Goal: Task Accomplishment & Management: Complete application form

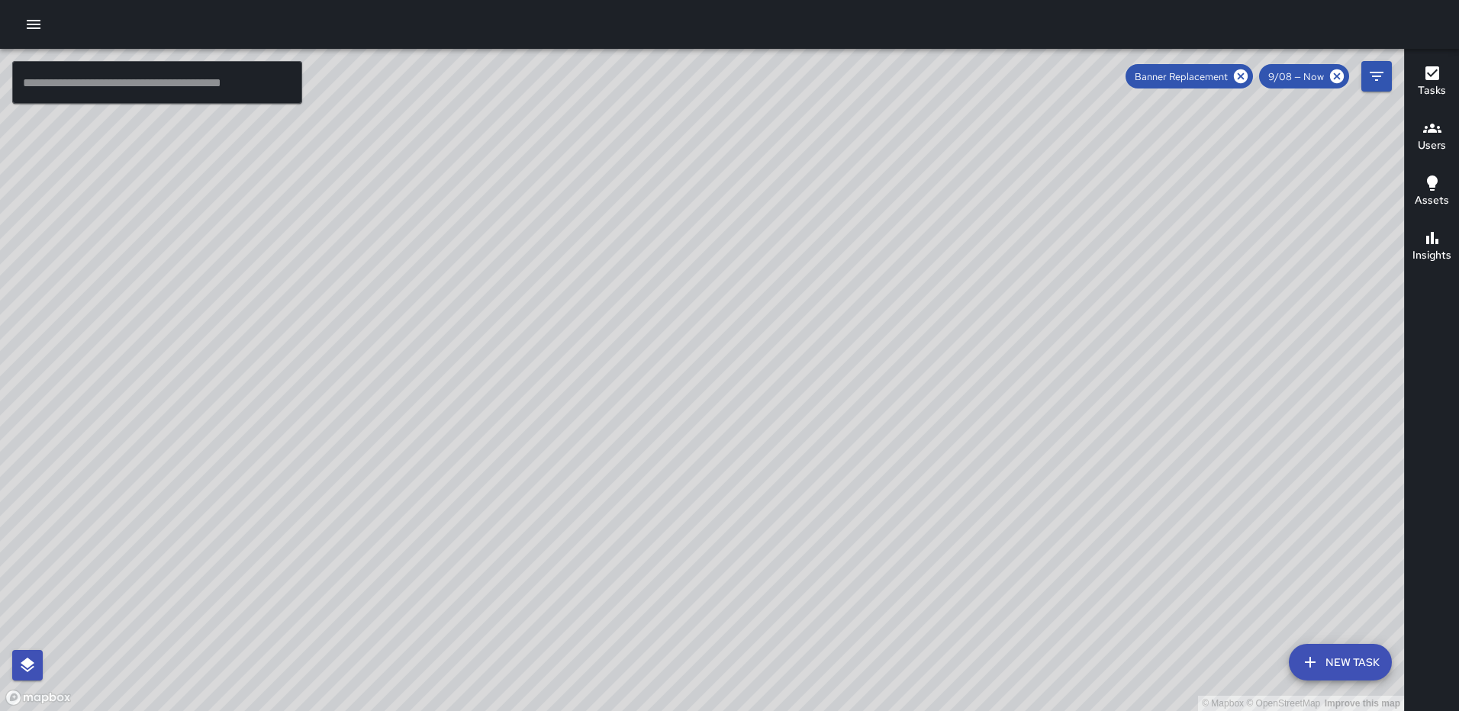
scroll to position [4704, 0]
drag, startPoint x: 633, startPoint y: 282, endPoint x: 660, endPoint y: 373, distance: 94.6
click at [668, 396] on div "© Mapbox © OpenStreetMap Improve this map" at bounding box center [702, 380] width 1404 height 662
drag, startPoint x: 652, startPoint y: 343, endPoint x: 641, endPoint y: 313, distance: 32.6
click at [646, 319] on div "© Mapbox © OpenStreetMap Improve this map" at bounding box center [702, 380] width 1404 height 662
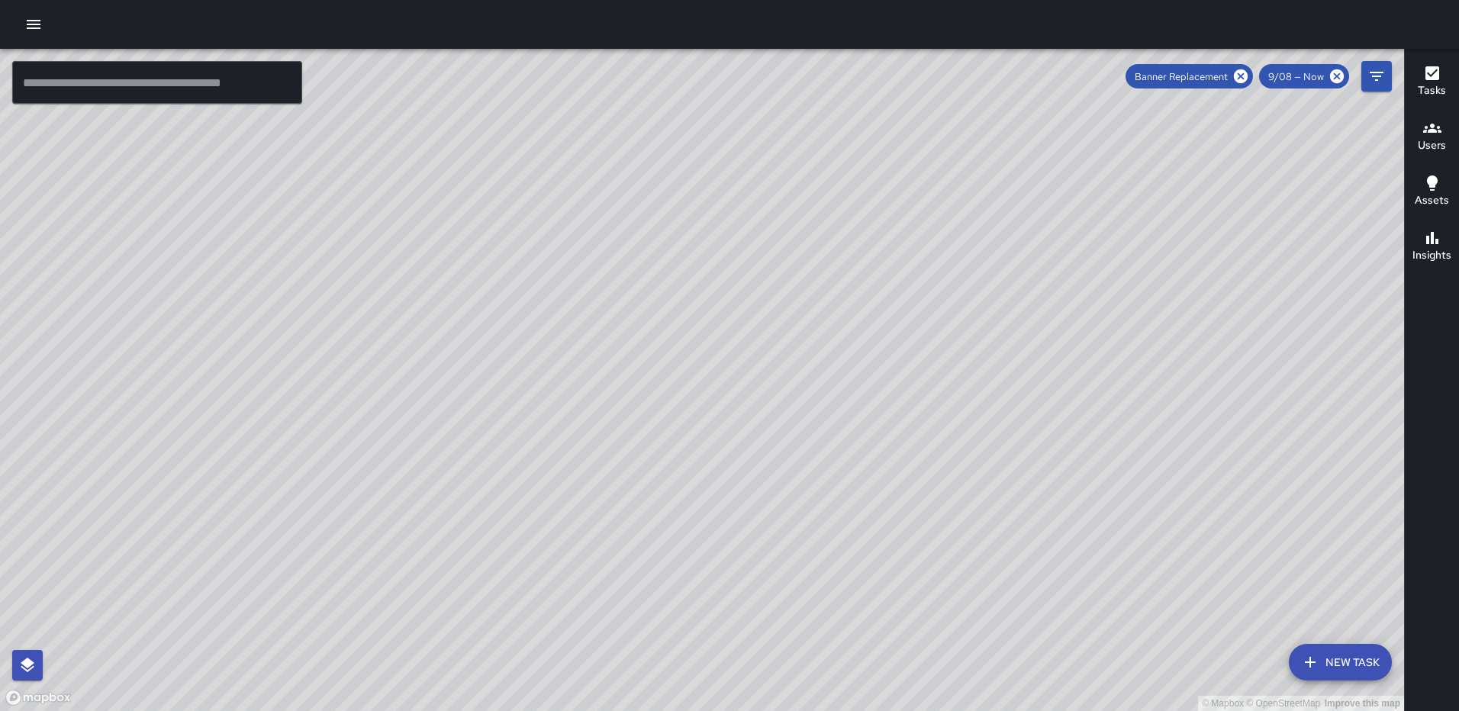
click at [596, 342] on div "© Mapbox © OpenStreetMap Improve this map DO Darren O'Neal 1275 First Street No…" at bounding box center [702, 380] width 1404 height 662
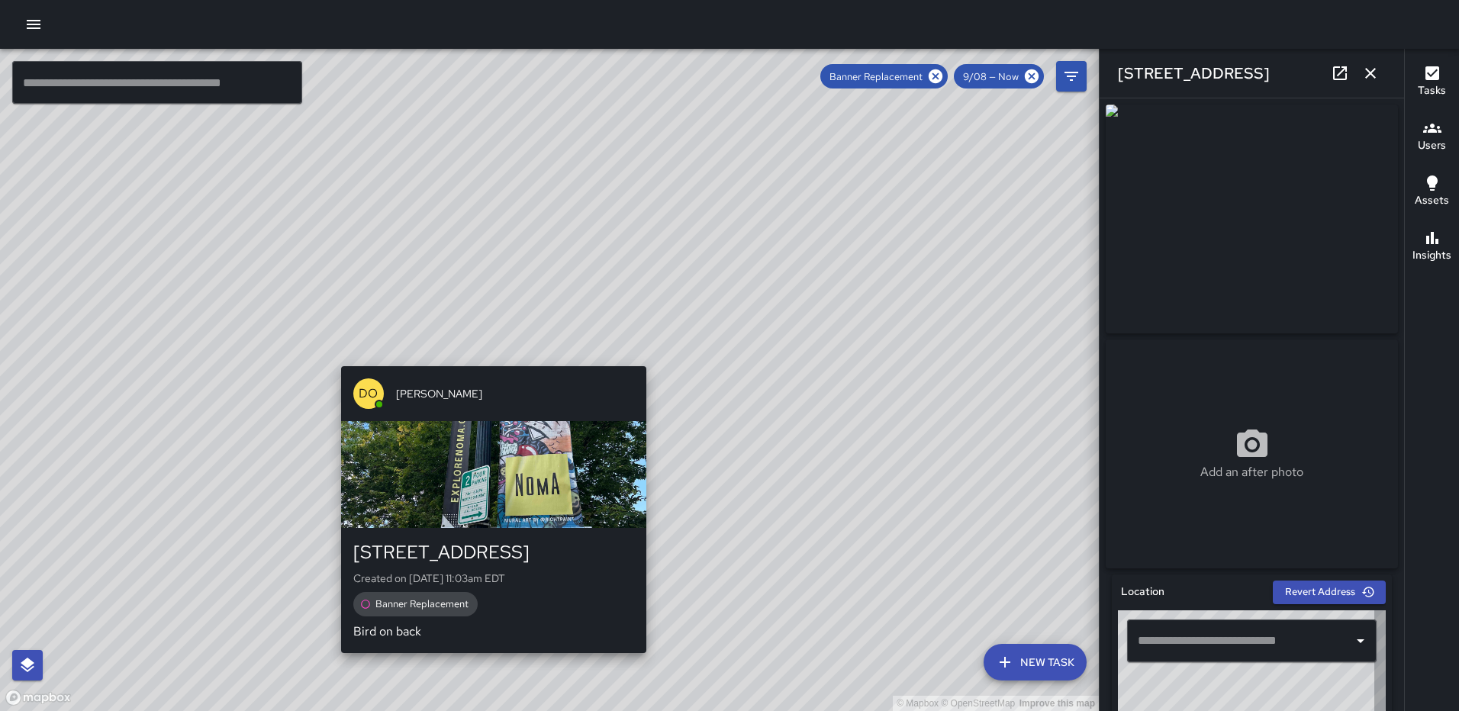
type input "**********"
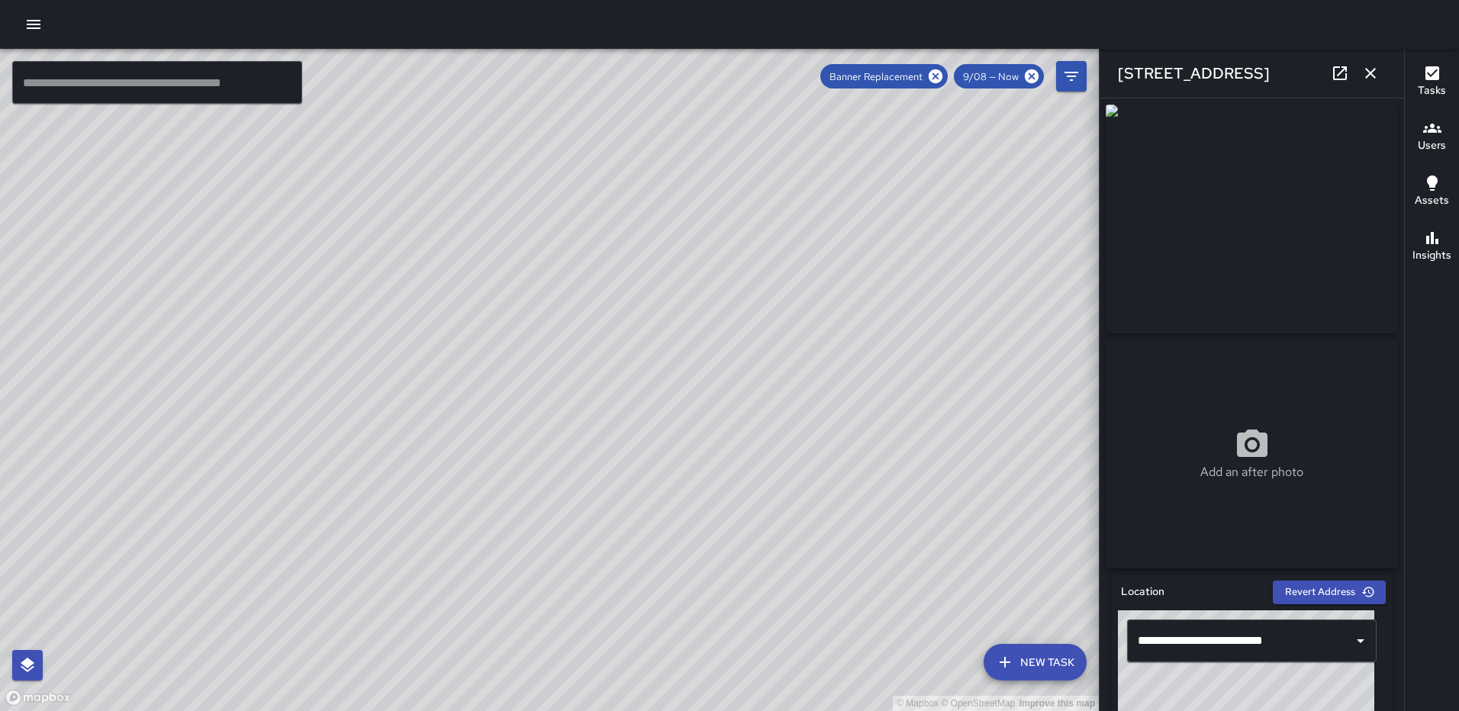
click at [1367, 75] on icon "button" at bounding box center [1370, 73] width 18 height 18
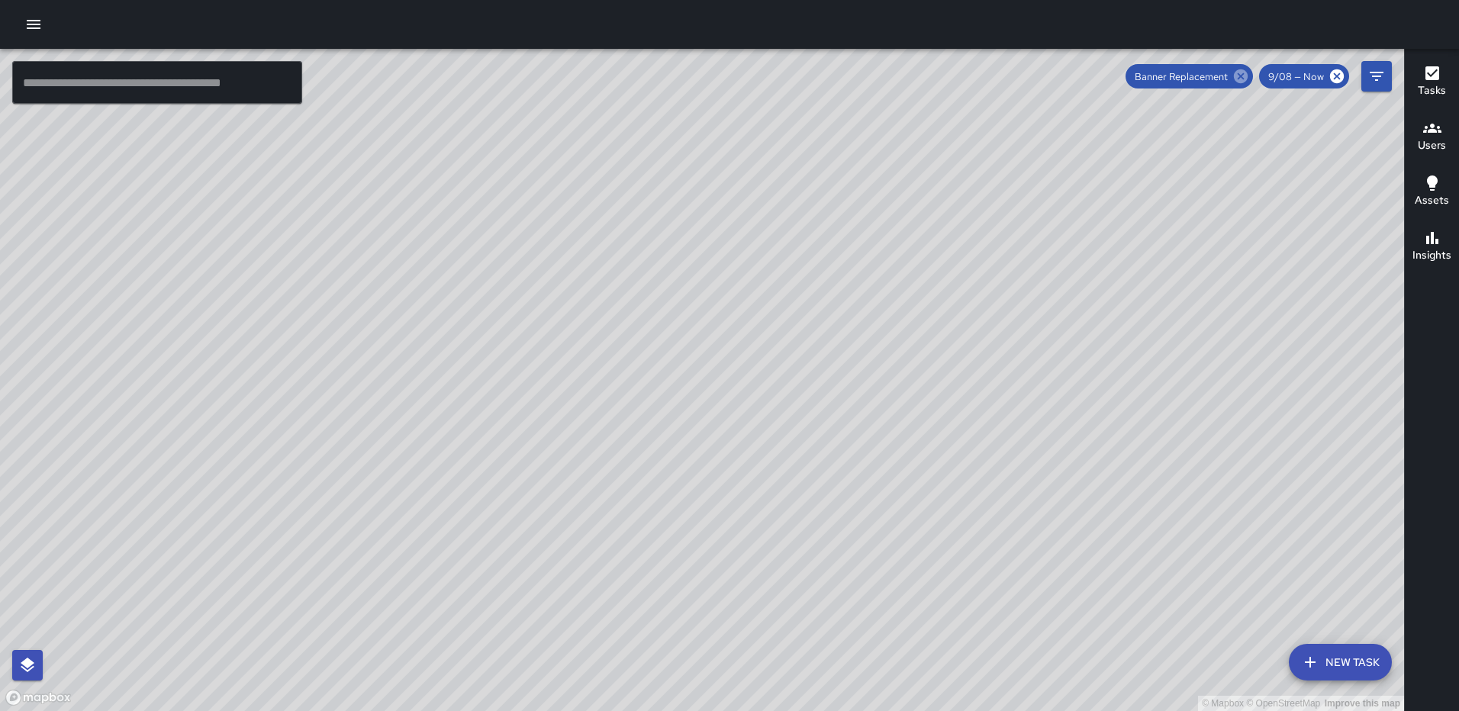
click at [1239, 72] on icon at bounding box center [1241, 76] width 14 height 14
click at [1335, 76] on icon at bounding box center [1336, 76] width 17 height 17
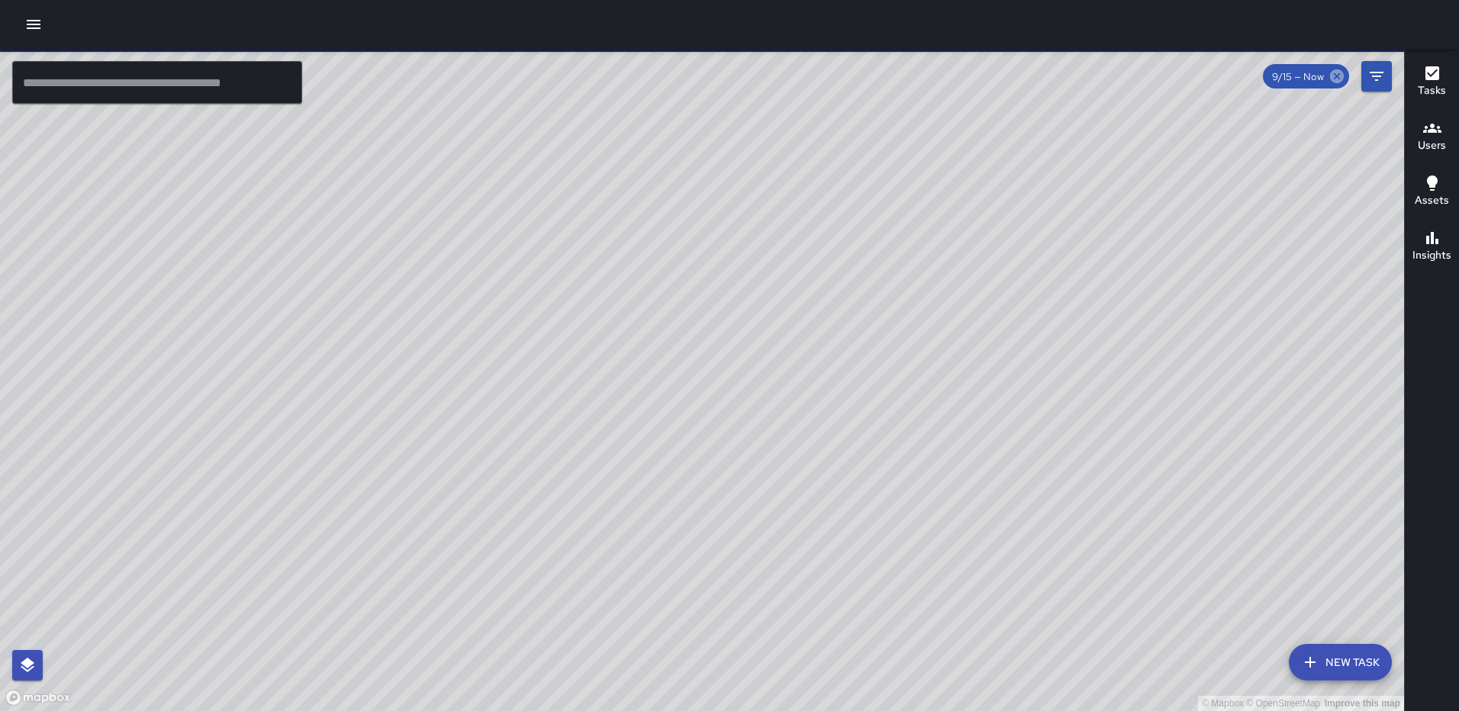
scroll to position [1768, 0]
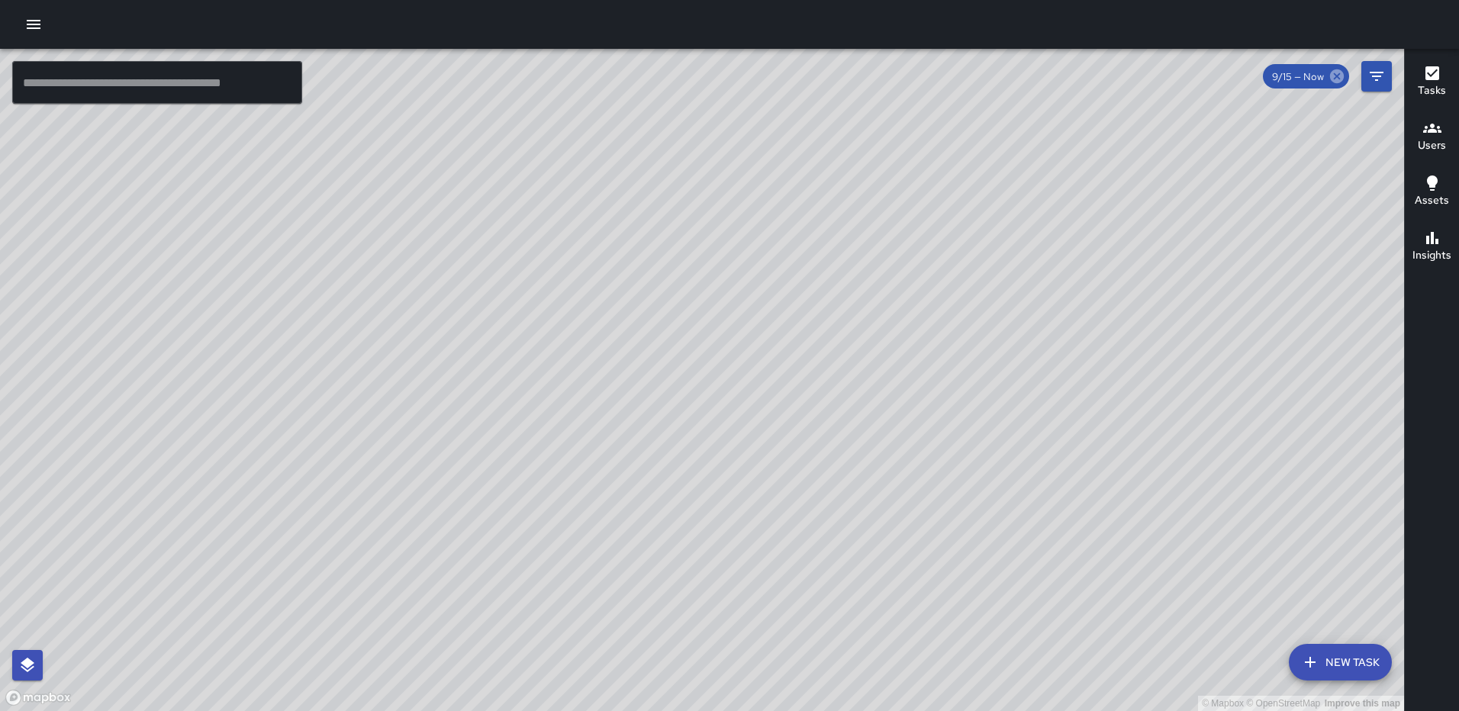
click at [1341, 71] on icon at bounding box center [1337, 76] width 14 height 14
click at [1370, 71] on icon "Filters" at bounding box center [1376, 76] width 18 height 18
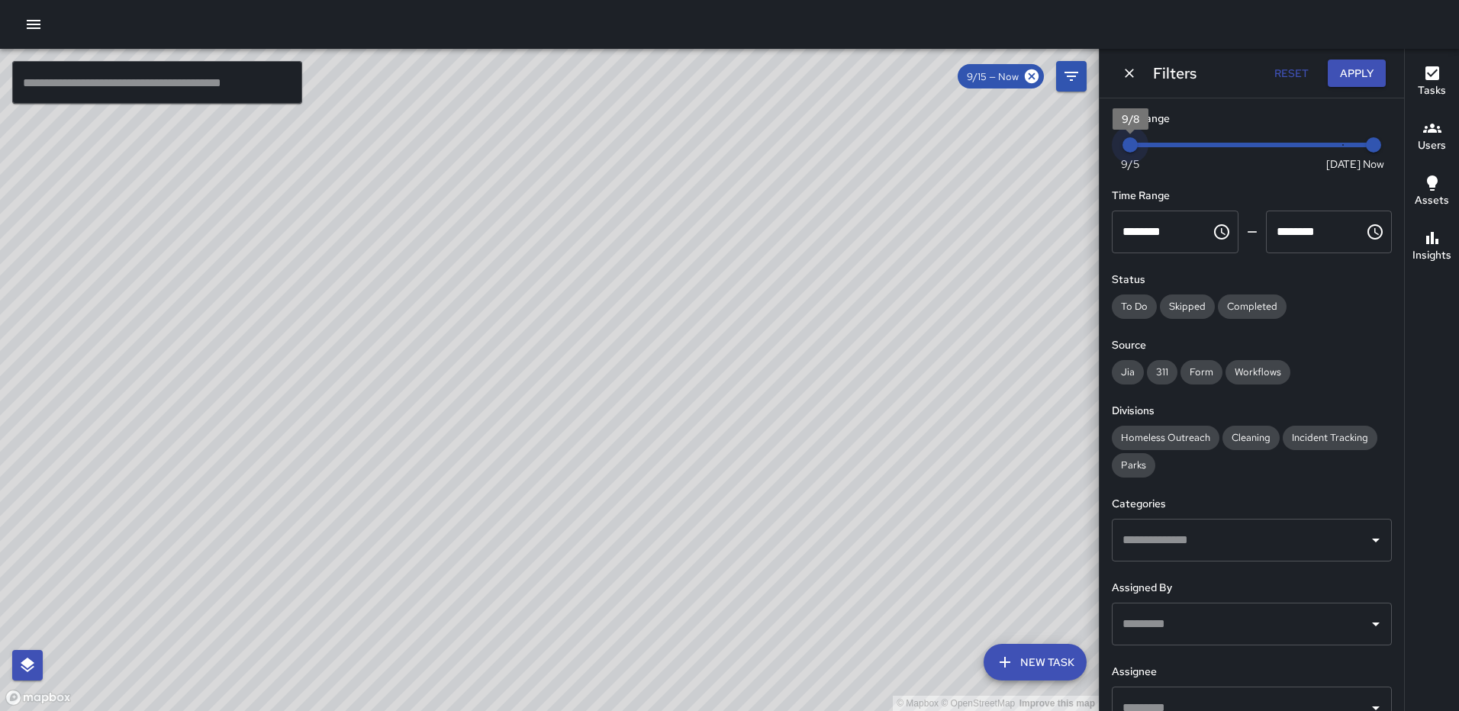
drag, startPoint x: 1128, startPoint y: 140, endPoint x: 1096, endPoint y: 143, distance: 31.4
click at [1096, 143] on div "© Mapbox © OpenStreetMap Improve this map ​ New Task 9/15 — Now Map Layers Task…" at bounding box center [729, 380] width 1459 height 662
click at [1368, 72] on button "Apply" at bounding box center [1357, 74] width 58 height 28
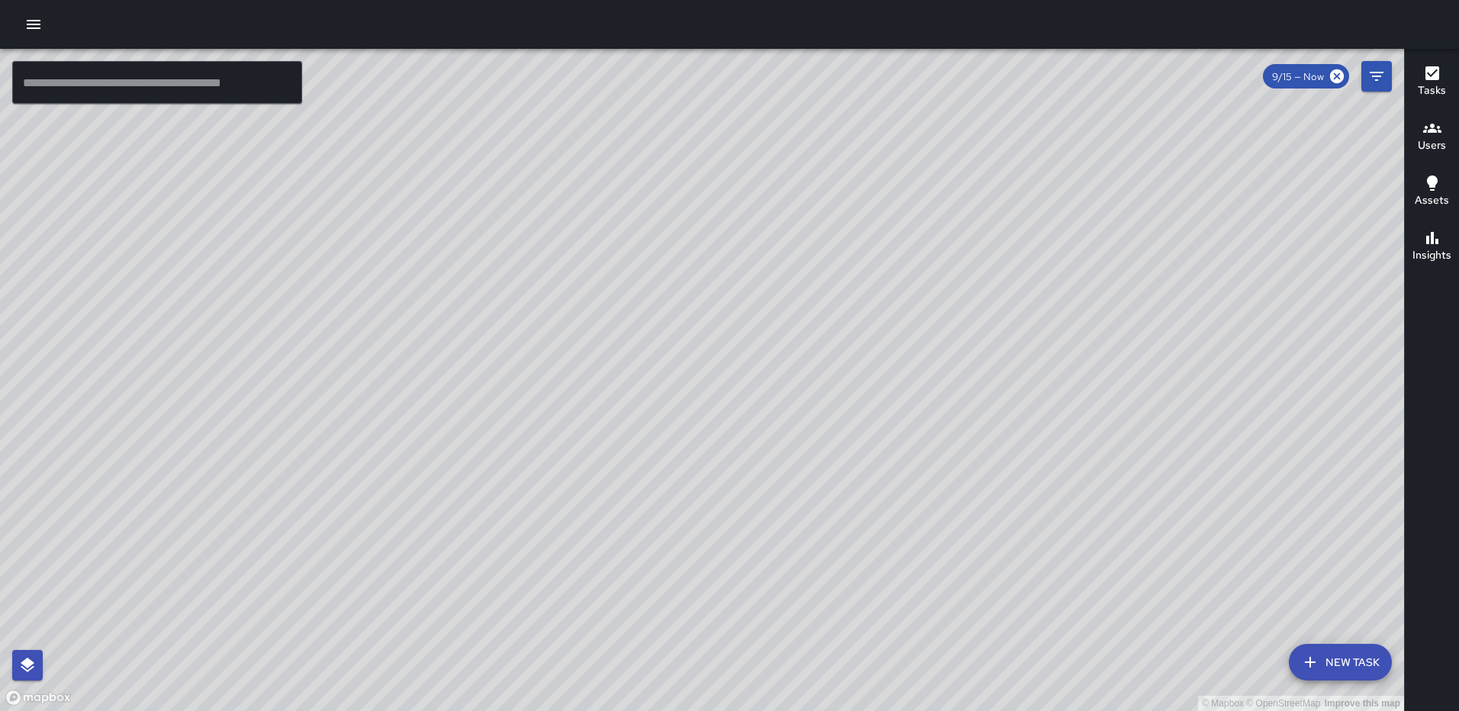
drag, startPoint x: 1232, startPoint y: 261, endPoint x: 1251, endPoint y: 198, distance: 65.4
click at [1164, 262] on div "© Mapbox © OpenStreetMap Improve this map" at bounding box center [702, 380] width 1404 height 662
click at [1332, 79] on icon at bounding box center [1337, 76] width 14 height 14
click at [1367, 69] on button "Filters" at bounding box center [1376, 76] width 31 height 31
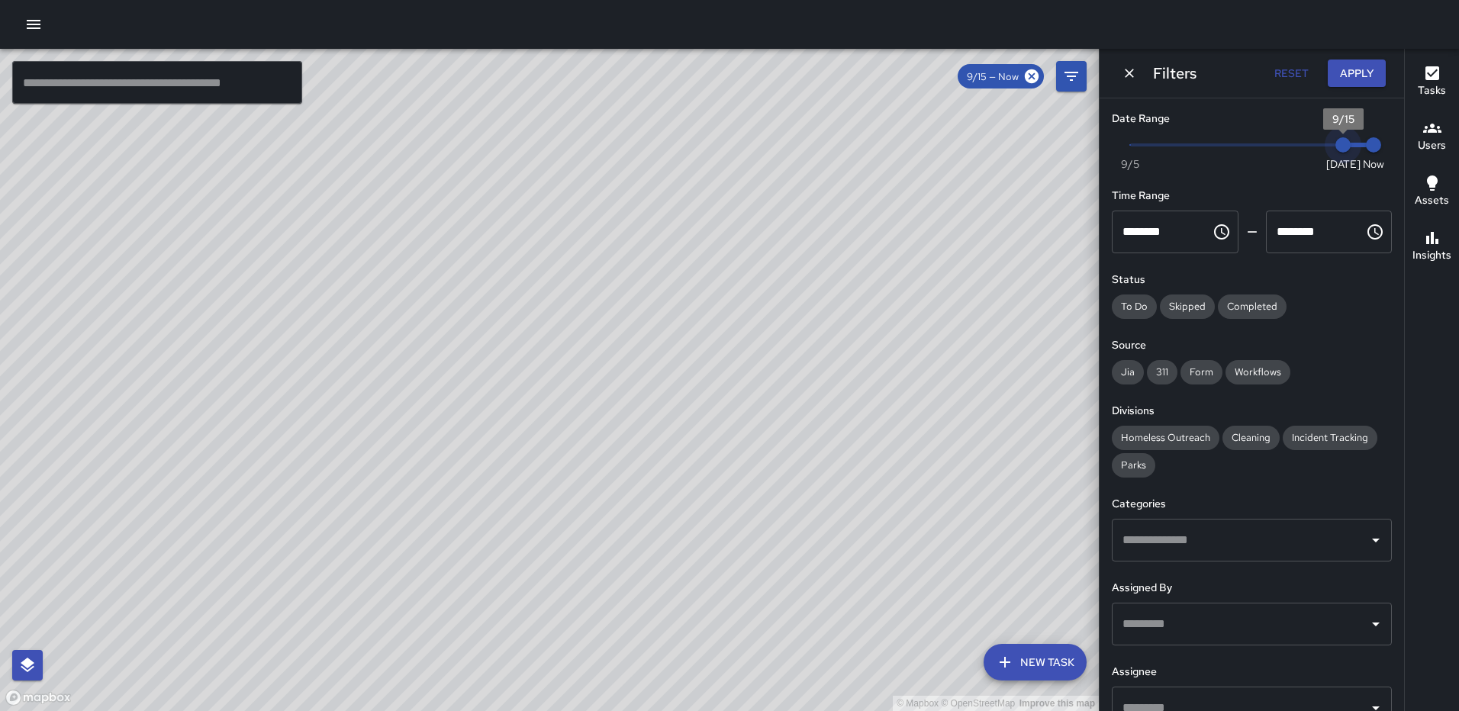
drag, startPoint x: 1135, startPoint y: 138, endPoint x: 1397, endPoint y: 141, distance: 261.7
click at [1397, 141] on div "Date Range Now Today 9/5 9/15 8:36 am Time Range ******** ​ ******** ​ Status T…" at bounding box center [1251, 404] width 304 height 613
click at [1089, 150] on div "© Mapbox © OpenStreetMap Improve this map ​ New Task 9/15 — Now Map Layers Task…" at bounding box center [729, 380] width 1459 height 662
type input "*"
click at [1354, 70] on button "Apply" at bounding box center [1357, 74] width 58 height 28
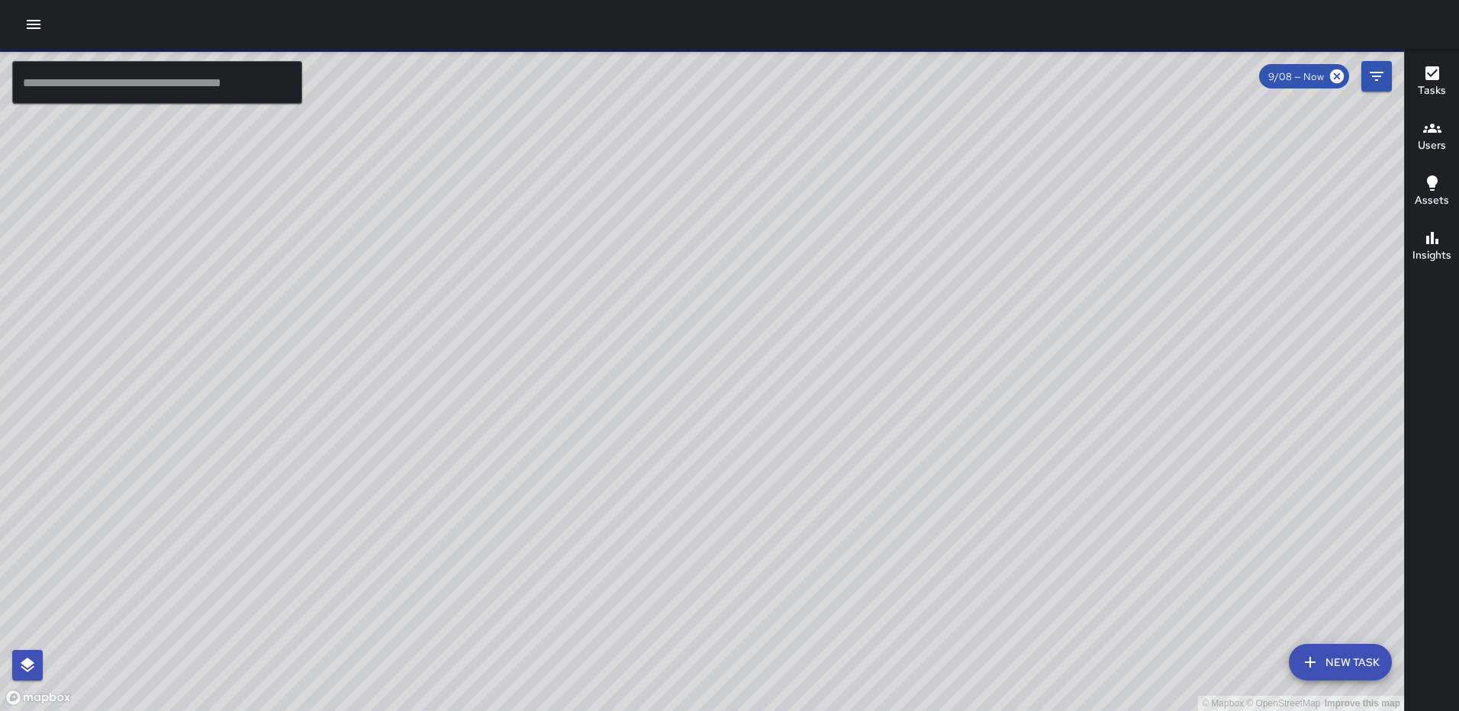
scroll to position [4704, 0]
drag, startPoint x: 679, startPoint y: 230, endPoint x: 497, endPoint y: 231, distance: 182.4
click at [497, 230] on div "© Mapbox © OpenStreetMap Improve this map" at bounding box center [702, 380] width 1404 height 662
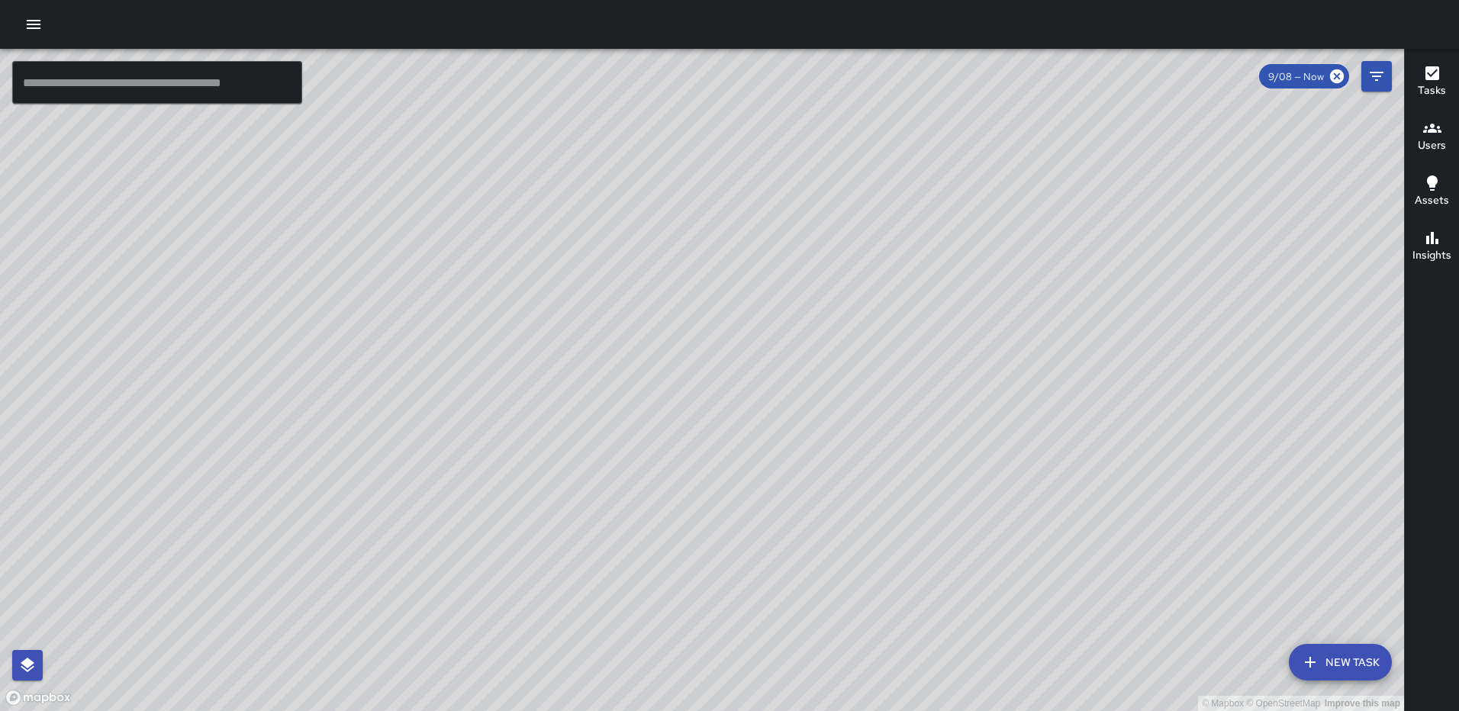
drag, startPoint x: 851, startPoint y: 151, endPoint x: 829, endPoint y: 334, distance: 184.5
click at [830, 334] on div "© Mapbox © OpenStreetMap Improve this map" at bounding box center [702, 380] width 1404 height 662
click at [1441, 75] on div "Tasks" at bounding box center [1432, 81] width 28 height 35
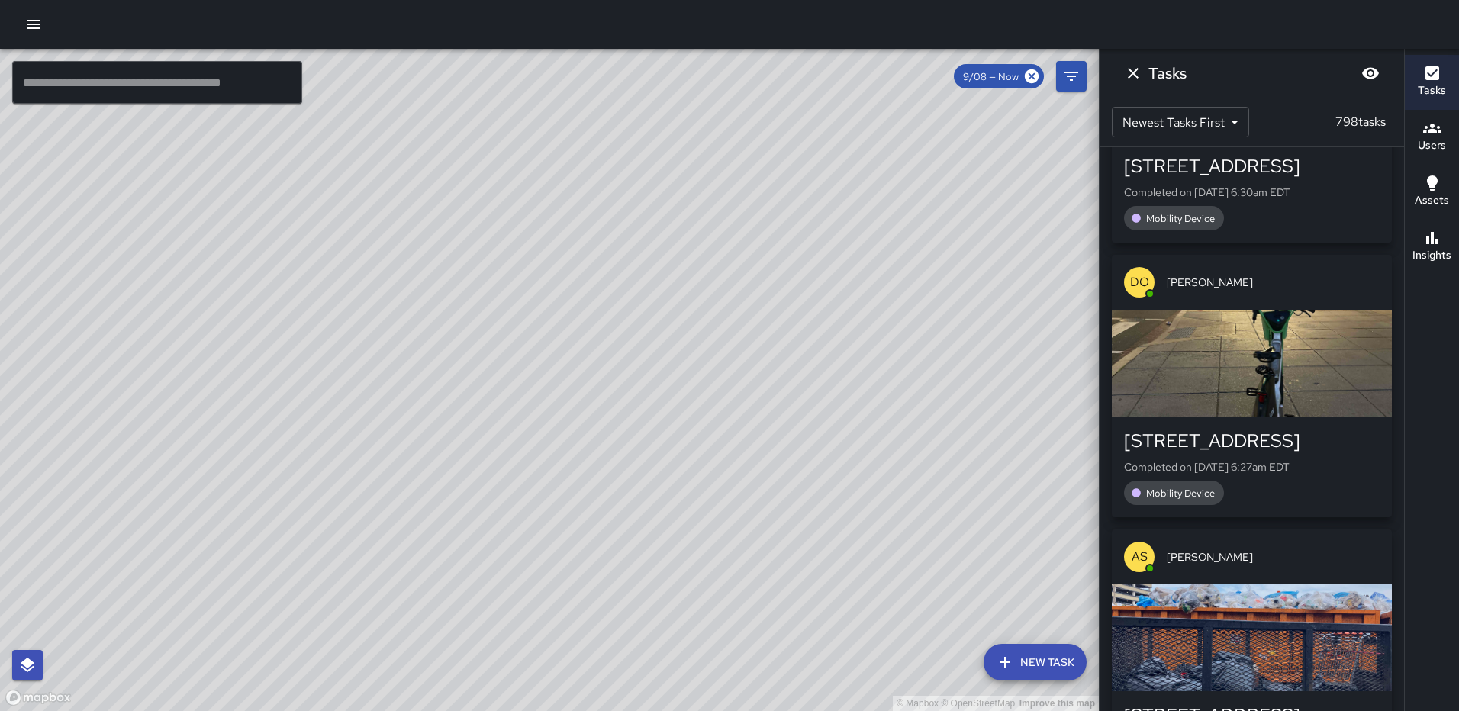
scroll to position [2567, 0]
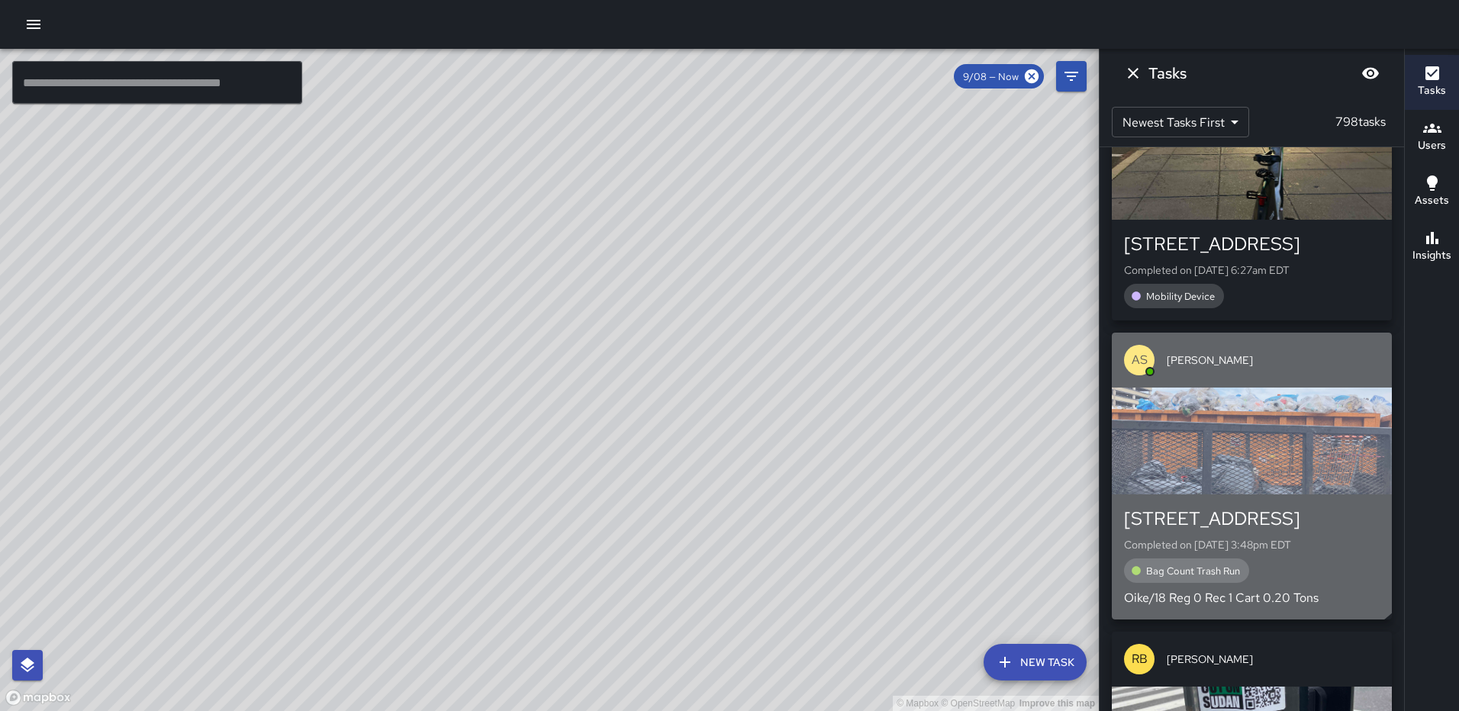
click at [1247, 388] on div "button" at bounding box center [1252, 441] width 280 height 107
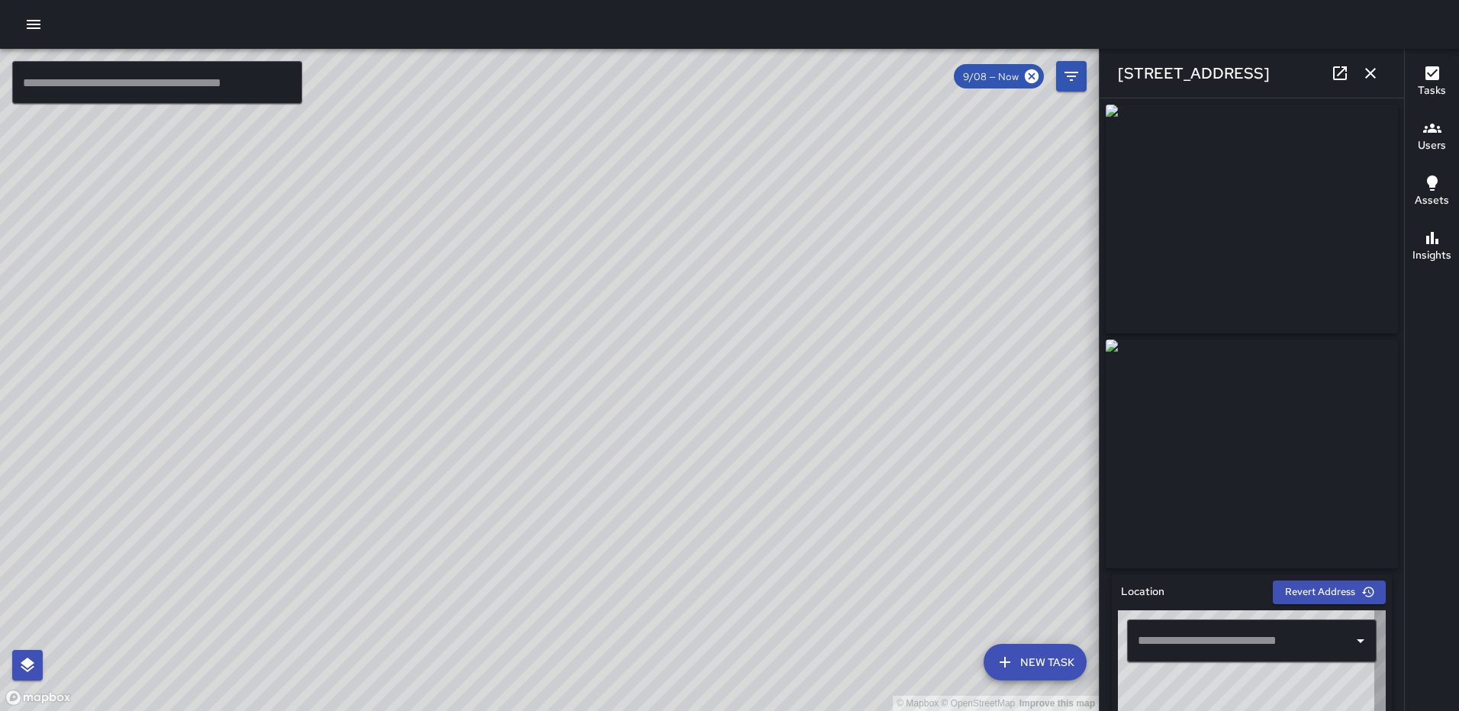
type input "**********"
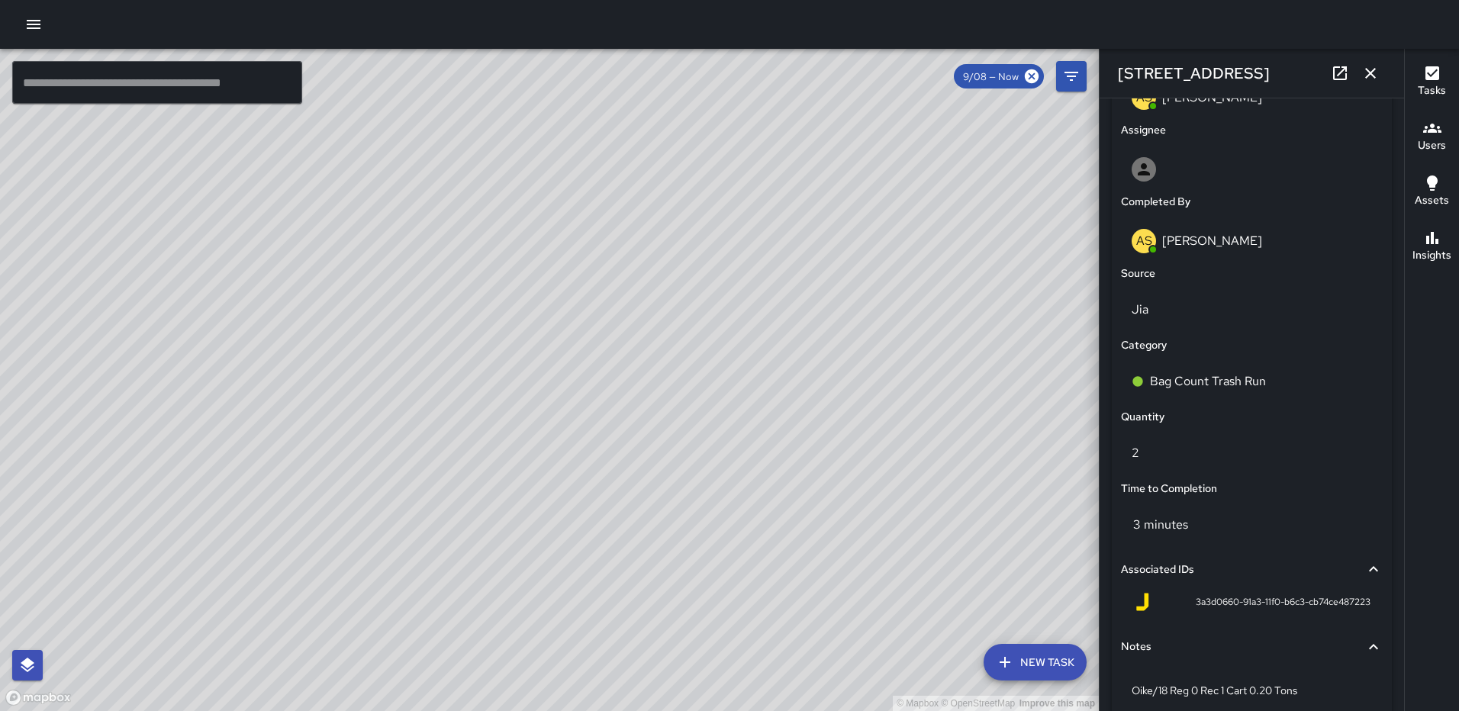
scroll to position [938, 0]
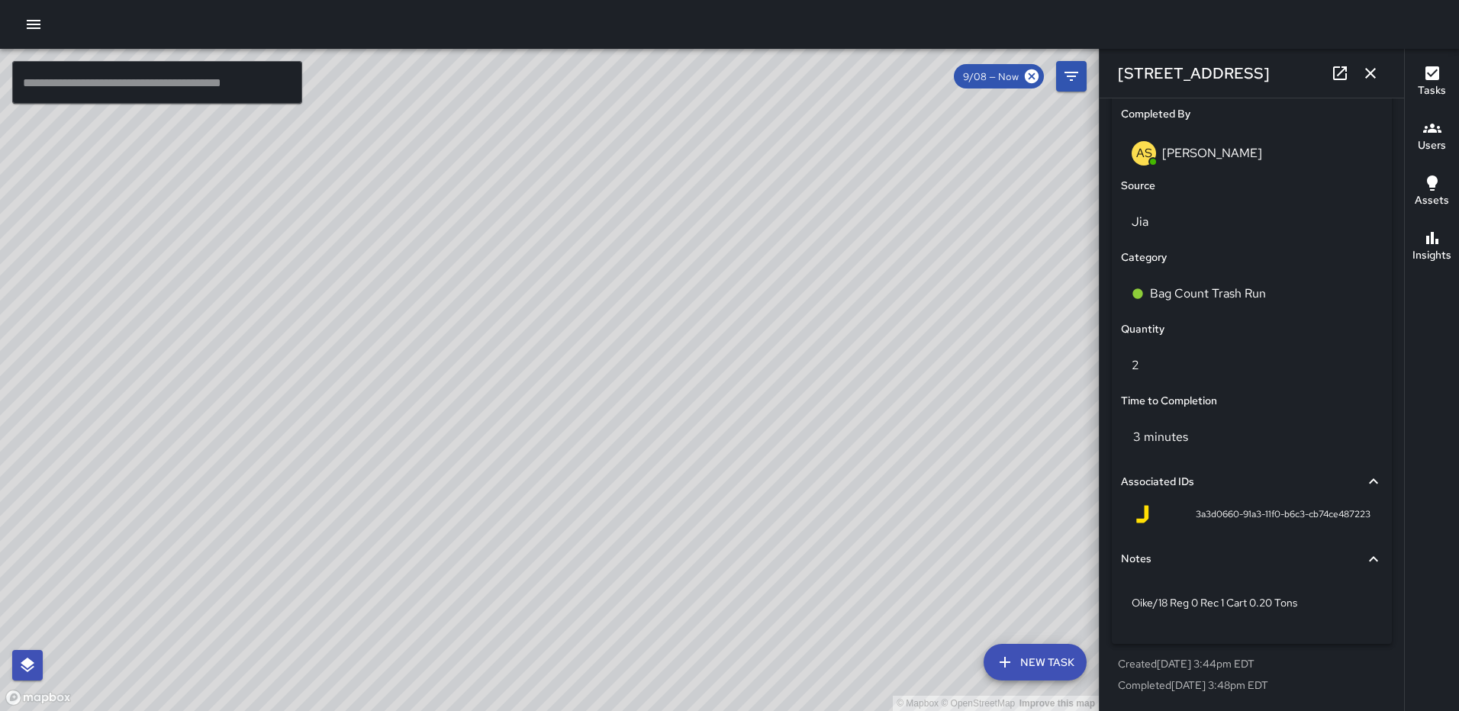
click at [1377, 72] on icon "button" at bounding box center [1370, 73] width 18 height 18
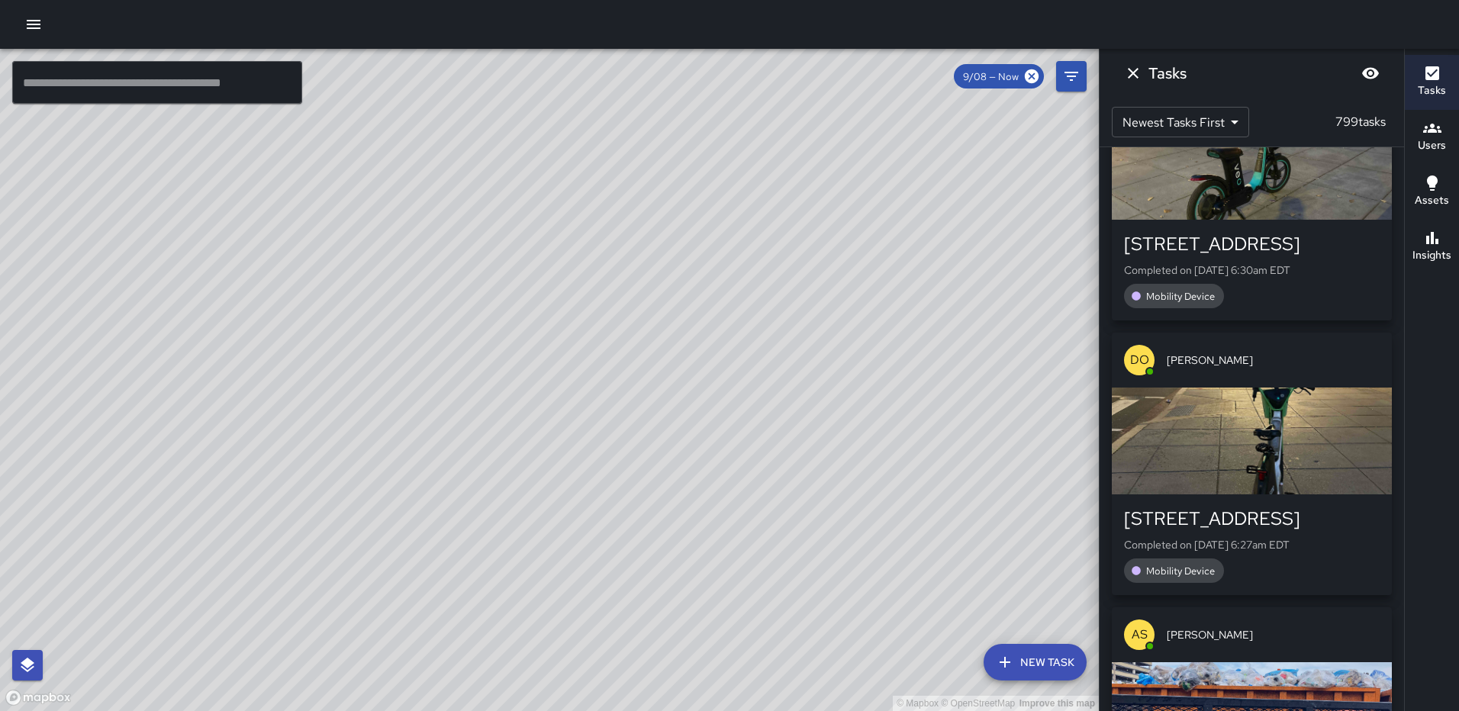
scroll to position [2866, 0]
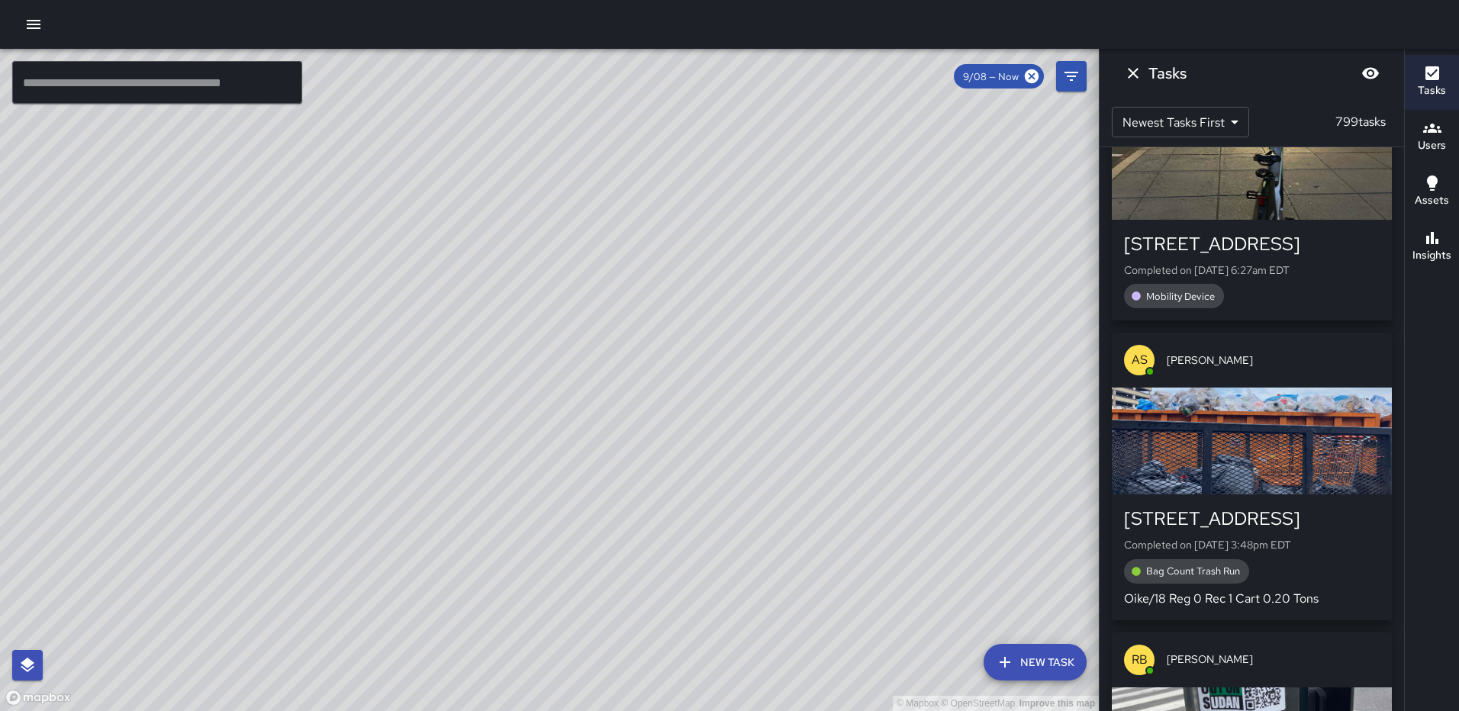
click at [1437, 139] on h6 "Users" at bounding box center [1432, 145] width 28 height 17
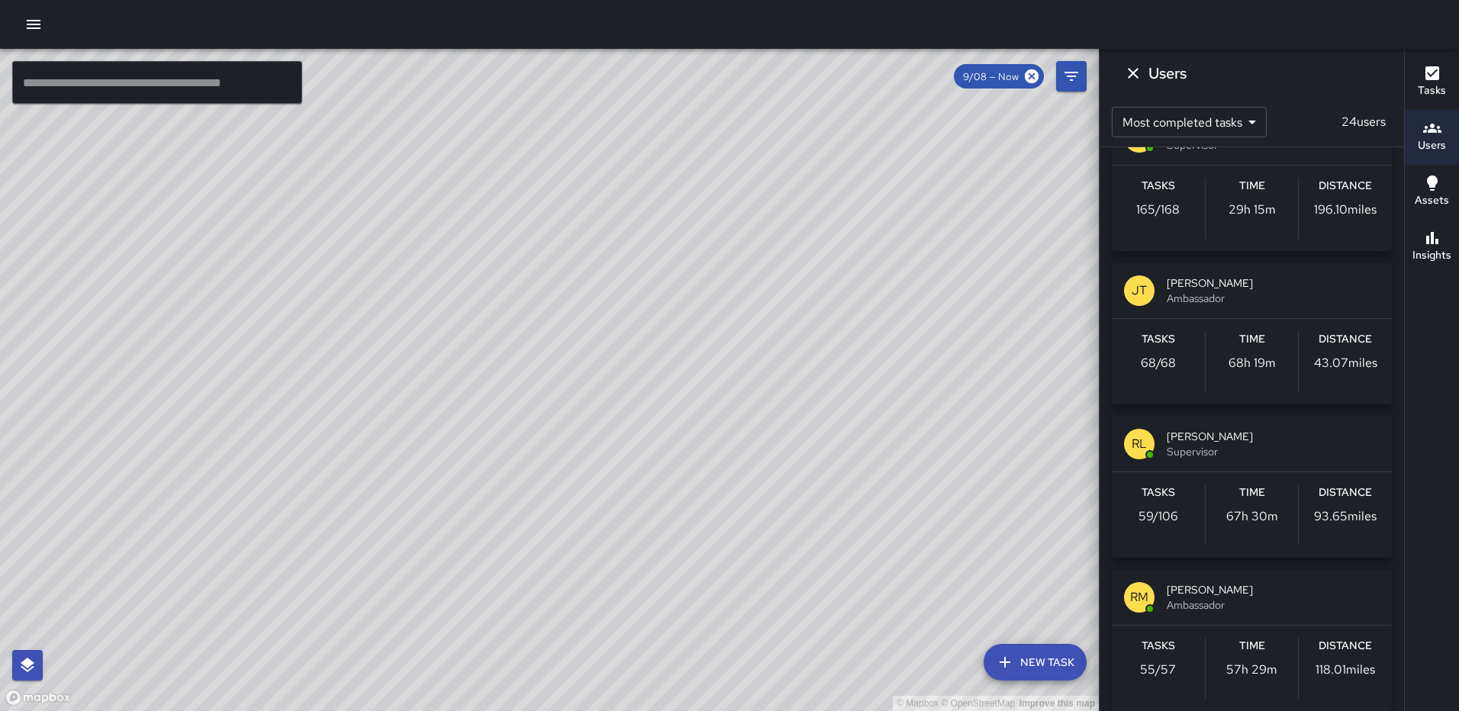
scroll to position [76, 0]
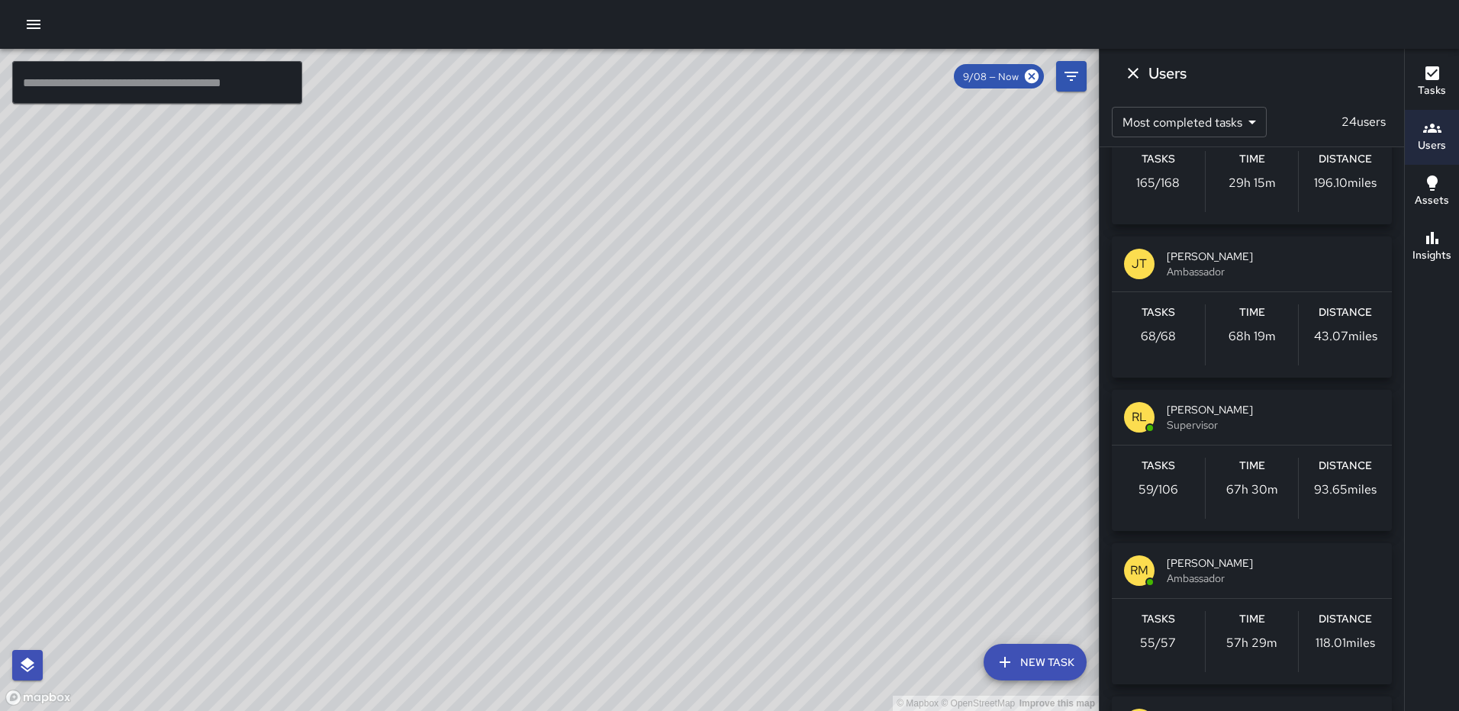
click at [1415, 185] on button "Assets" at bounding box center [1432, 192] width 54 height 55
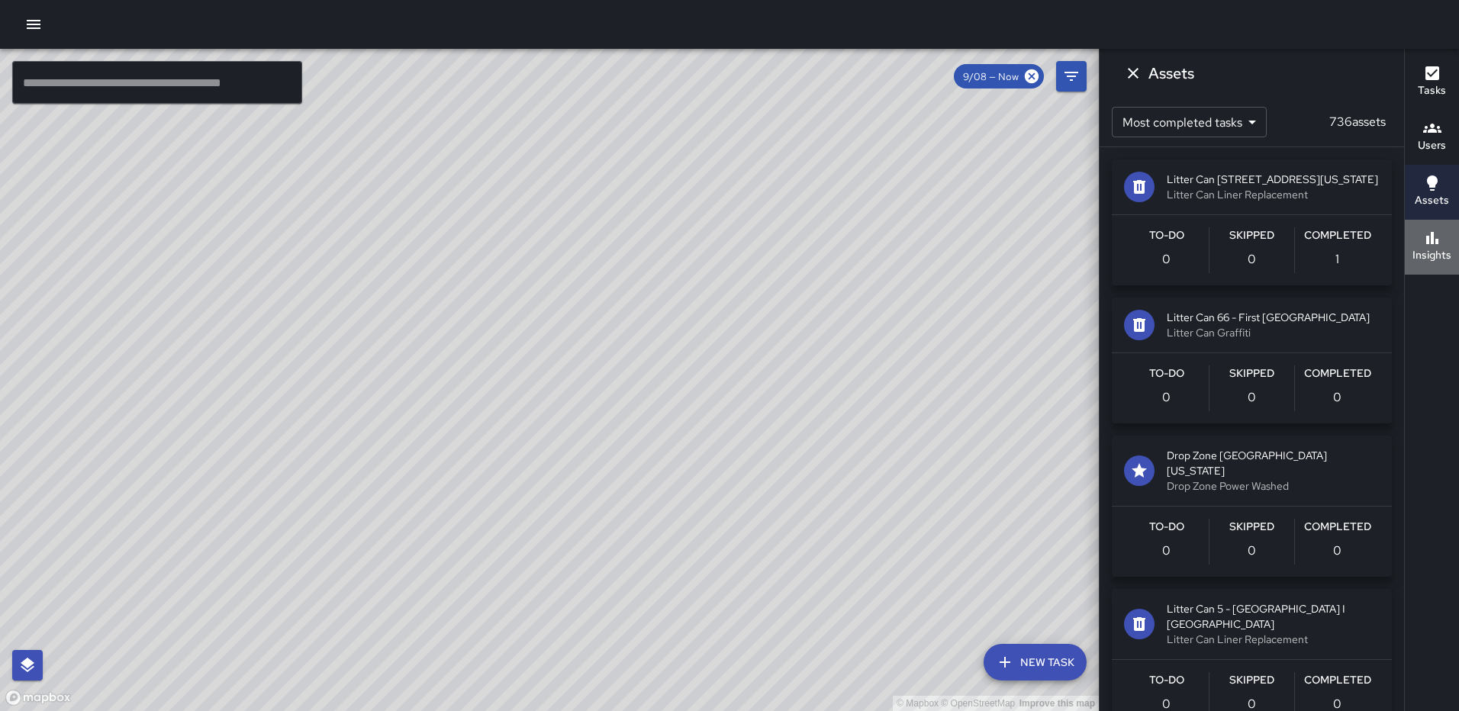
click at [1431, 240] on icon "button" at bounding box center [1432, 238] width 12 height 12
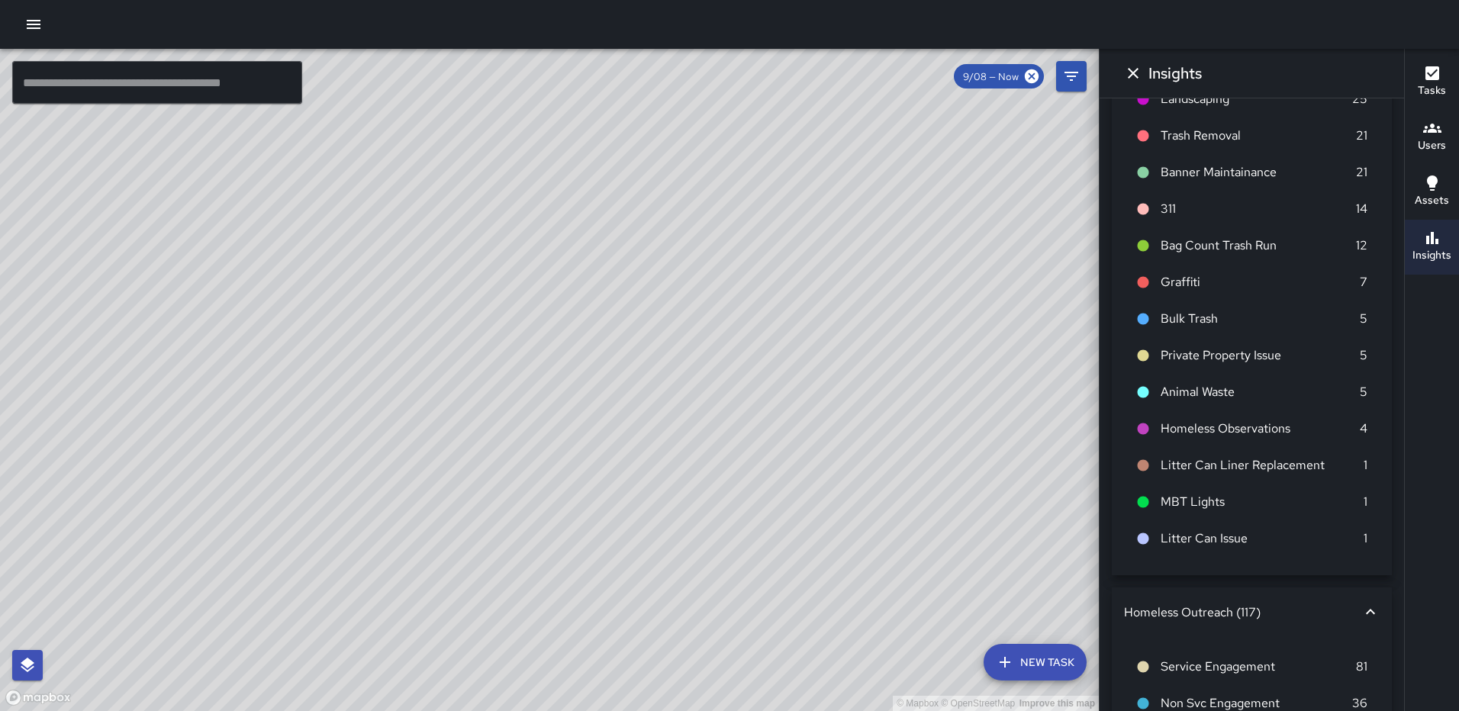
scroll to position [352, 0]
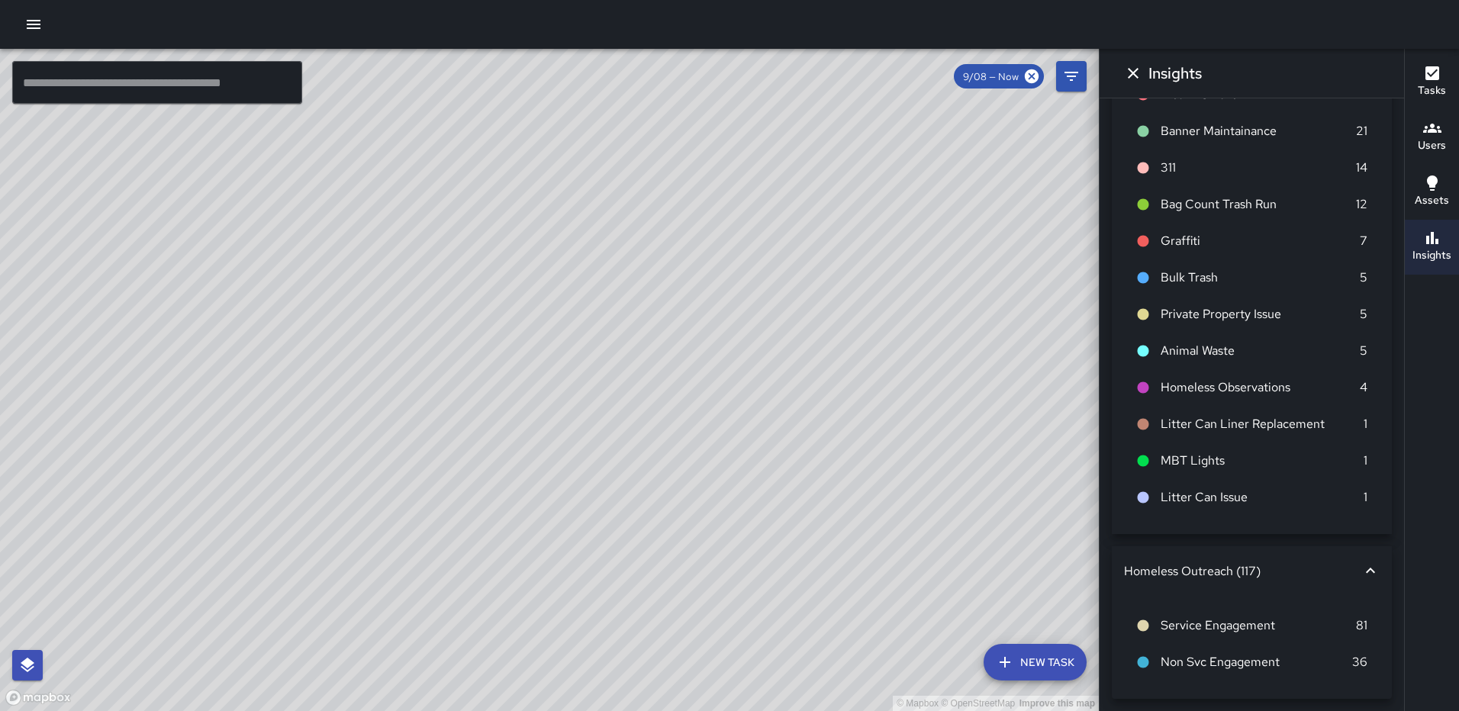
click at [40, 22] on icon "button" at bounding box center [33, 24] width 18 height 18
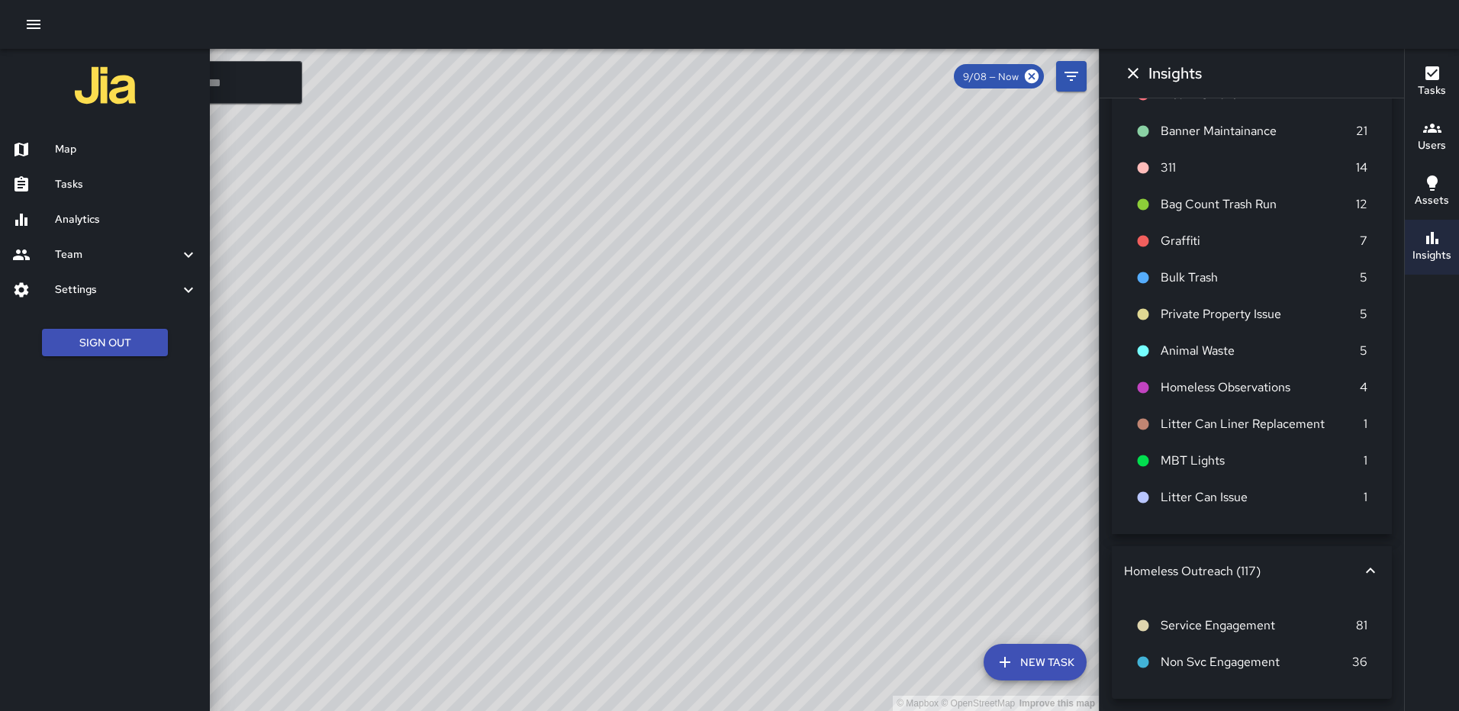
click at [85, 153] on h6 "Map" at bounding box center [126, 149] width 143 height 17
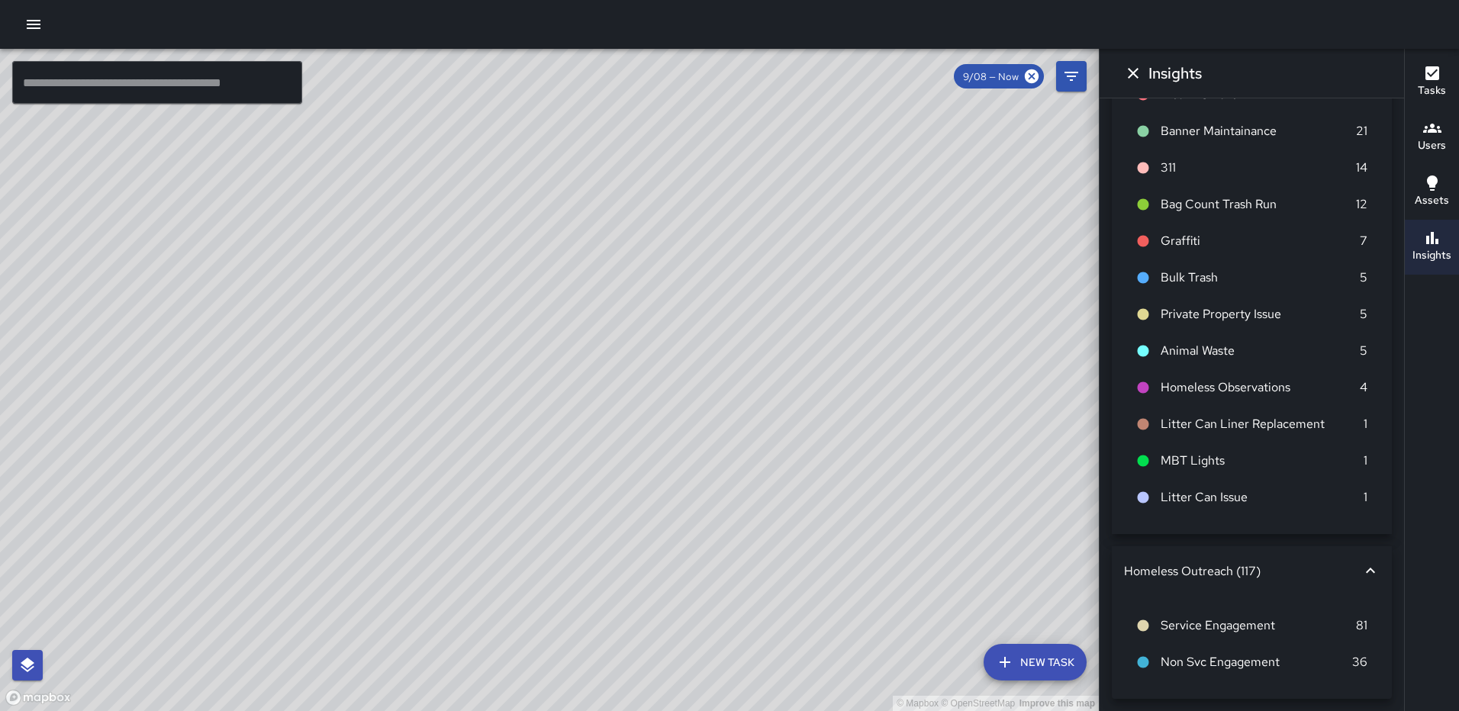
click at [1131, 67] on icon "Dismiss" at bounding box center [1133, 73] width 18 height 18
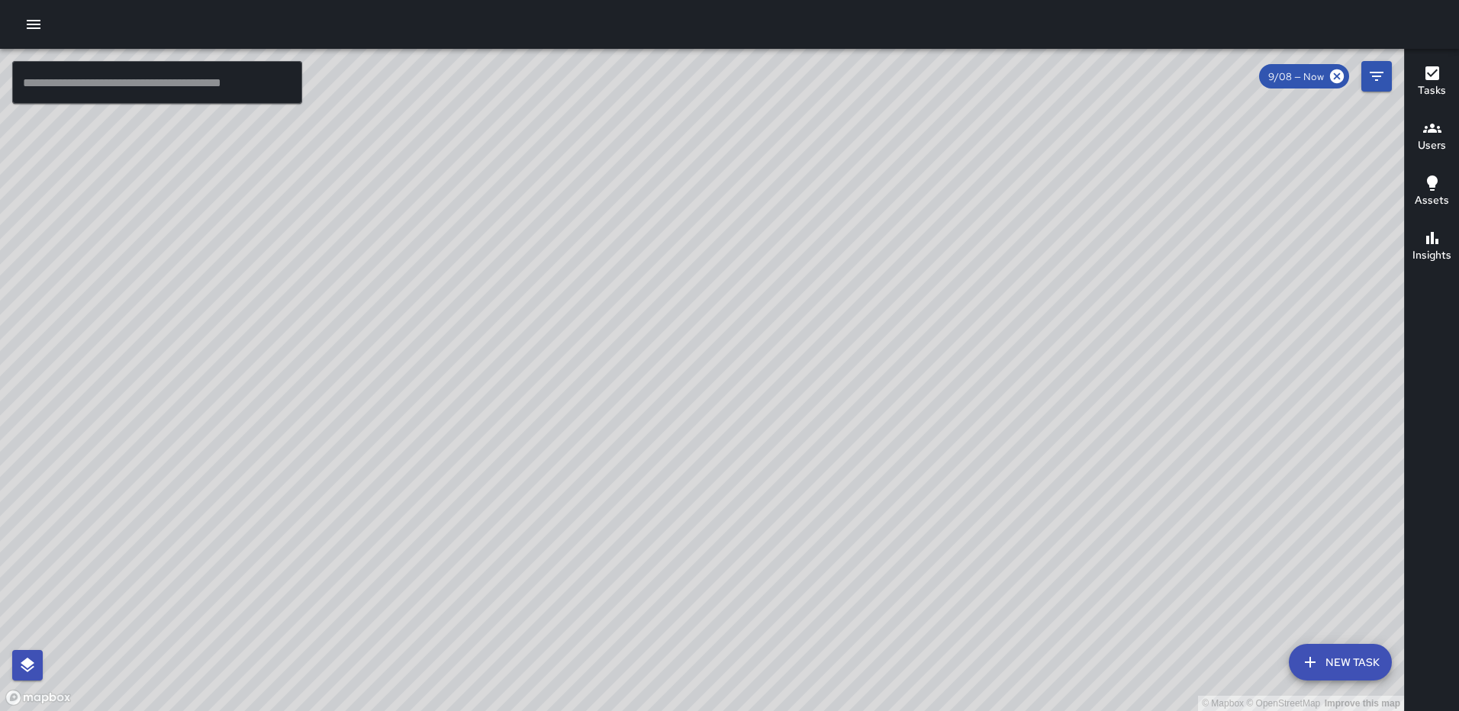
drag, startPoint x: 725, startPoint y: 377, endPoint x: 841, endPoint y: 348, distance: 119.5
click at [841, 348] on div "© Mapbox © OpenStreetMap Improve this map" at bounding box center [702, 380] width 1404 height 662
drag, startPoint x: 712, startPoint y: 386, endPoint x: 971, endPoint y: 587, distance: 328.0
click at [971, 587] on div "© Mapbox © OpenStreetMap Improve this map" at bounding box center [702, 380] width 1404 height 662
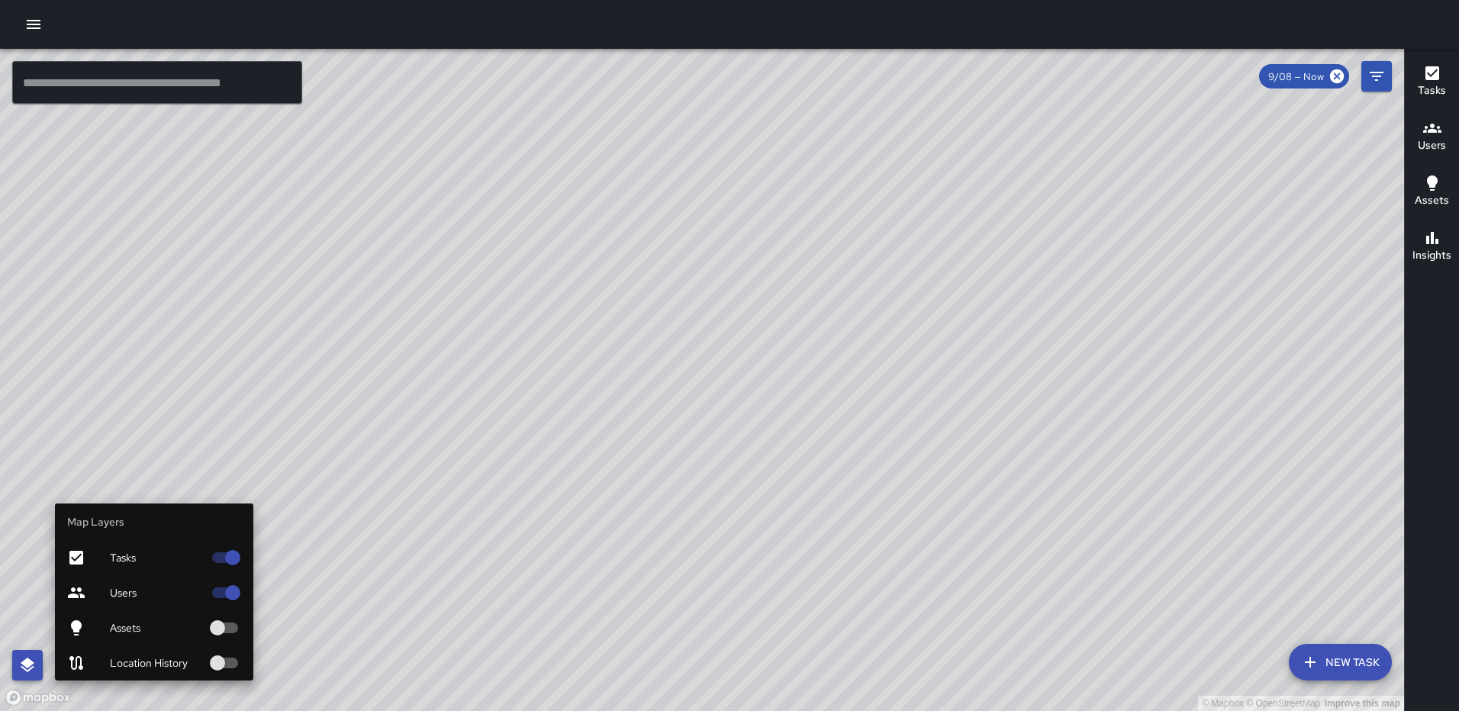
click at [31, 666] on icon "button" at bounding box center [27, 665] width 18 height 18
click at [204, 659] on div "Location History" at bounding box center [154, 662] width 198 height 35
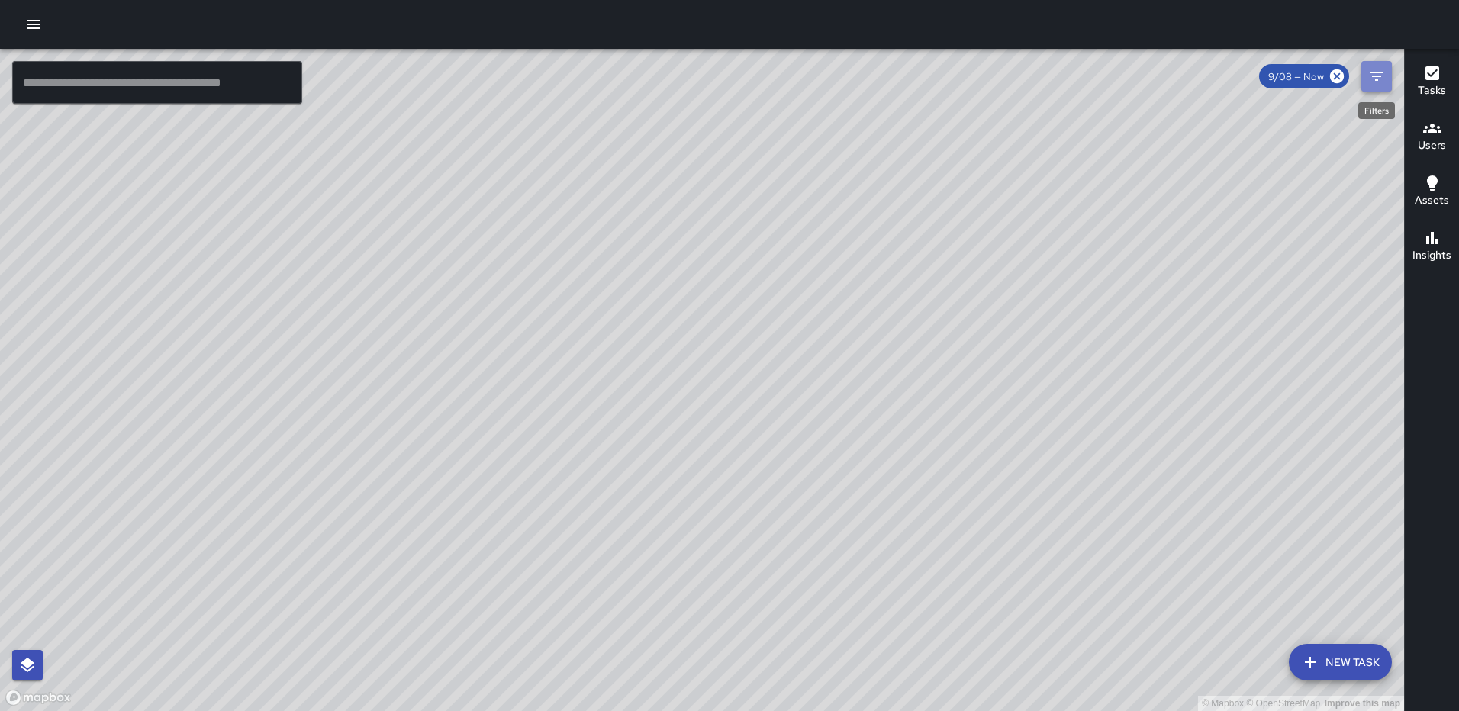
click at [1370, 67] on icon "Filters" at bounding box center [1376, 76] width 18 height 18
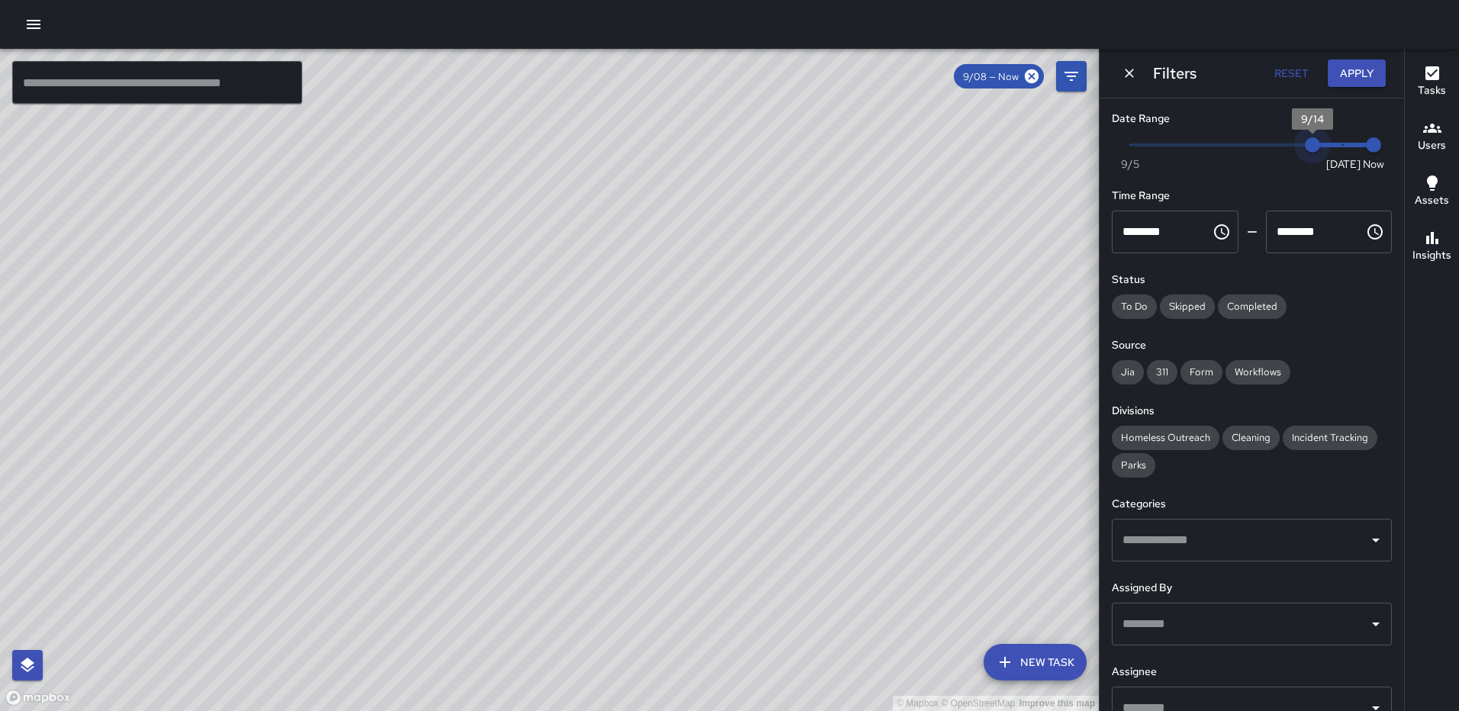
drag, startPoint x: 1131, startPoint y: 146, endPoint x: 1308, endPoint y: 170, distance: 178.7
click at [1308, 170] on div "Now Today 9/5 9/14 8:49 am" at bounding box center [1252, 155] width 280 height 42
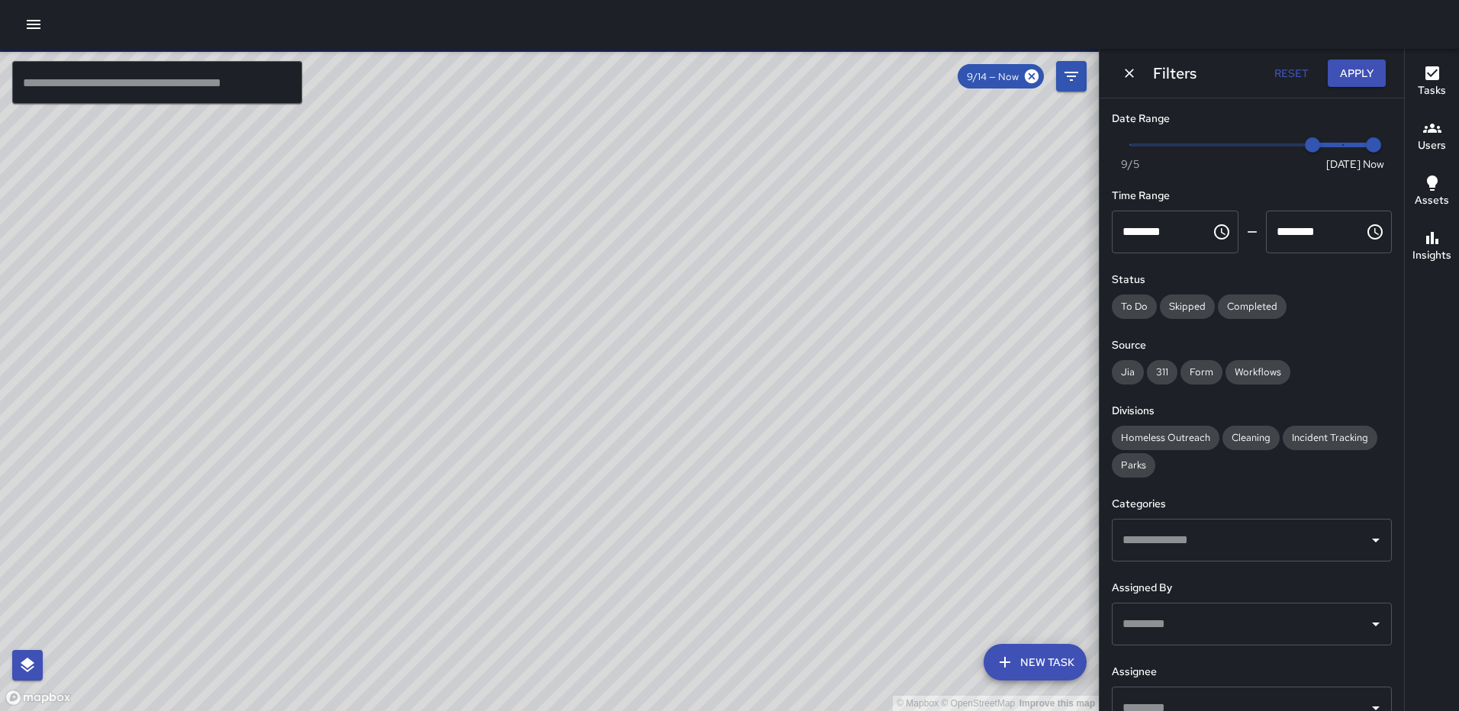
scroll to position [3416, 0]
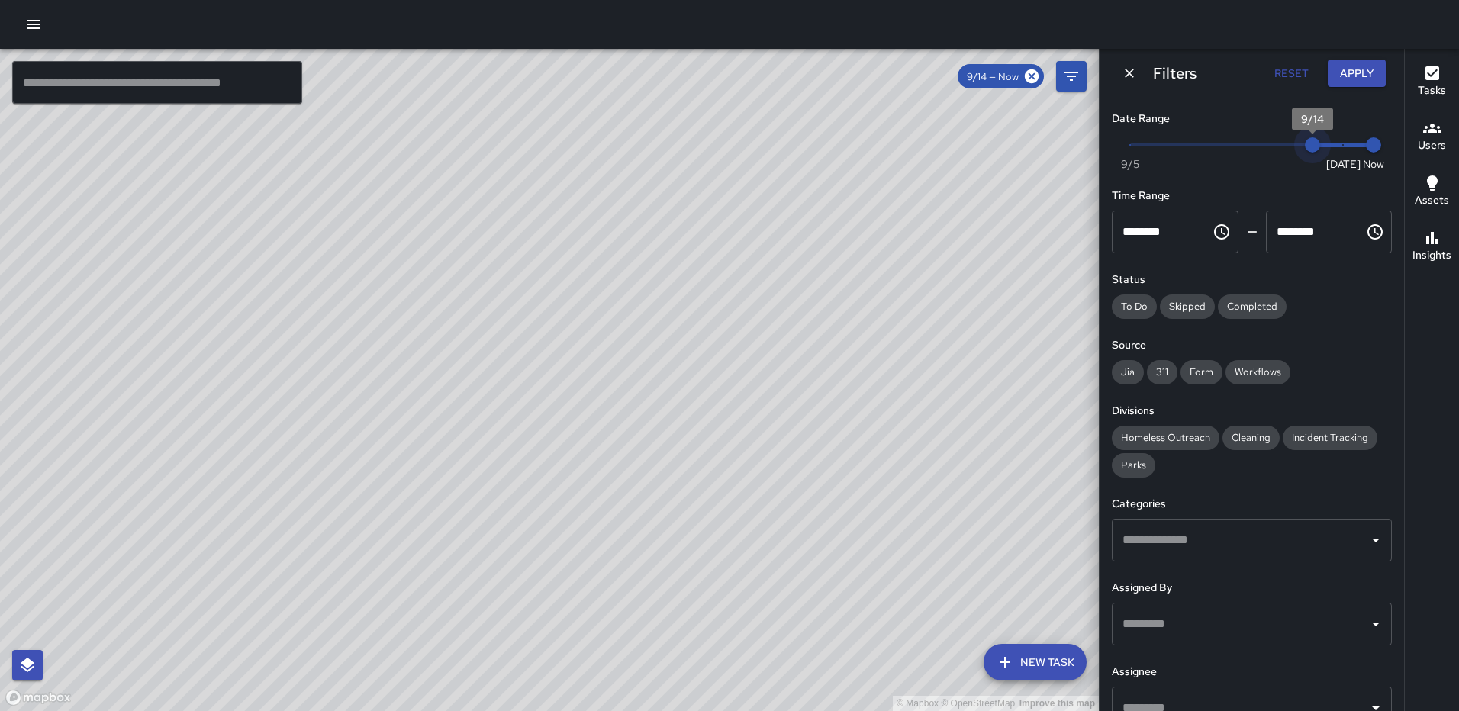
type input "*"
drag, startPoint x: 1305, startPoint y: 139, endPoint x: 1322, endPoint y: 140, distance: 17.6
click at [1335, 140] on span "9/15" at bounding box center [1342, 144] width 15 height 15
click at [1344, 73] on button "Apply" at bounding box center [1357, 74] width 58 height 28
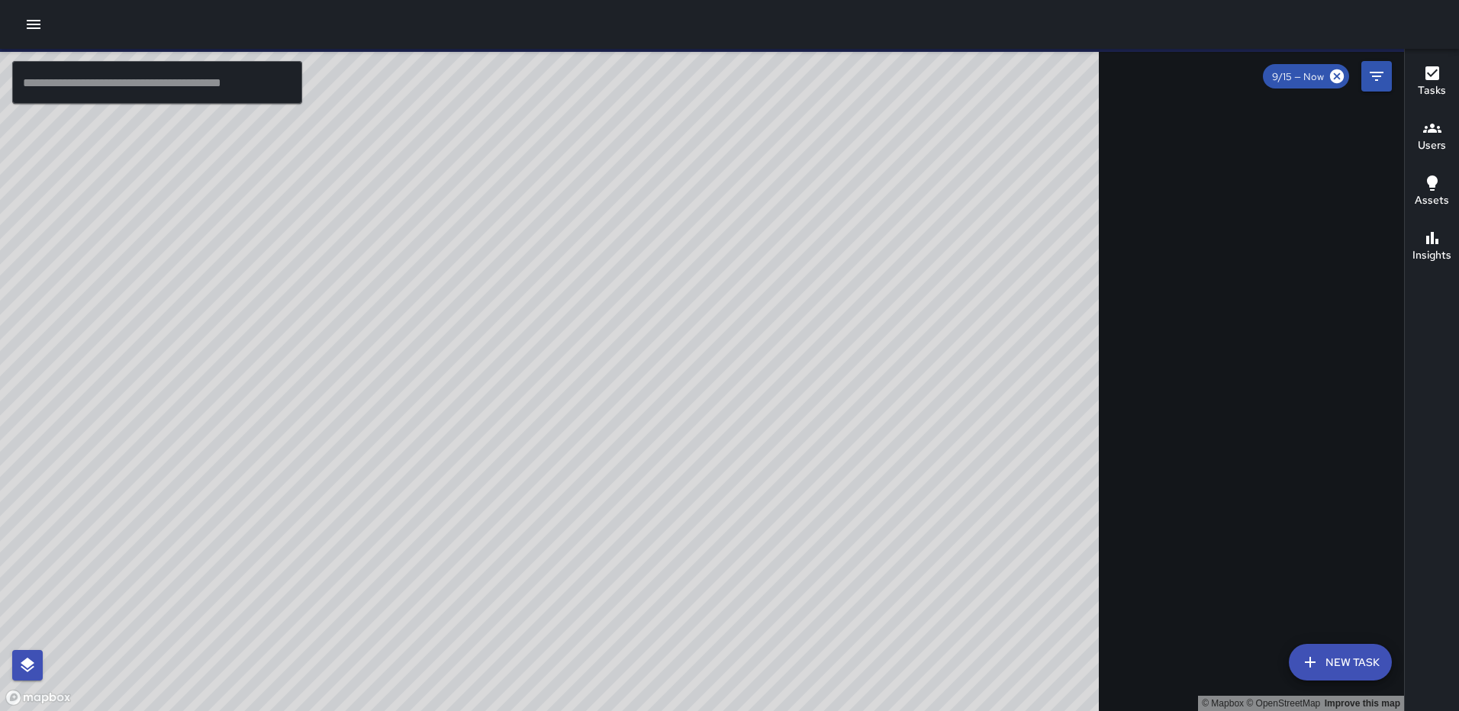
scroll to position [2915, 0]
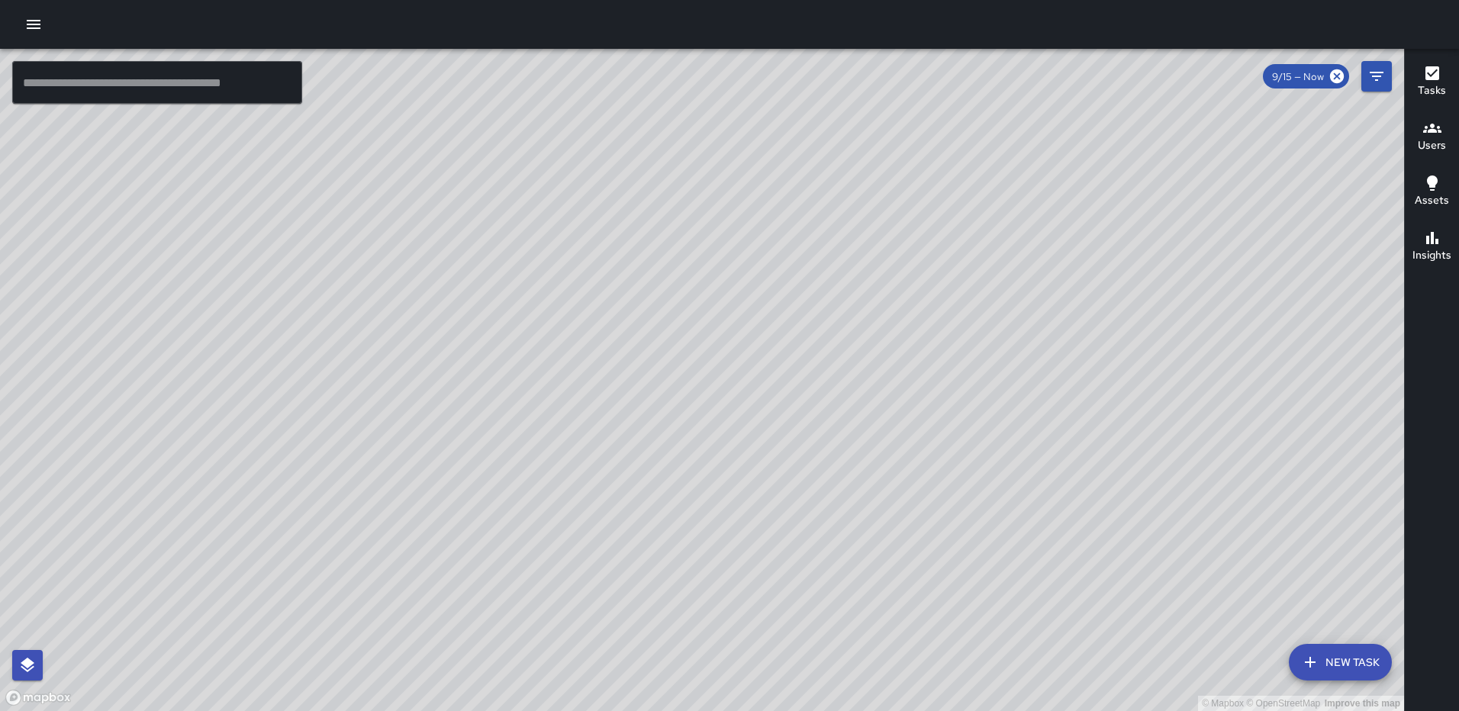
drag, startPoint x: 765, startPoint y: 255, endPoint x: 687, endPoint y: 465, distance: 224.5
click at [691, 471] on div "© Mapbox © OpenStreetMap Improve this map" at bounding box center [702, 380] width 1404 height 662
drag, startPoint x: 800, startPoint y: 245, endPoint x: 672, endPoint y: 336, distance: 157.1
click at [672, 336] on div "© Mapbox © OpenStreetMap Improve this map" at bounding box center [702, 380] width 1404 height 662
drag, startPoint x: 569, startPoint y: 428, endPoint x: 827, endPoint y: 307, distance: 285.0
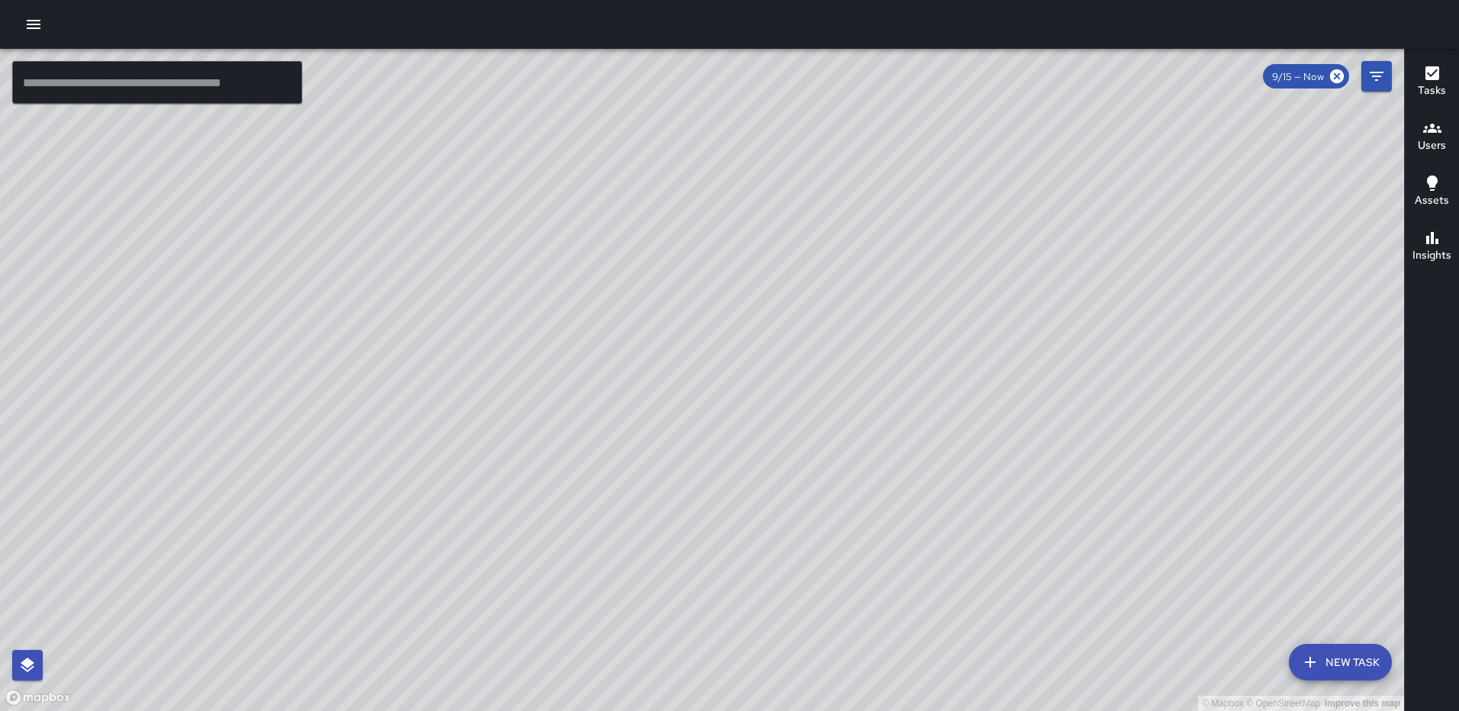
click at [827, 307] on div "© Mapbox © OpenStreetMap Improve this map" at bounding box center [702, 380] width 1404 height 662
drag, startPoint x: 604, startPoint y: 373, endPoint x: 541, endPoint y: 245, distance: 142.6
click at [541, 245] on div "© Mapbox © OpenStreetMap Improve this map" at bounding box center [702, 380] width 1404 height 662
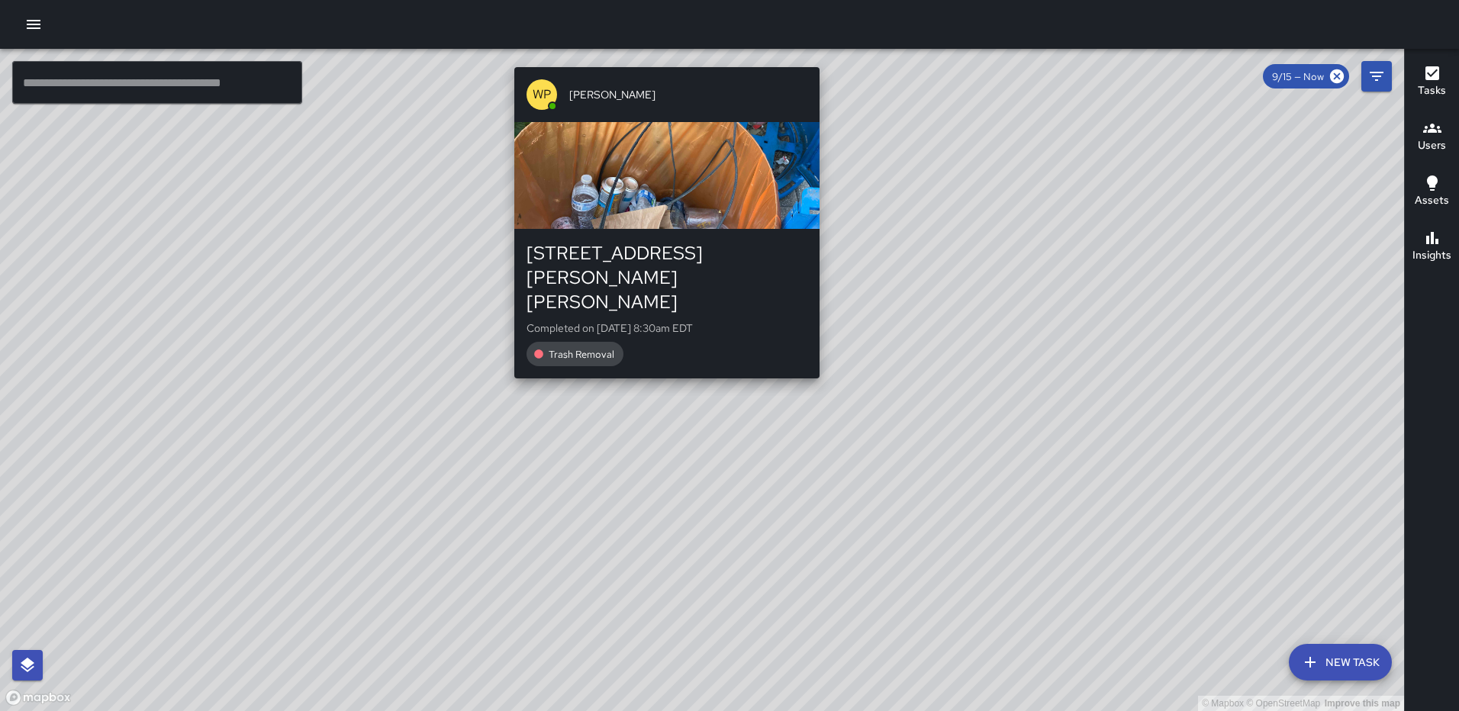
click at [661, 58] on div "© Mapbox © OpenStreetMap Improve this map WP Waverly Phillips 105 Harry Thomas …" at bounding box center [702, 380] width 1404 height 662
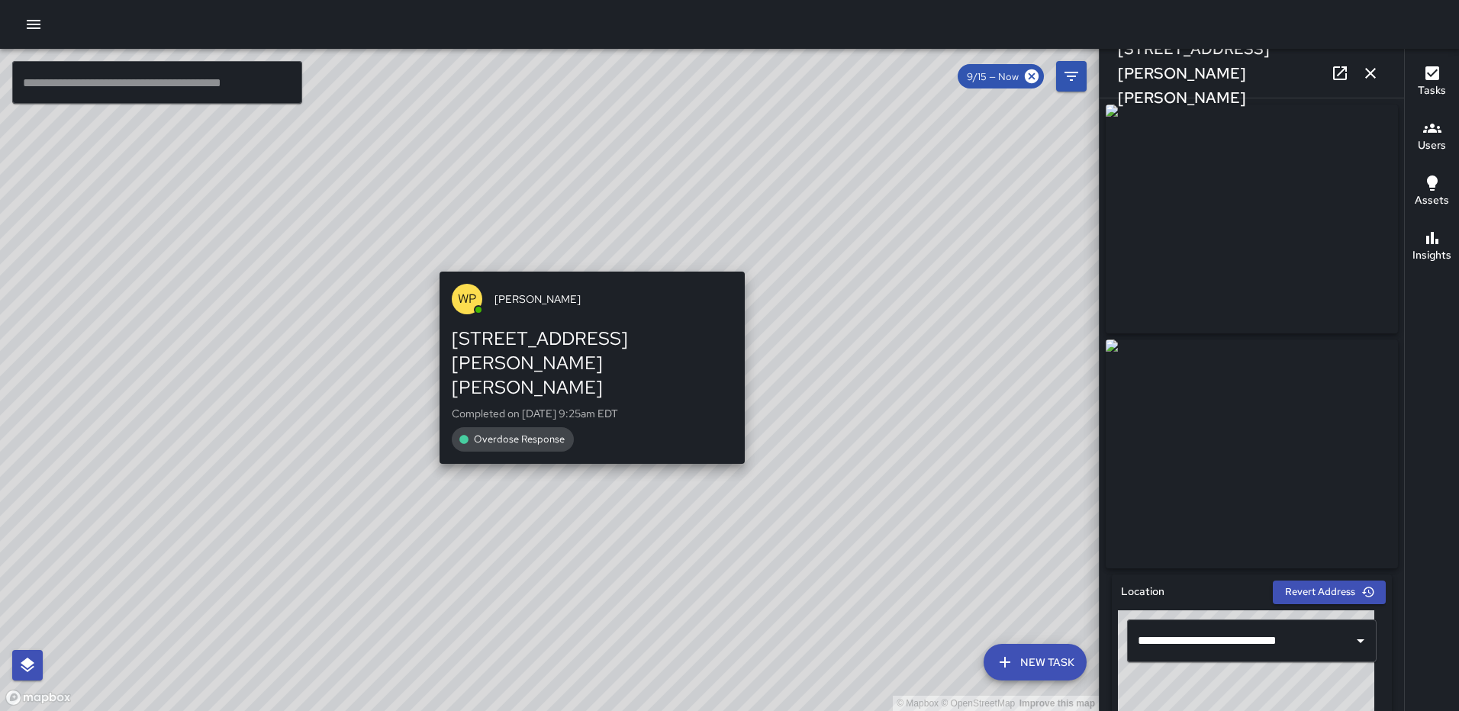
click at [587, 261] on div "© Mapbox © OpenStreetMap Improve this map WP Waverly Phillips 227 Harry Thomas …" at bounding box center [549, 380] width 1099 height 662
type input "**********"
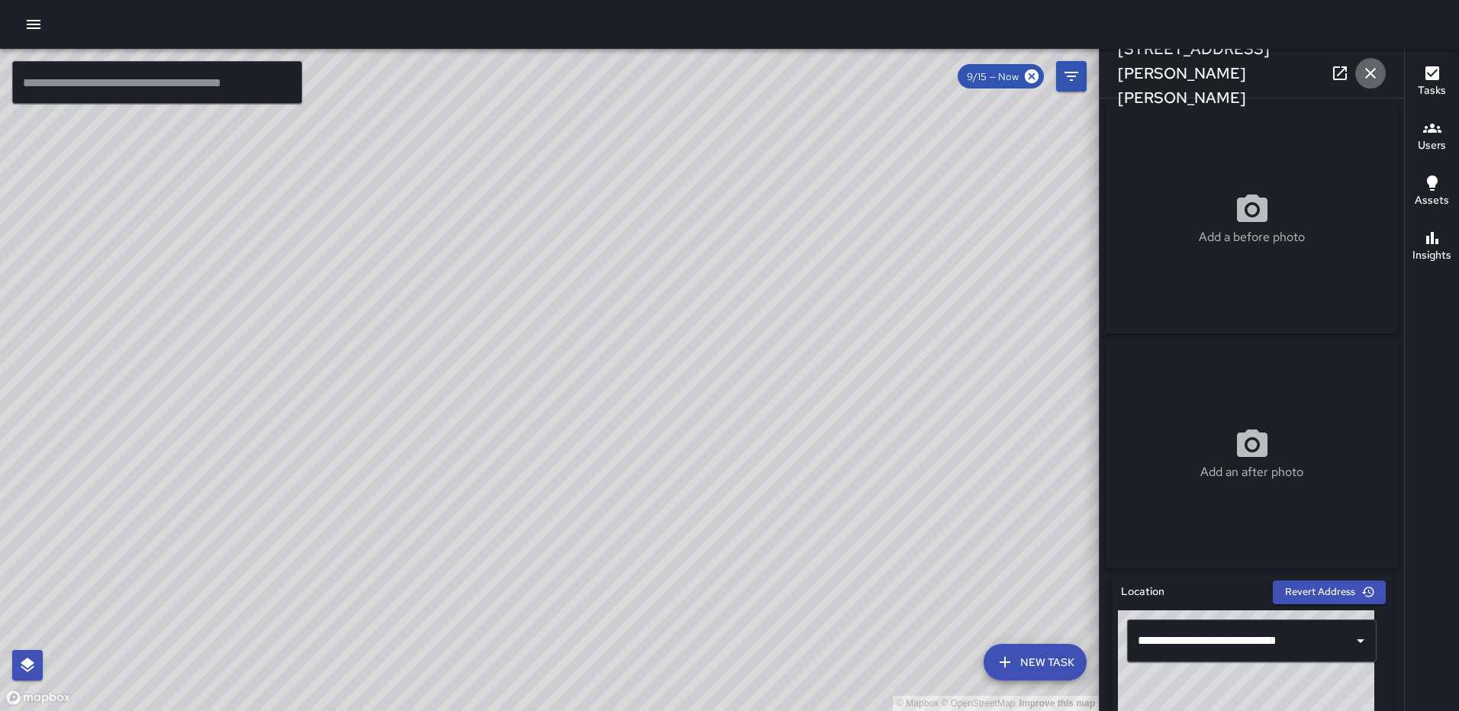
click at [1379, 74] on icon "button" at bounding box center [1370, 73] width 18 height 18
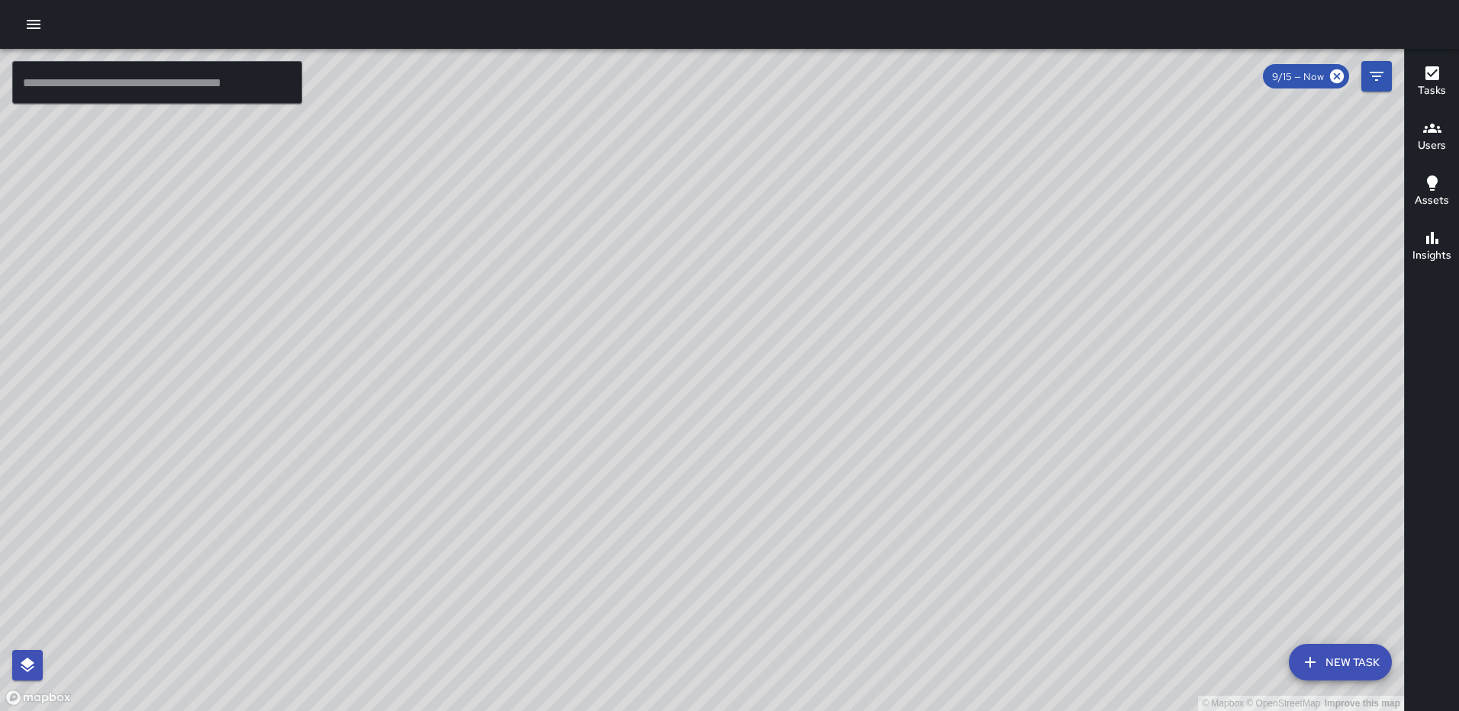
click at [688, 393] on div "© Mapbox © OpenStreetMap Improve this map WP Waverly Phillips 105 Harry Thomas …" at bounding box center [702, 380] width 1404 height 662
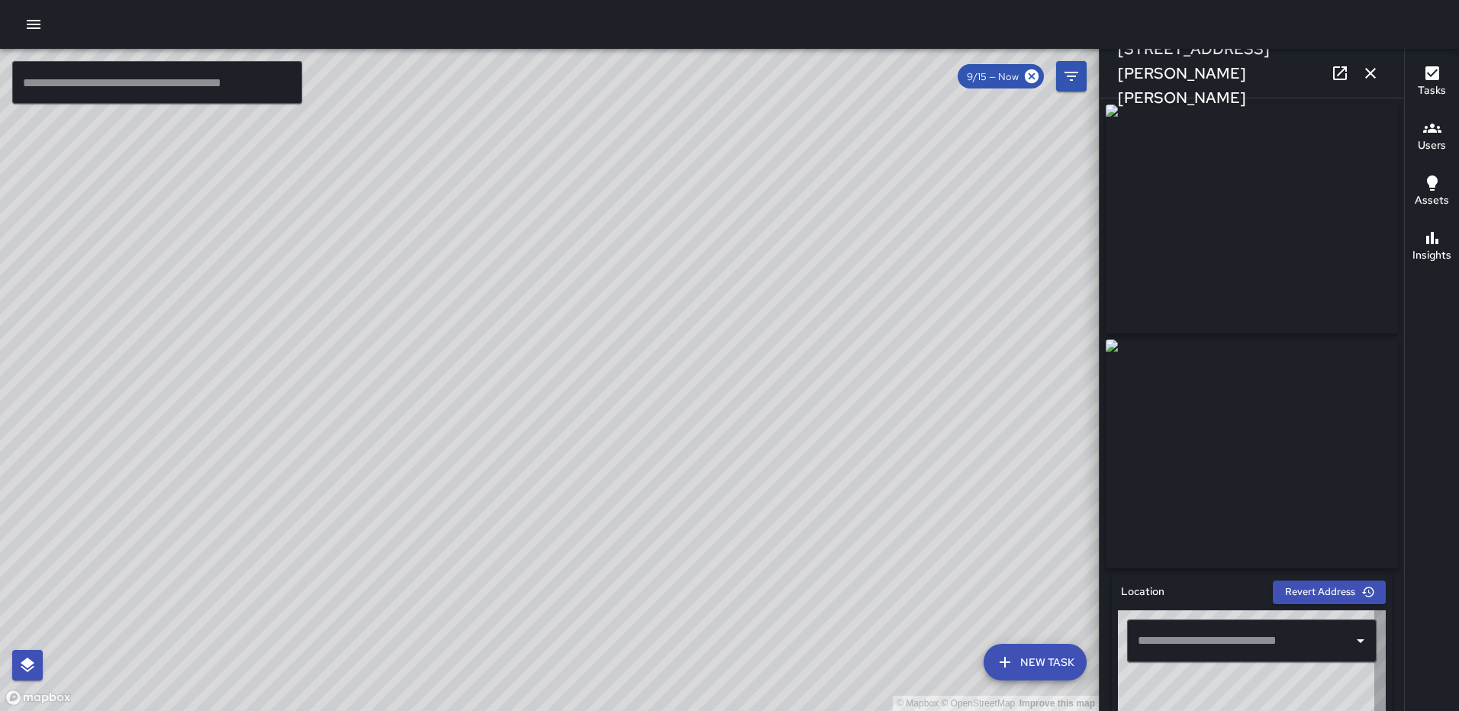
type input "**********"
click at [1365, 67] on icon "button" at bounding box center [1370, 73] width 18 height 18
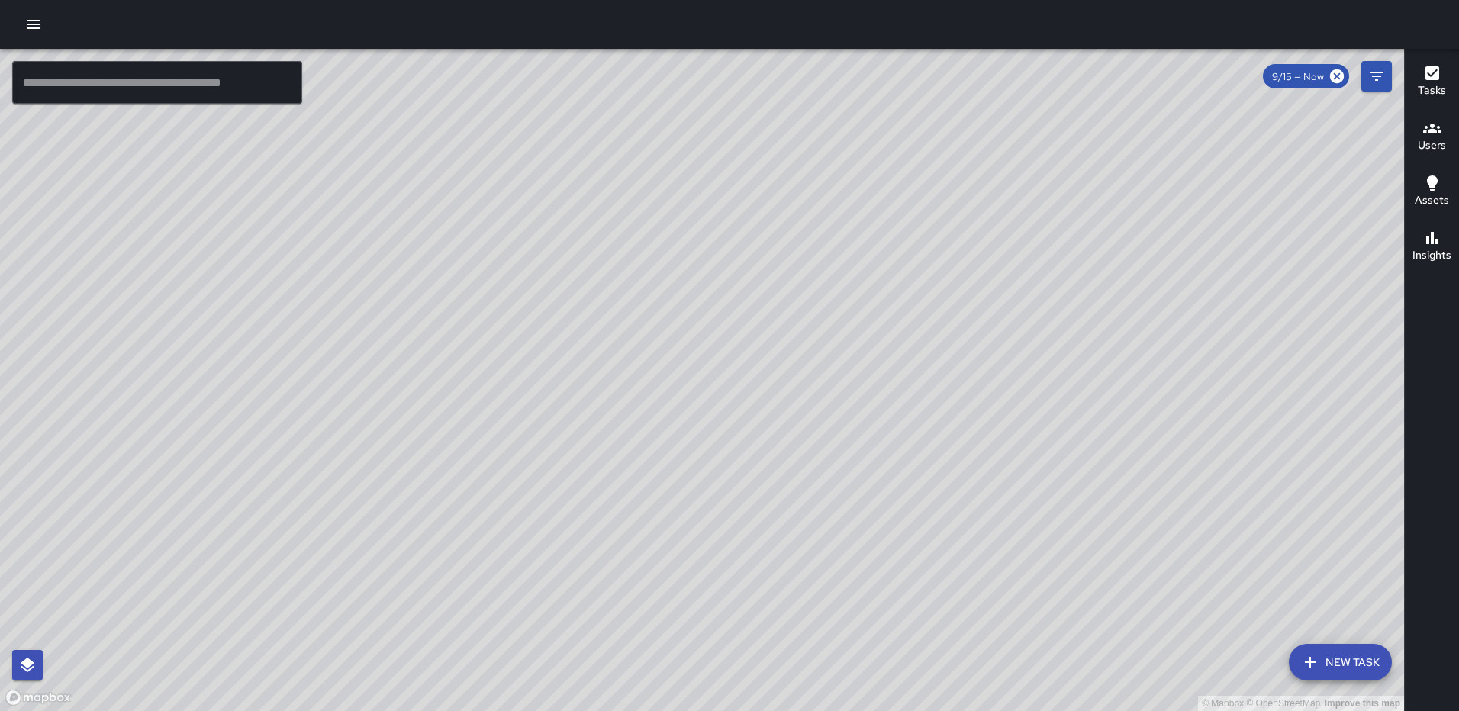
click at [704, 392] on div "© Mapbox © OpenStreetMap Improve this map WP Waverly Phillips 105 Harry Thomas …" at bounding box center [702, 380] width 1404 height 662
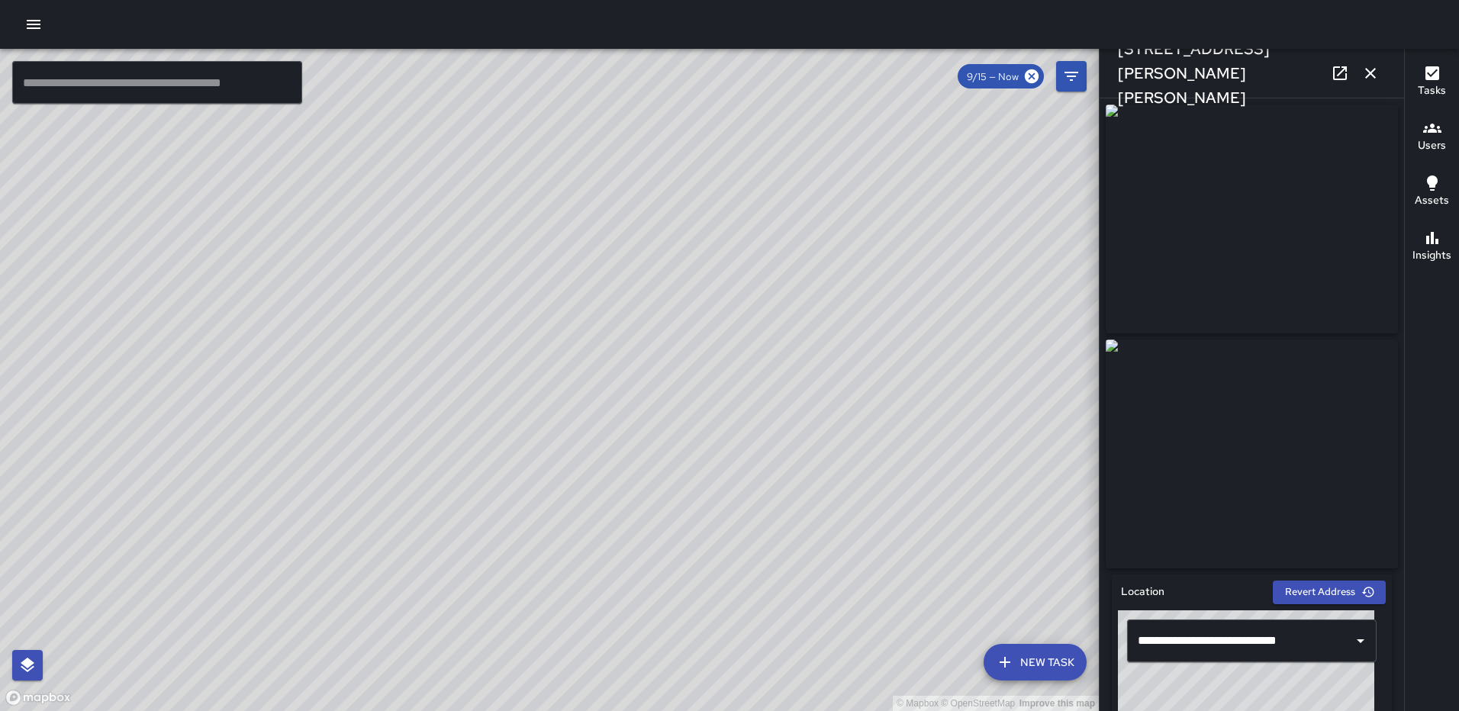
drag, startPoint x: 1363, startPoint y: 67, endPoint x: 1355, endPoint y: 76, distance: 11.9
click at [1364, 66] on icon "button" at bounding box center [1370, 73] width 18 height 18
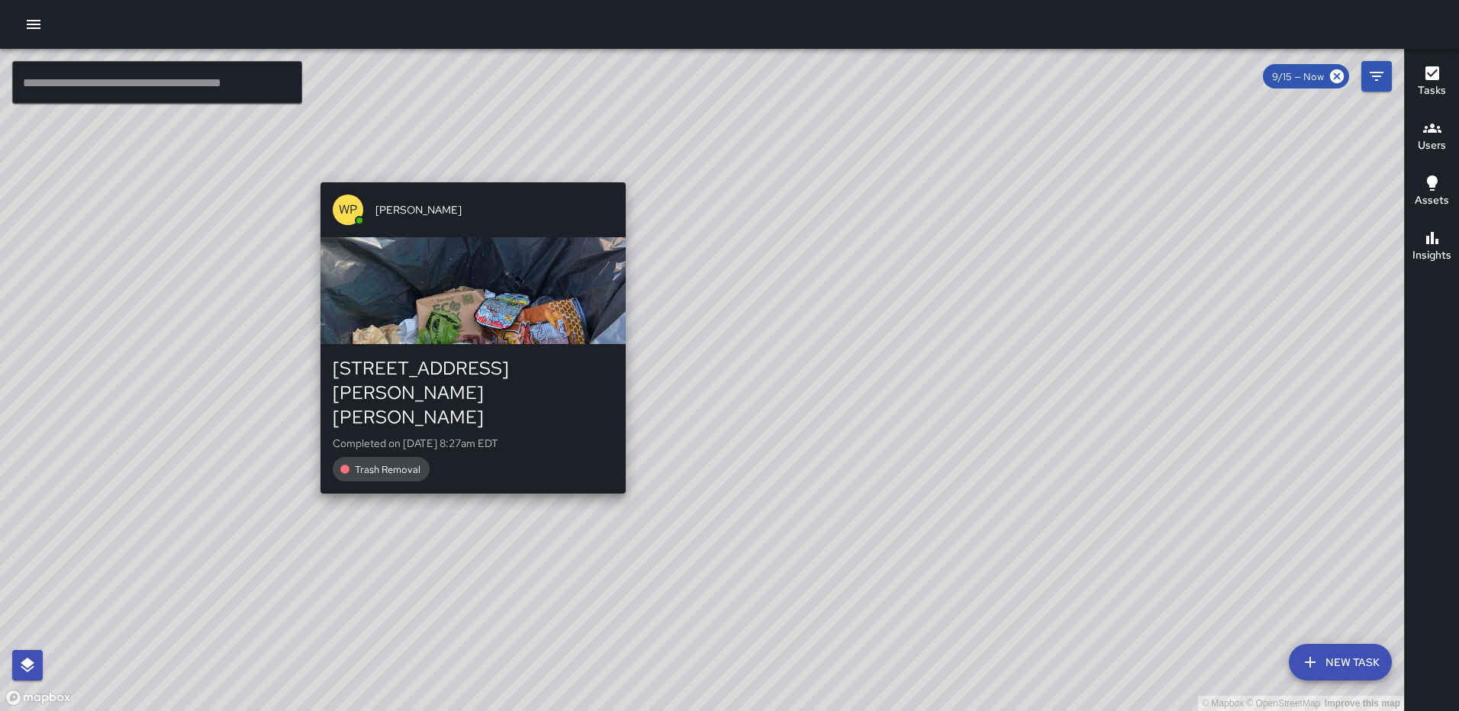
click at [614, 452] on div "© Mapbox © OpenStreetMap Improve this map WP Waverly Phillips 105 Harry Thomas …" at bounding box center [702, 380] width 1404 height 662
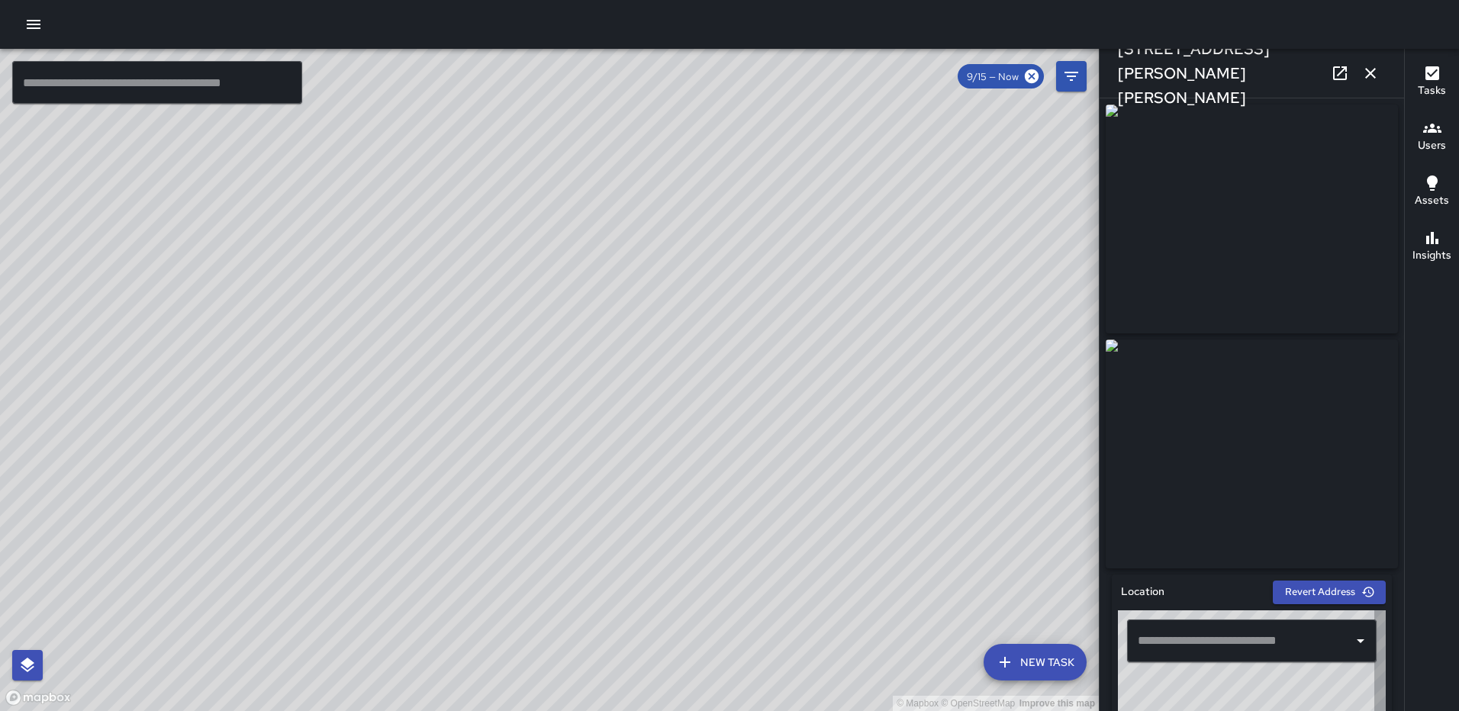
type input "**********"
click at [1370, 69] on icon "button" at bounding box center [1370, 73] width 18 height 18
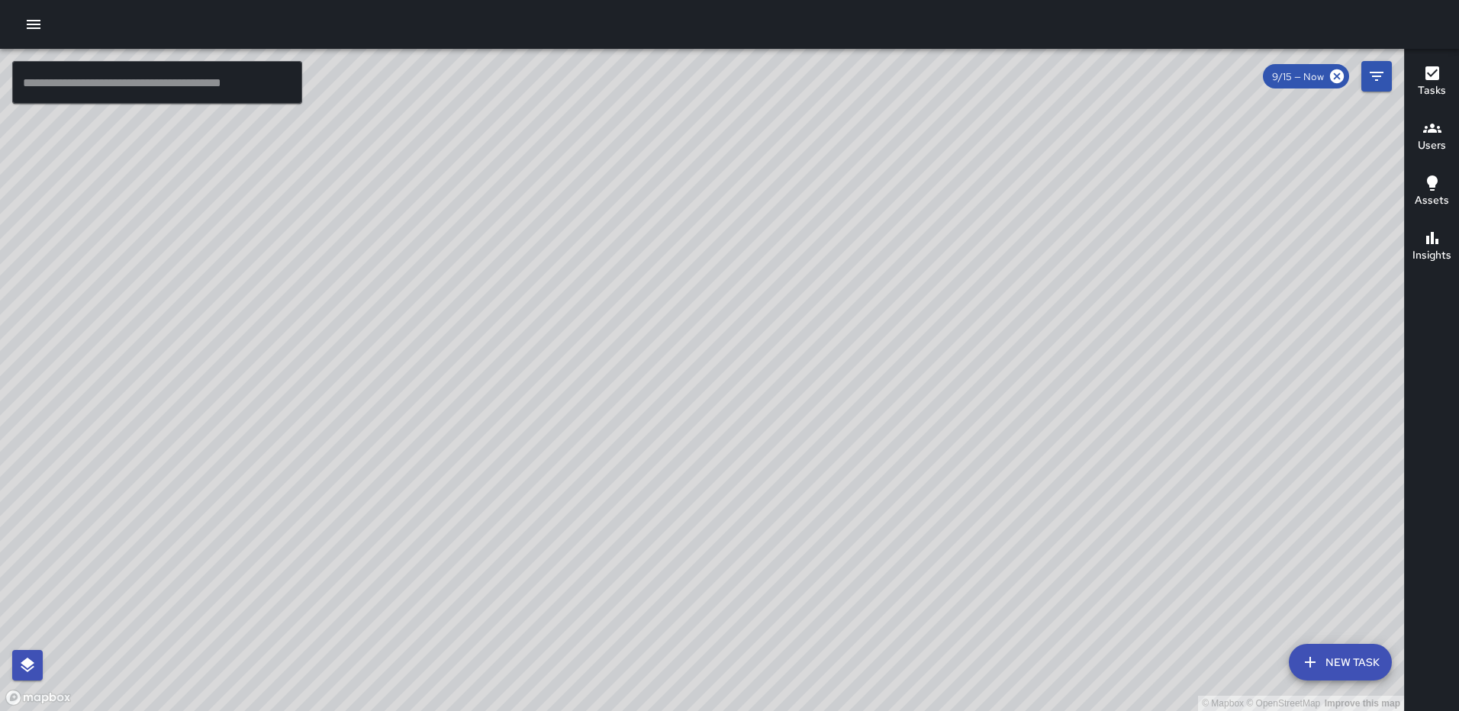
click at [748, 380] on div "© Mapbox © OpenStreetMap Improve this map WP Waverly Phillips 105 Harry Thomas …" at bounding box center [702, 380] width 1404 height 662
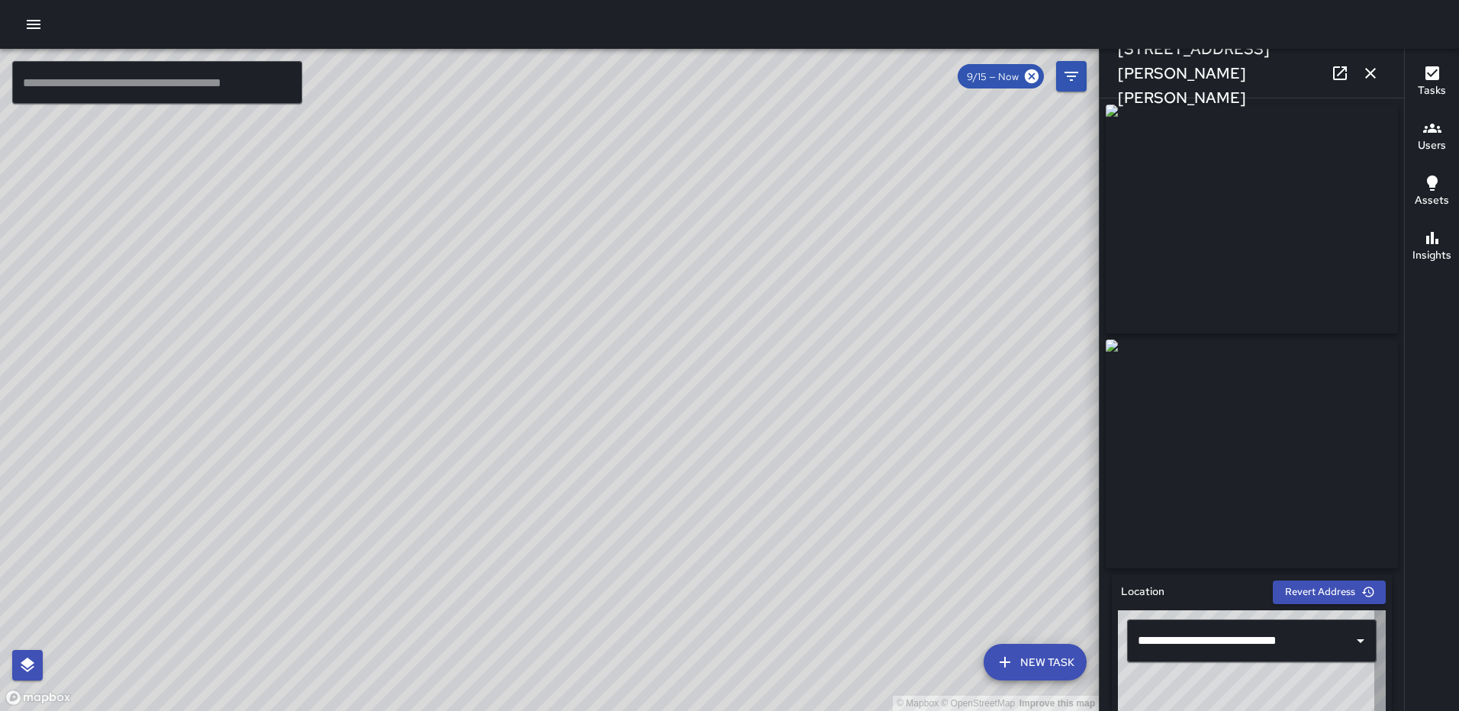
type input "**********"
click at [1376, 72] on icon "button" at bounding box center [1370, 73] width 18 height 18
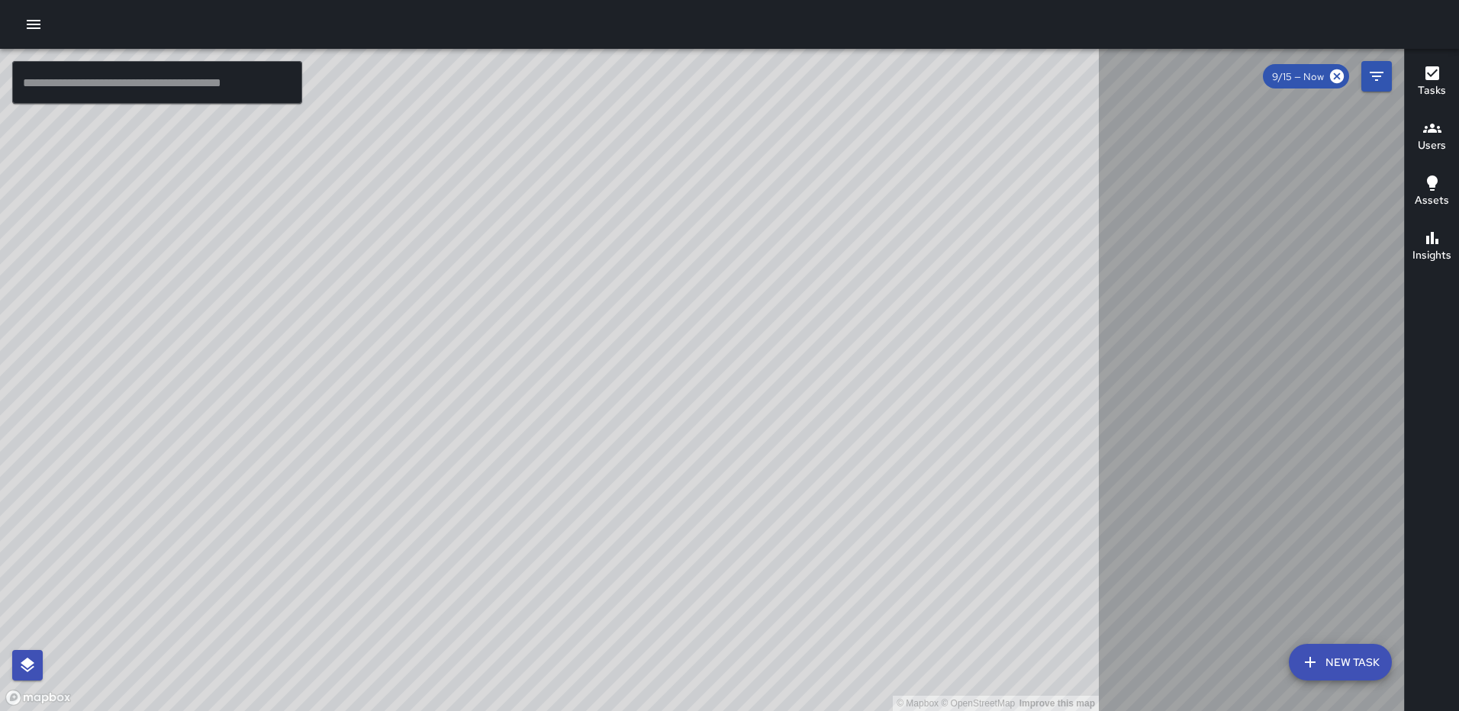
drag, startPoint x: 1341, startPoint y: 73, endPoint x: 446, endPoint y: 41, distance: 896.3
click at [1341, 72] on icon at bounding box center [1337, 76] width 14 height 14
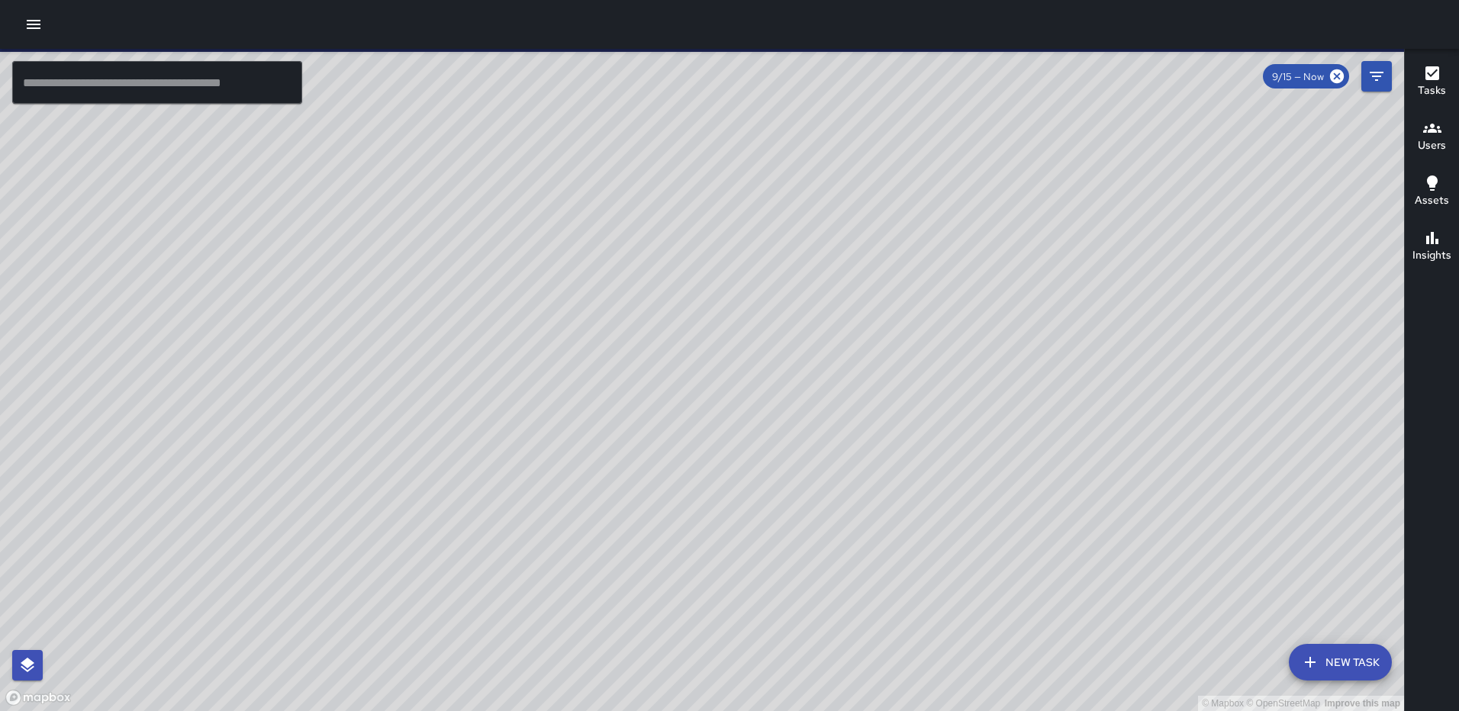
drag, startPoint x: 1104, startPoint y: 307, endPoint x: 1077, endPoint y: 390, distance: 86.6
click at [1080, 391] on div "© Mapbox © OpenStreetMap Improve this map" at bounding box center [702, 380] width 1404 height 662
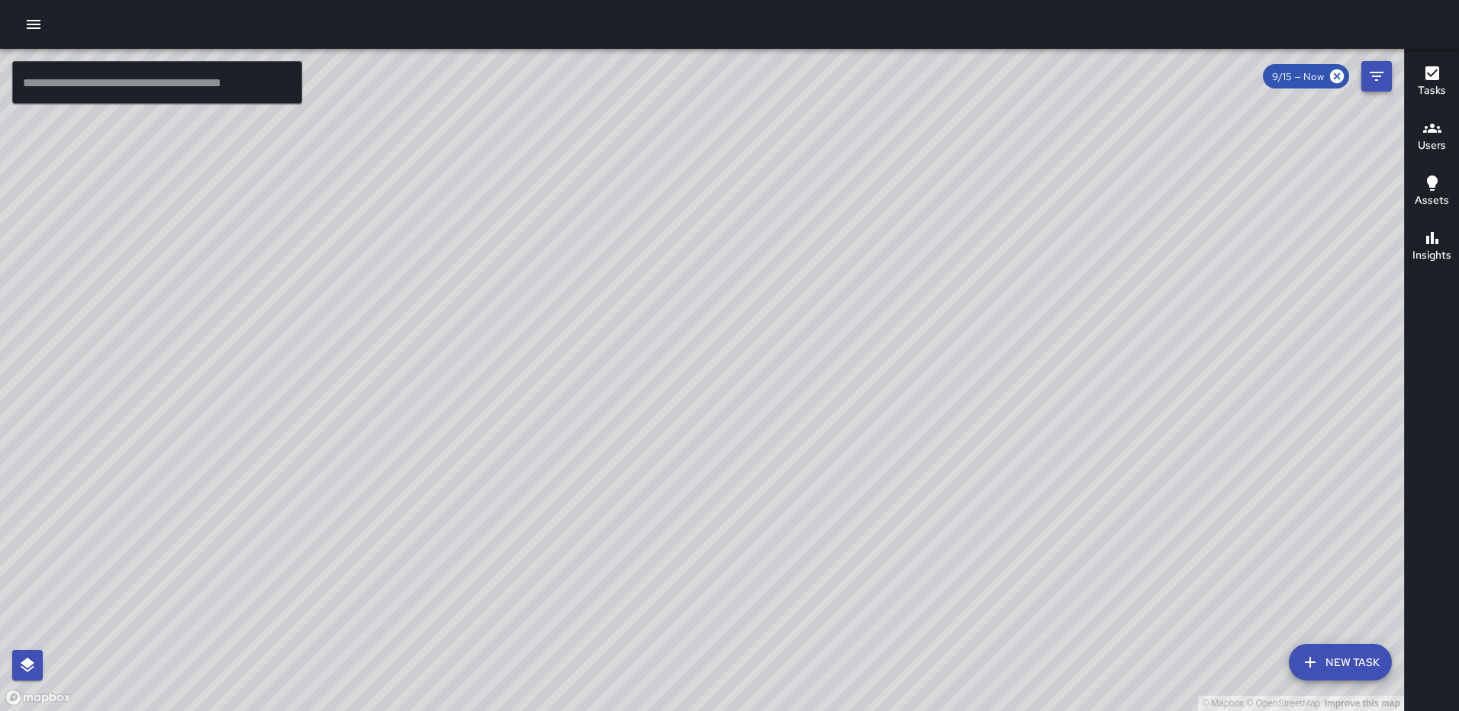
click at [1370, 72] on icon "Filters" at bounding box center [1377, 76] width 14 height 9
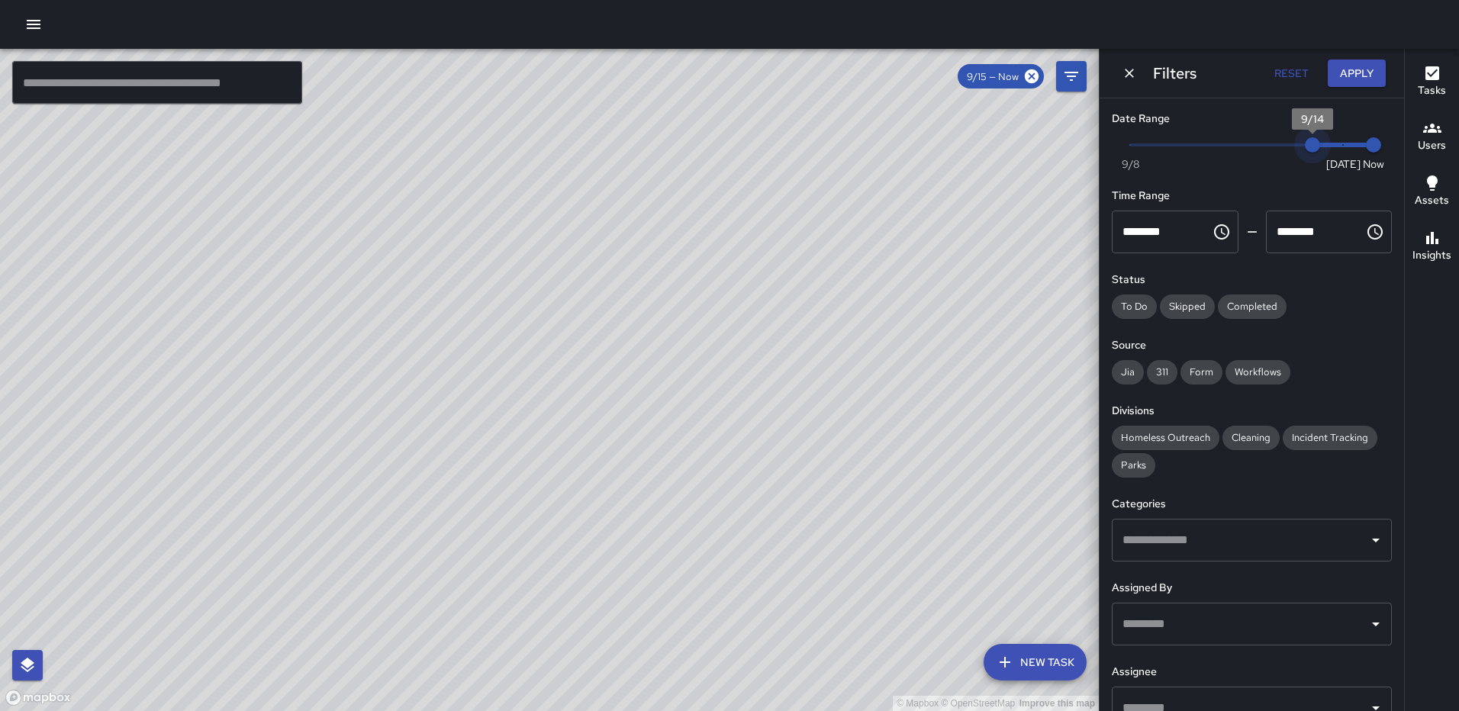
type input "*"
drag, startPoint x: 1326, startPoint y: 143, endPoint x: 1287, endPoint y: 143, distance: 38.9
click at [1287, 143] on span "9/13" at bounding box center [1281, 144] width 15 height 15
click at [1358, 66] on button "Apply" at bounding box center [1357, 74] width 58 height 28
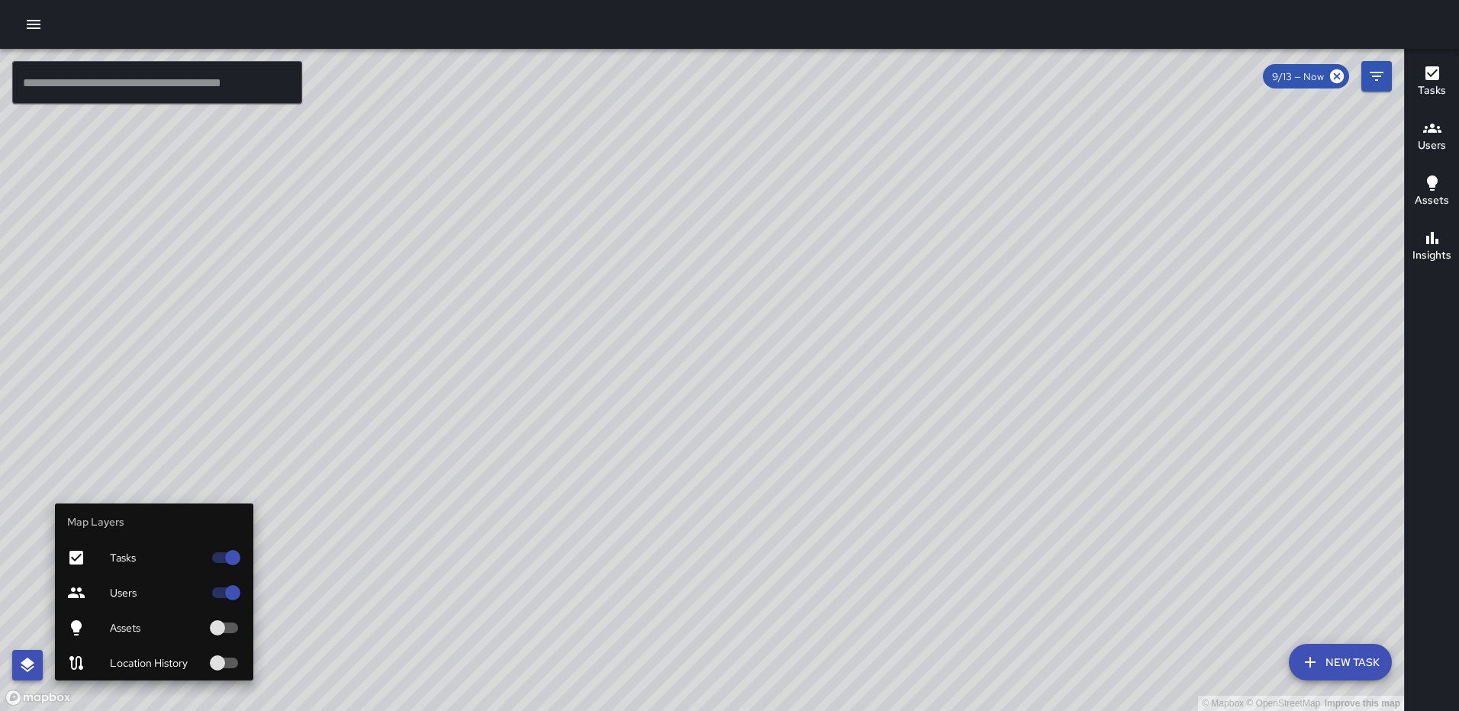
click at [21, 664] on icon "button" at bounding box center [27, 665] width 18 height 18
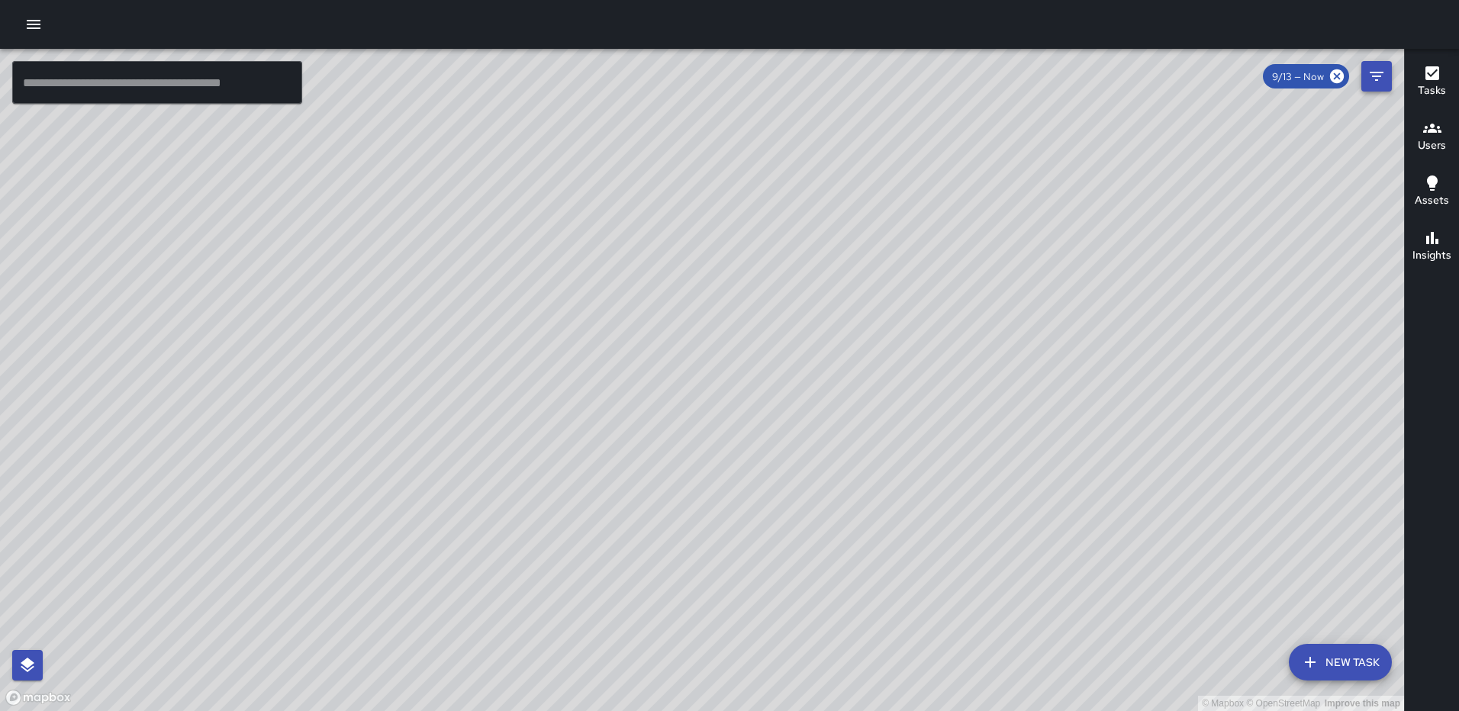
click at [1384, 62] on button "Filters" at bounding box center [1376, 76] width 31 height 31
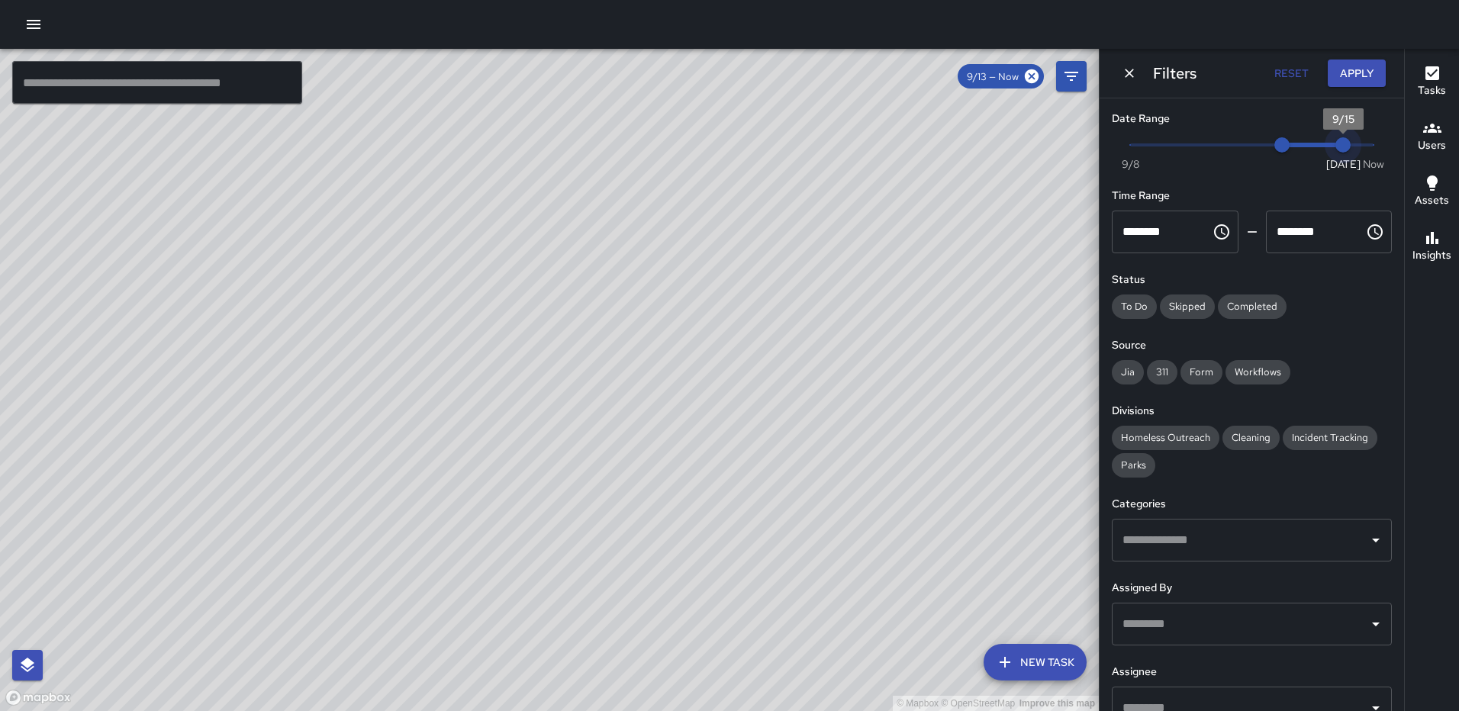
drag, startPoint x: 1357, startPoint y: 143, endPoint x: 1341, endPoint y: 141, distance: 15.4
click at [1341, 141] on span "9/15" at bounding box center [1342, 144] width 15 height 15
click at [1362, 64] on button "Apply" at bounding box center [1357, 74] width 58 height 28
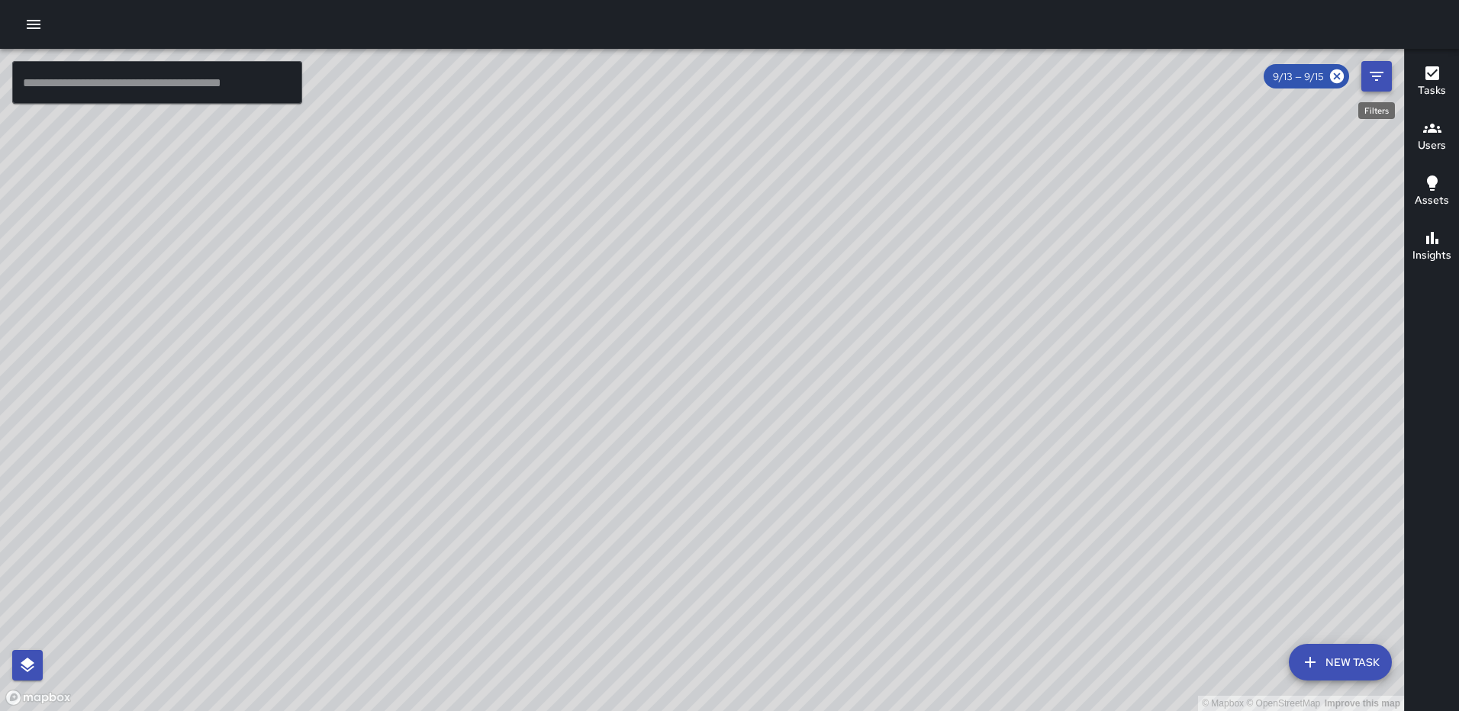
click at [1381, 73] on icon "Filters" at bounding box center [1377, 76] width 14 height 9
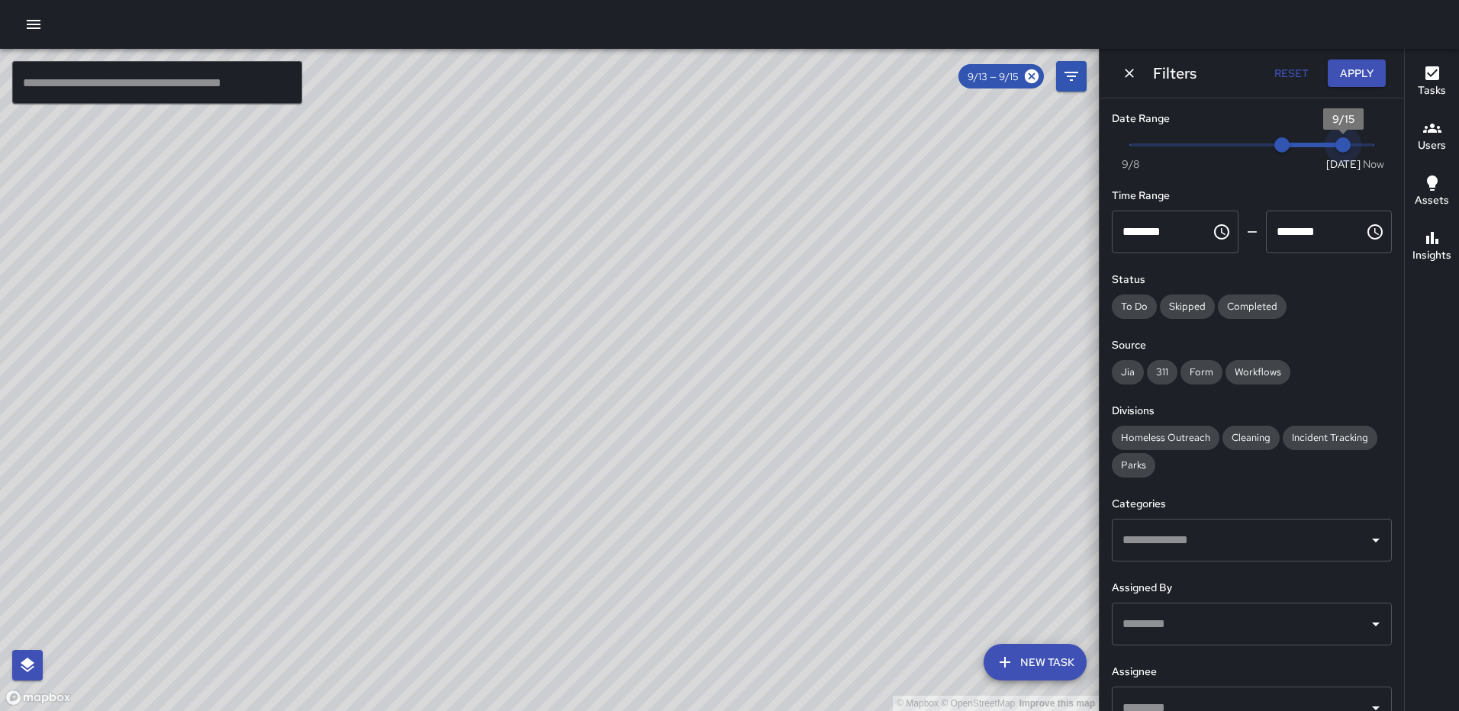
type input "*"
drag, startPoint x: 1326, startPoint y: 140, endPoint x: 1314, endPoint y: 141, distance: 12.2
click at [1314, 141] on span "9/14" at bounding box center [1312, 144] width 15 height 15
click at [1347, 69] on button "Apply" at bounding box center [1357, 74] width 58 height 28
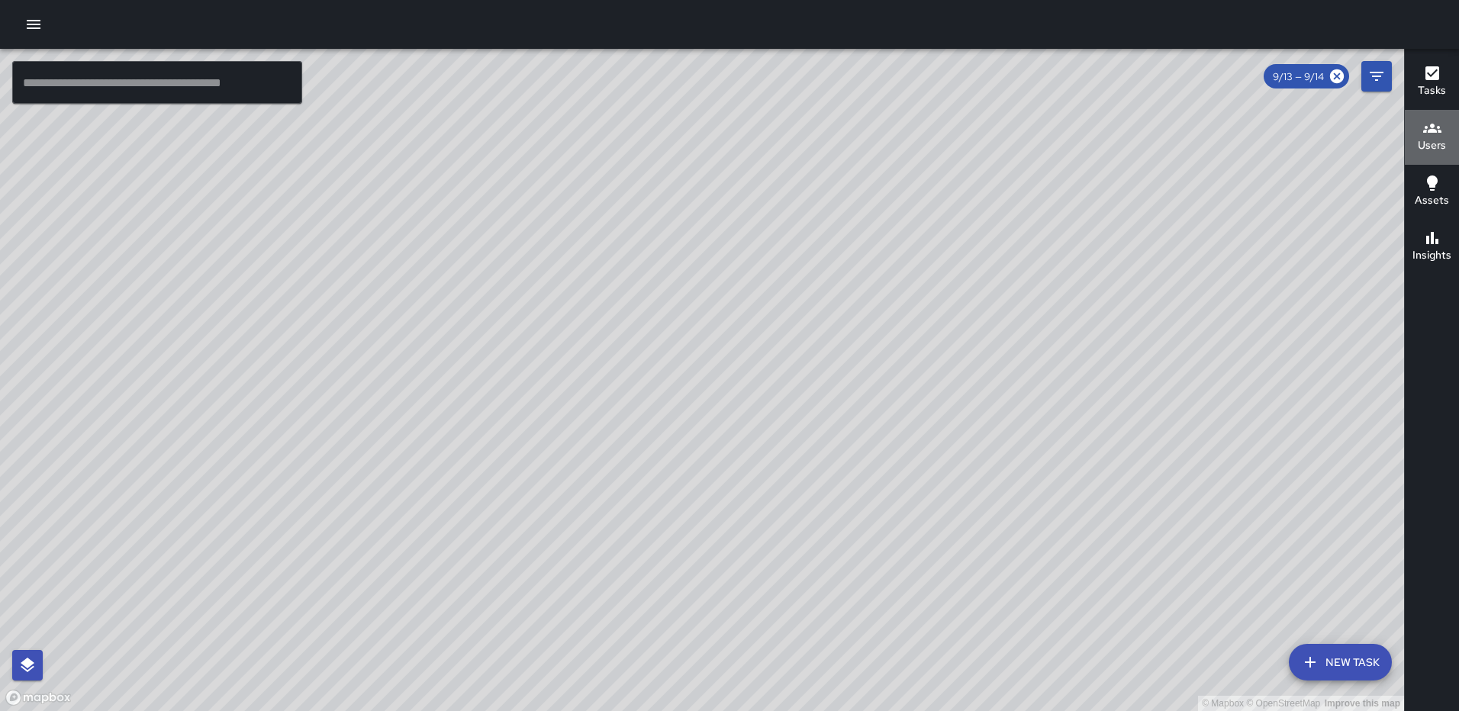
click at [1431, 123] on icon "button" at bounding box center [1432, 128] width 18 height 18
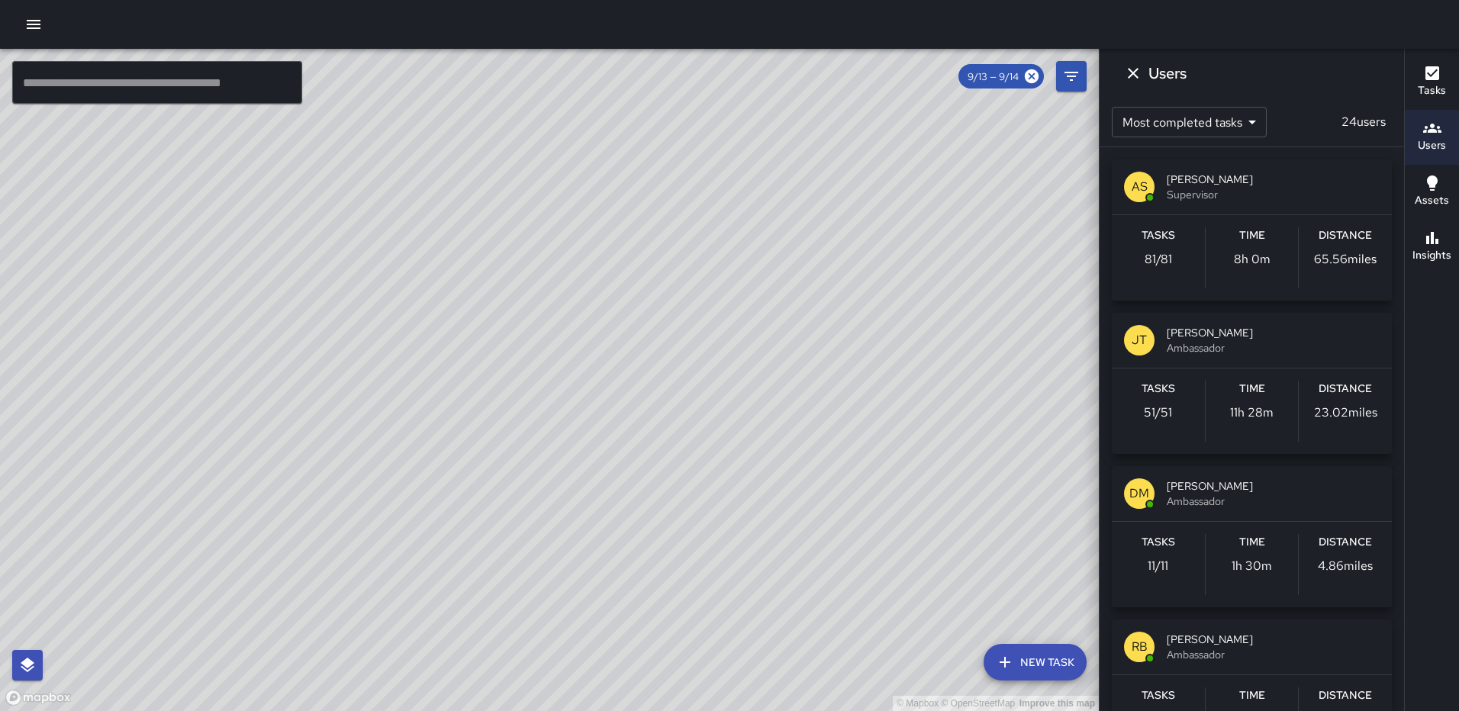
click at [1244, 340] on span "Ambassador" at bounding box center [1273, 347] width 213 height 15
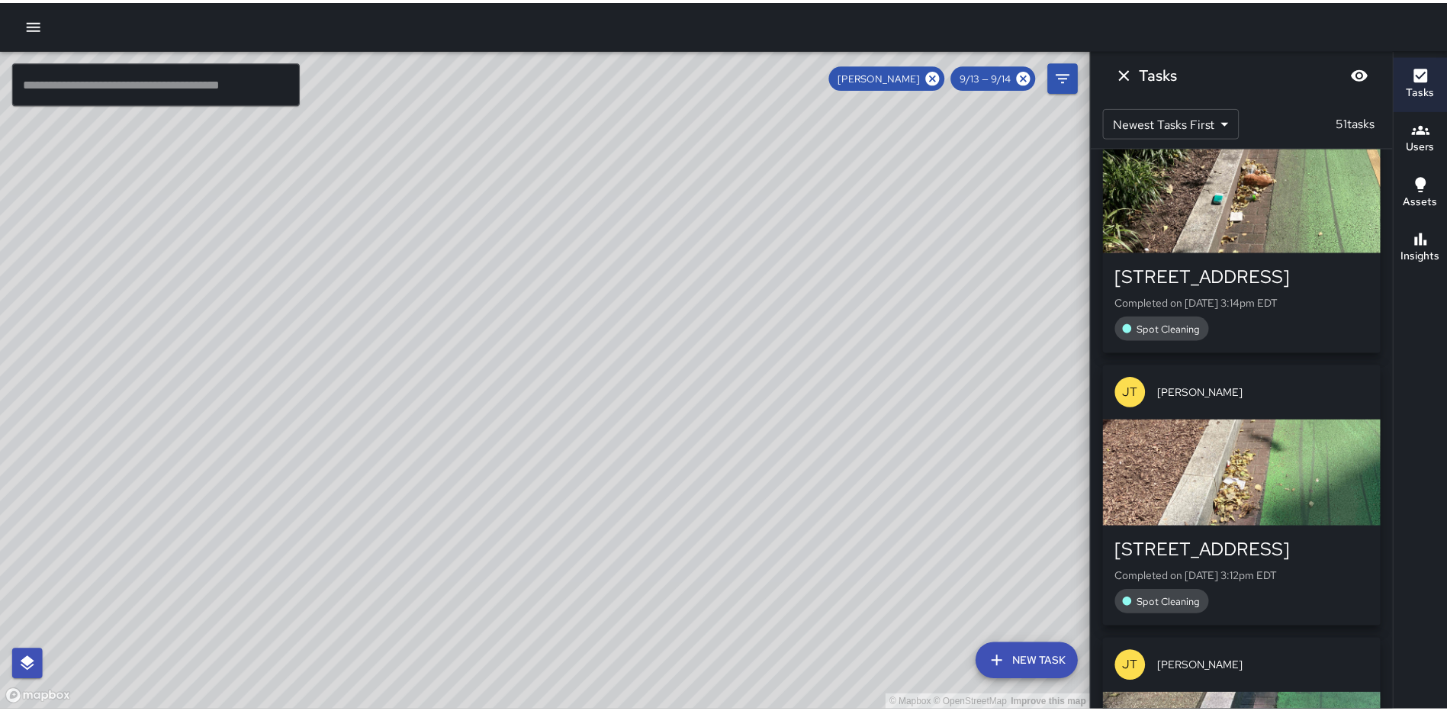
scroll to position [1508, 0]
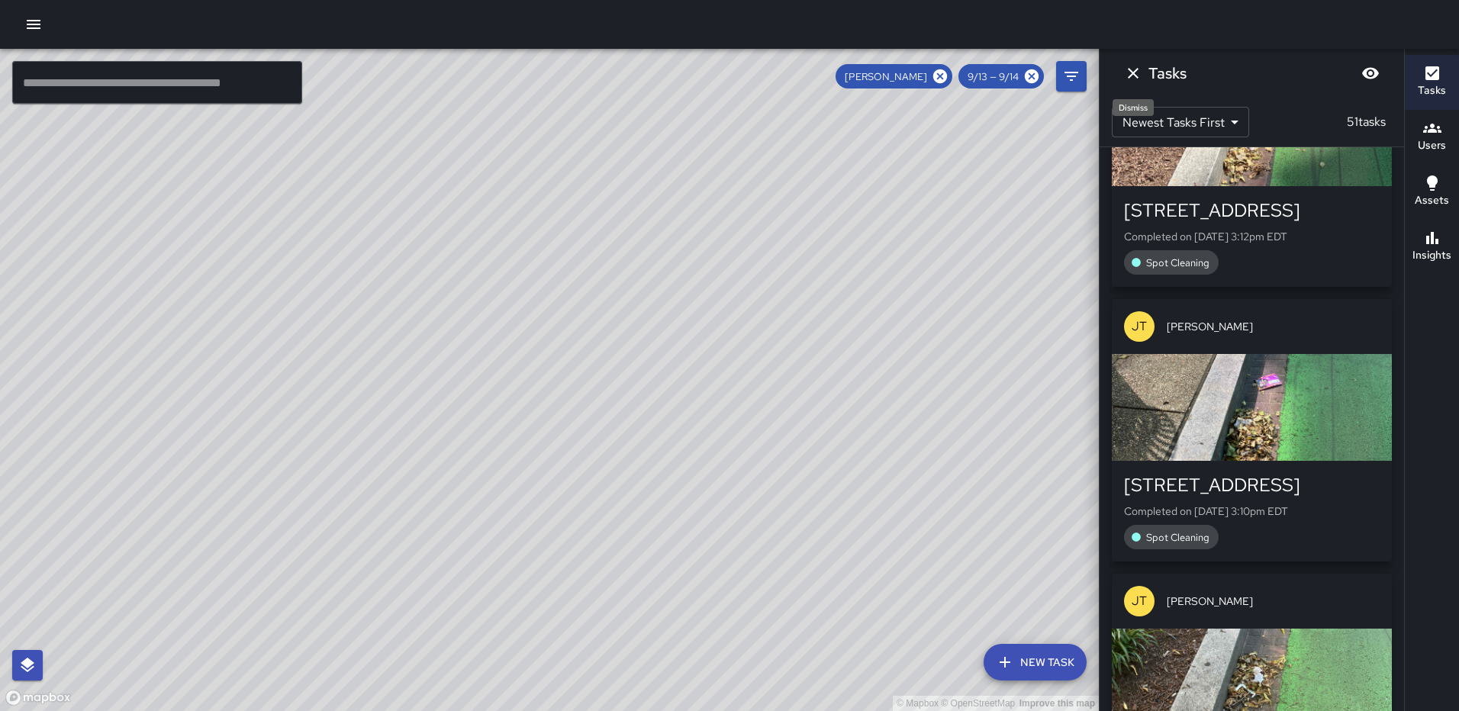
click at [1135, 72] on icon "Dismiss" at bounding box center [1133, 73] width 11 height 11
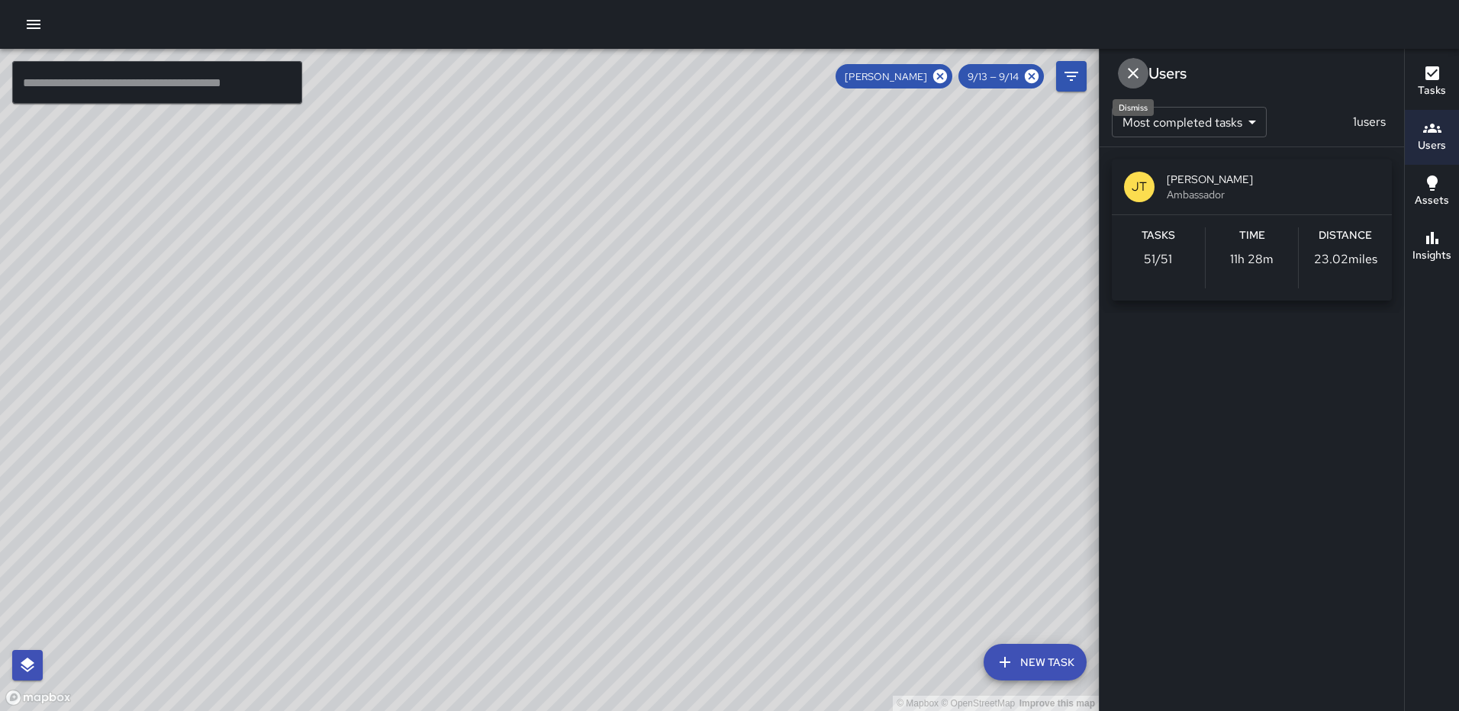
click at [1136, 66] on icon "Dismiss" at bounding box center [1133, 73] width 18 height 18
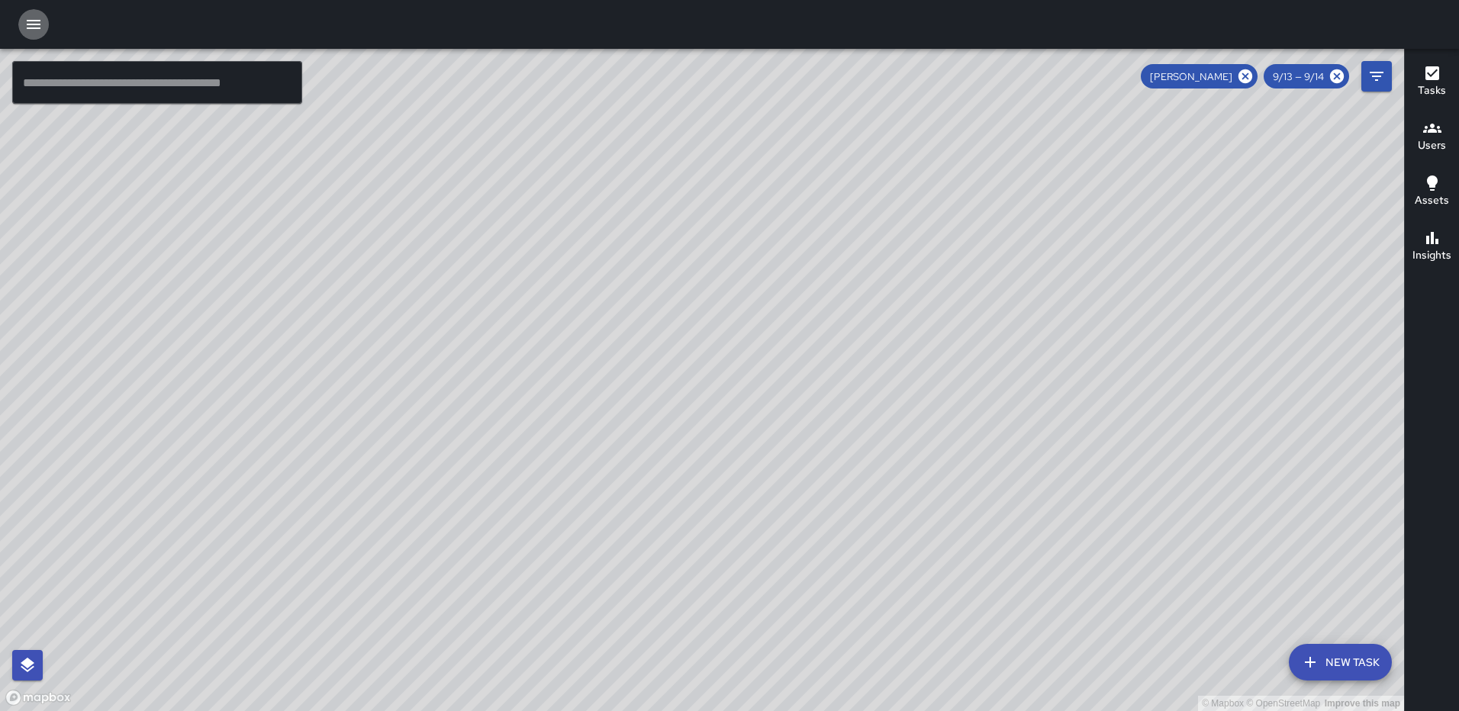
click at [41, 21] on icon "button" at bounding box center [33, 24] width 18 height 18
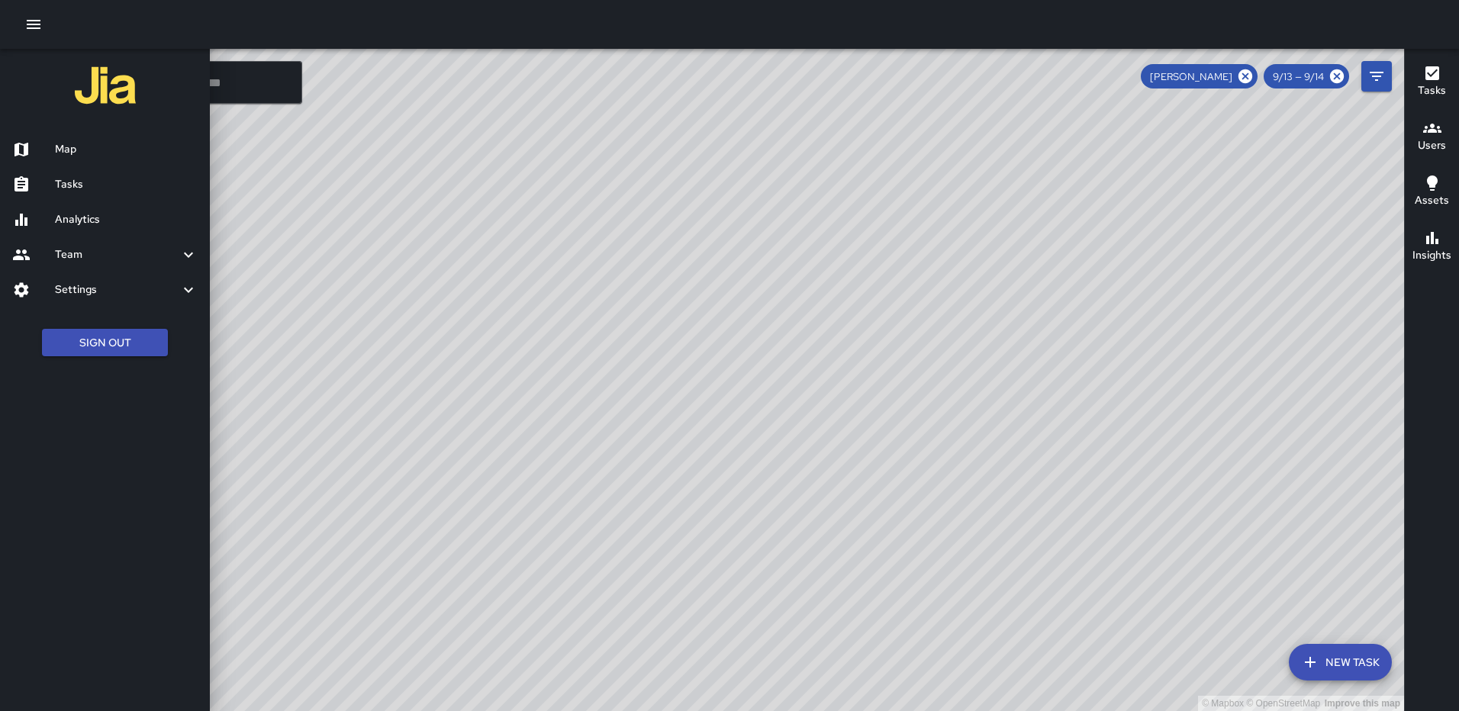
click at [129, 250] on h6 "Team" at bounding box center [117, 254] width 124 height 17
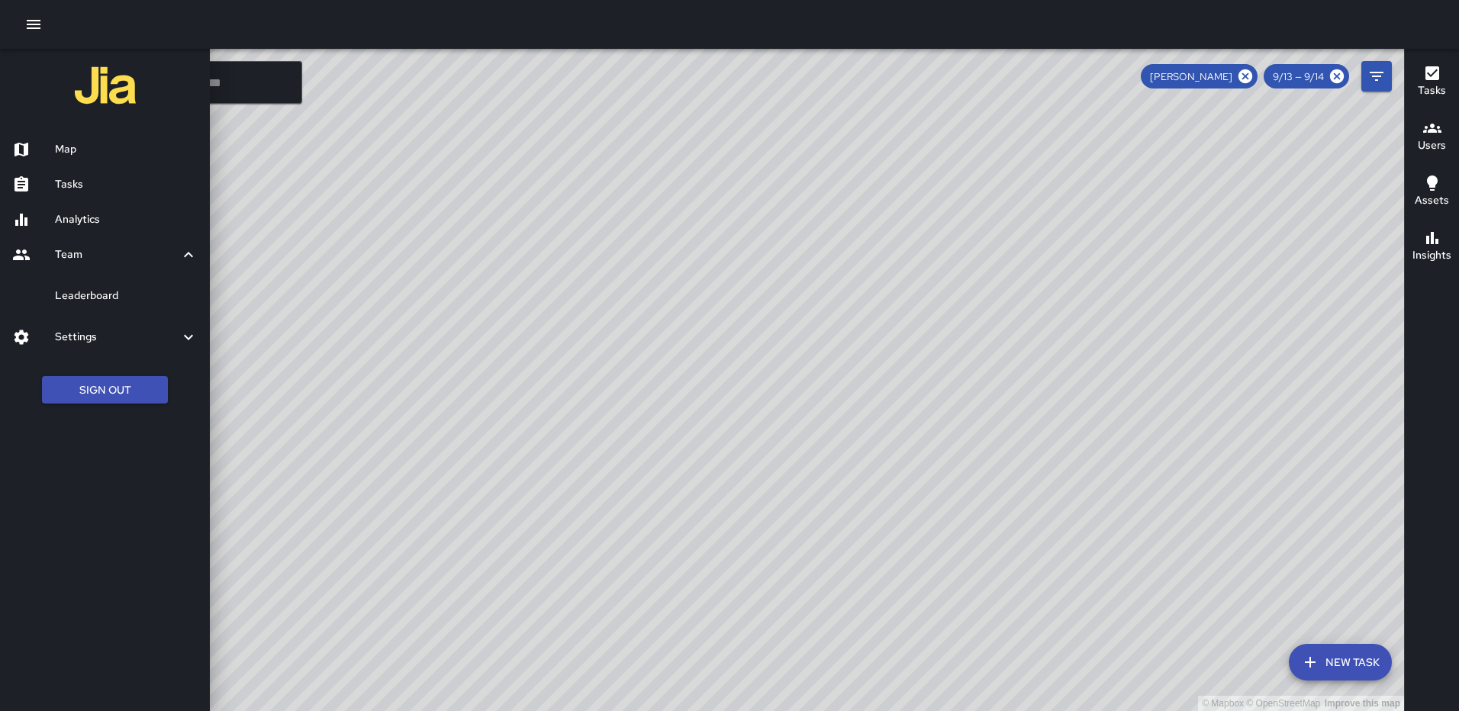
click at [100, 332] on h6 "Settings" at bounding box center [117, 337] width 124 height 17
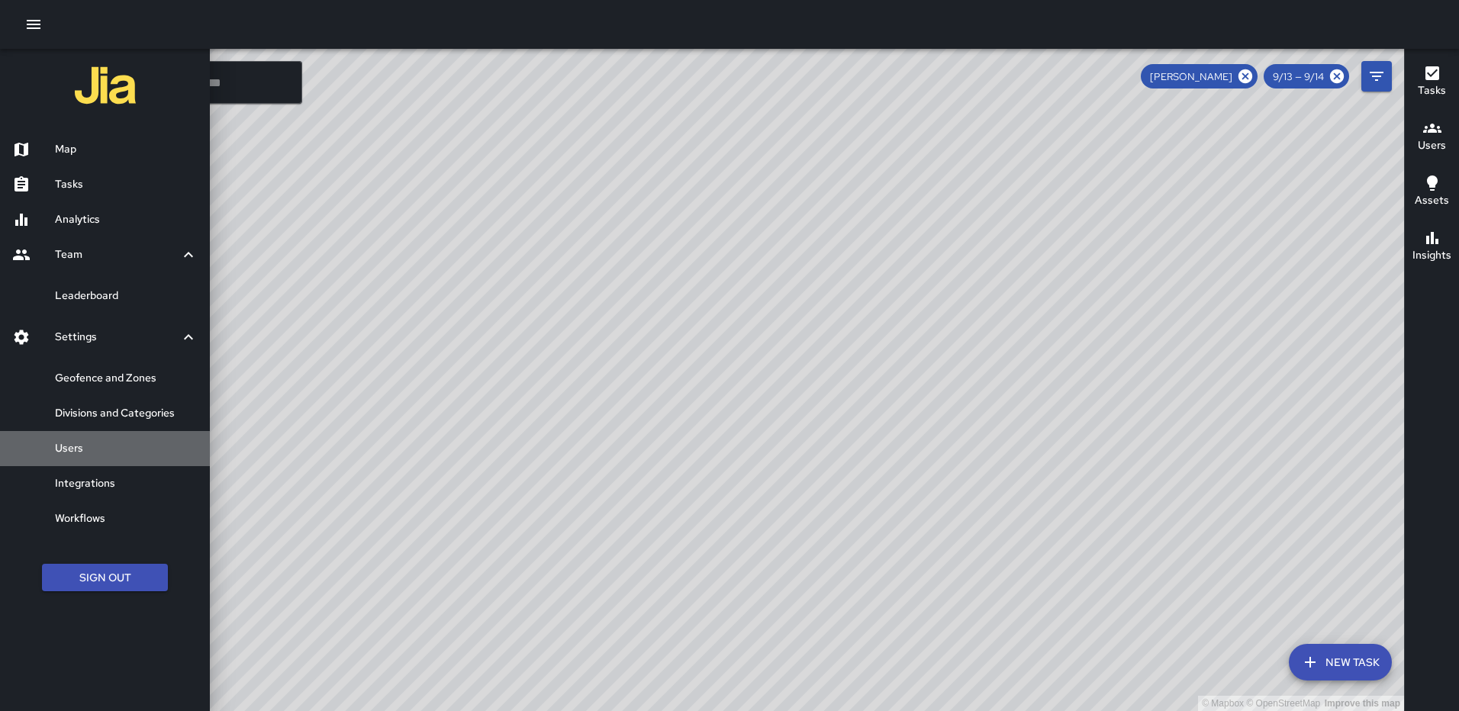
click at [134, 445] on h6 "Users" at bounding box center [126, 448] width 143 height 17
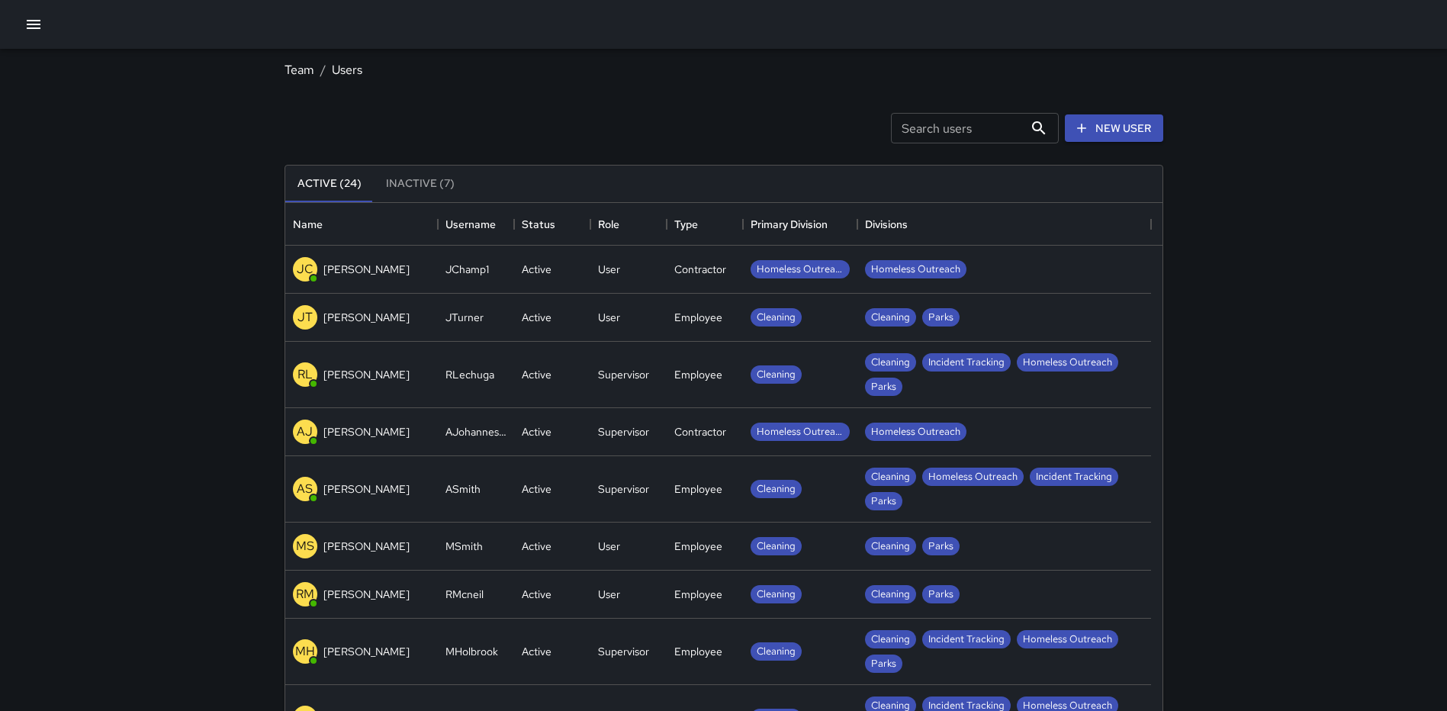
scroll to position [675, 866]
click at [1085, 128] on icon at bounding box center [1081, 128] width 15 height 15
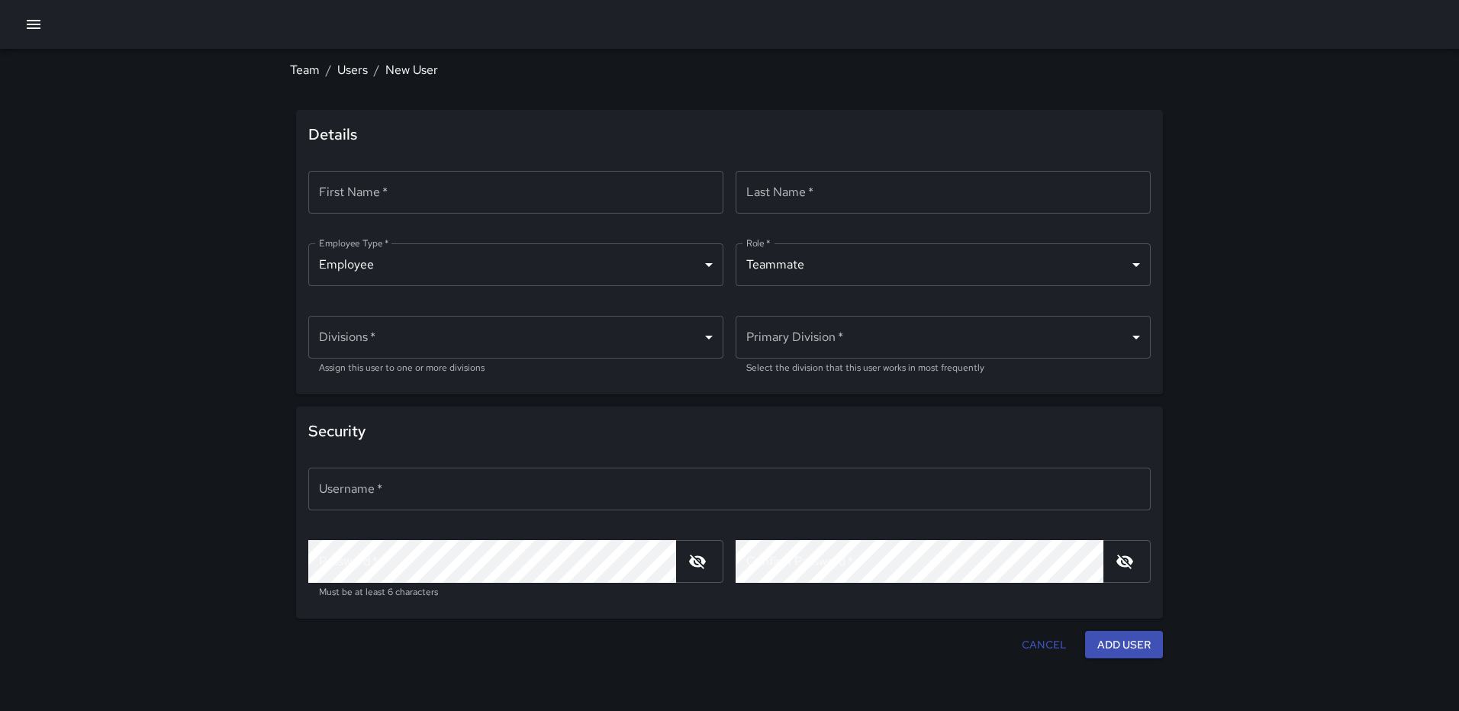
click at [369, 198] on input "First Name   *" at bounding box center [515, 192] width 415 height 43
type input "********"
type input "*******"
click at [814, 195] on input "Last Name   *" at bounding box center [942, 192] width 415 height 43
type input "*****"
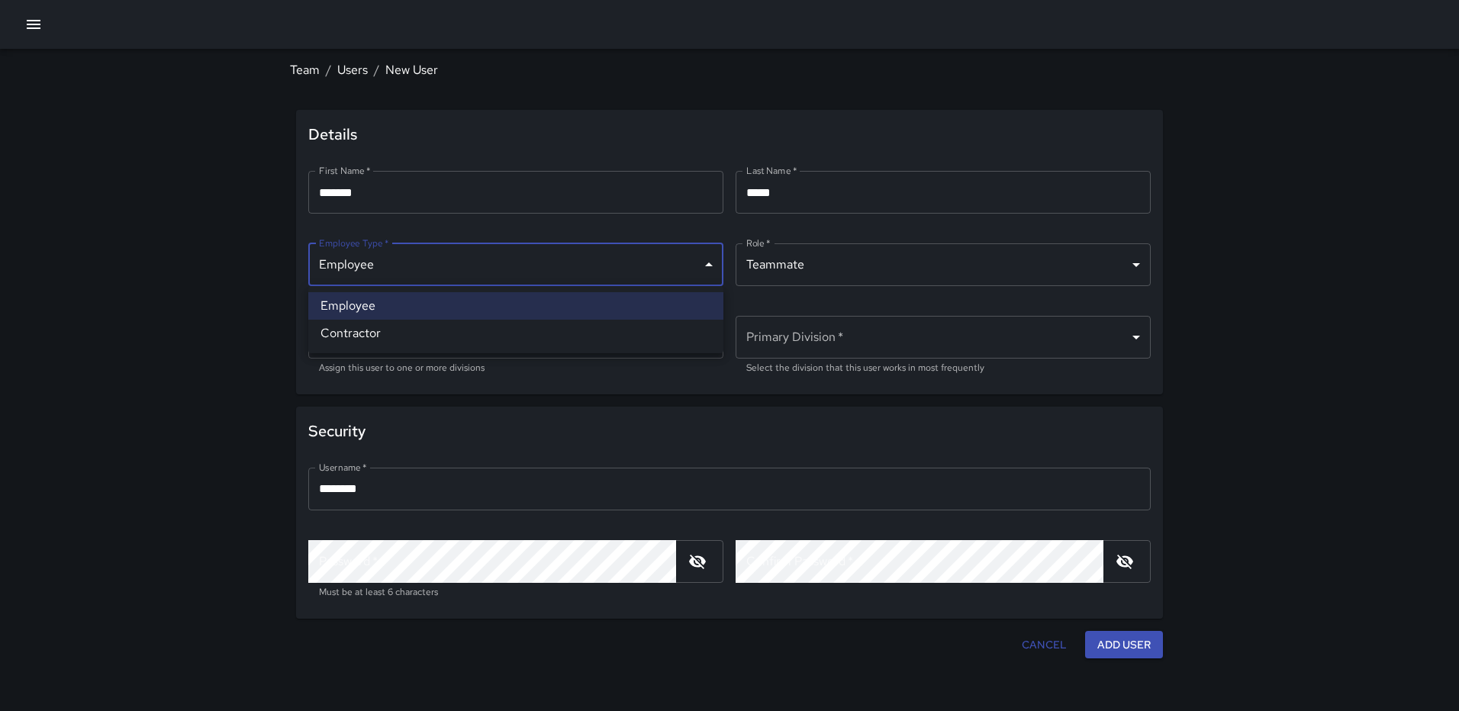
click at [510, 262] on body "Team / Users / New User Details First Name   * ******* First Name   * ​ Last Na…" at bounding box center [729, 355] width 1459 height 711
click at [510, 262] on div at bounding box center [729, 355] width 1459 height 711
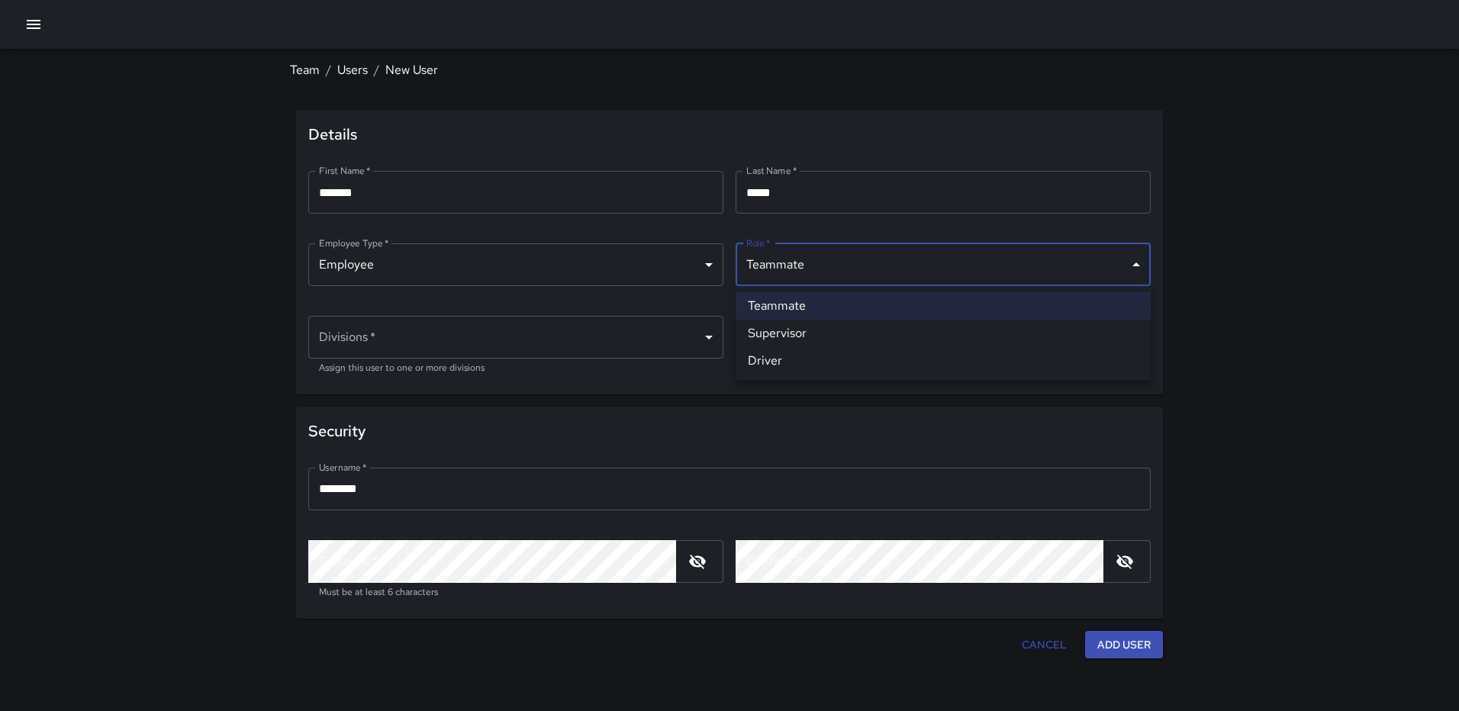
click at [835, 246] on body "Team / Users / New User Details First Name   * ******* First Name   * ​ Last Na…" at bounding box center [729, 355] width 1459 height 711
click at [820, 328] on li "Supervisor" at bounding box center [942, 333] width 415 height 27
type input "**********"
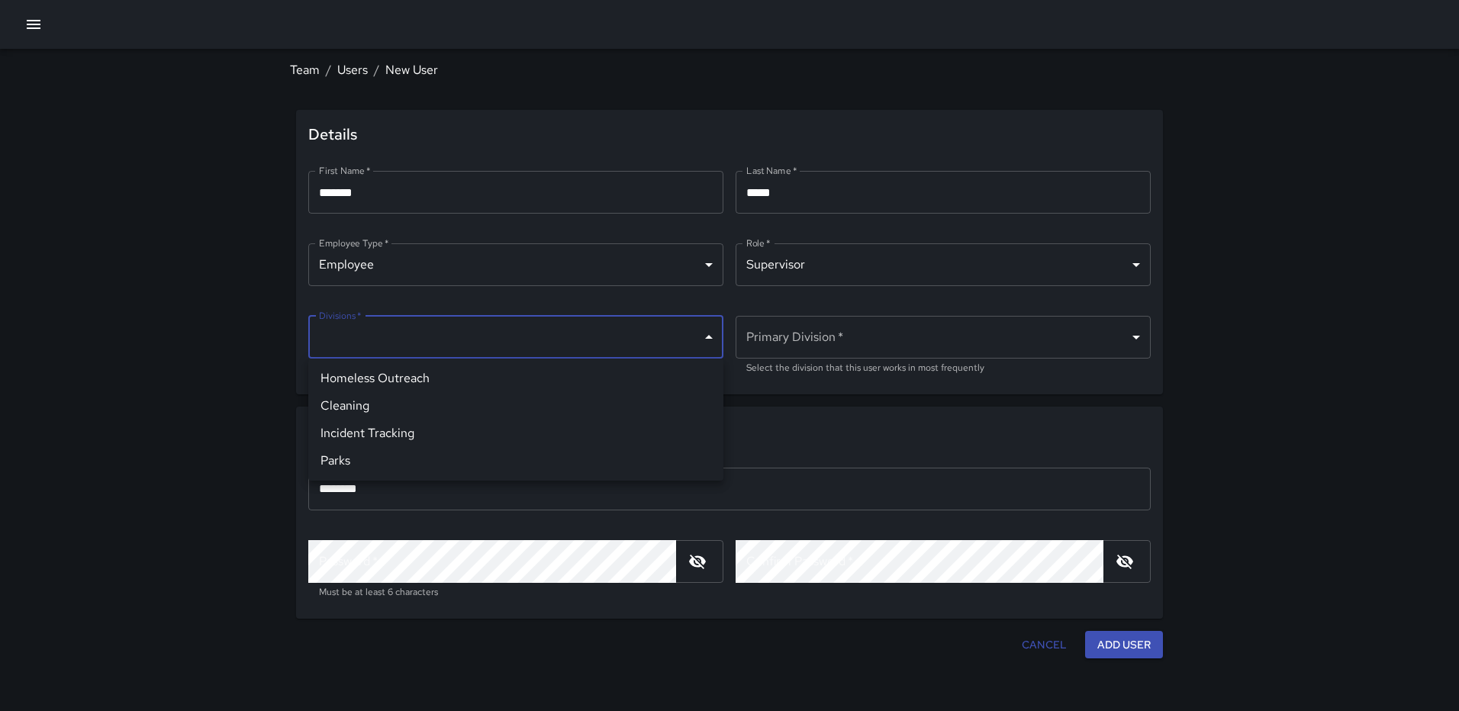
click at [482, 340] on body "**********" at bounding box center [729, 355] width 1459 height 711
click at [423, 407] on li "Cleaning" at bounding box center [515, 405] width 415 height 27
type input "**********"
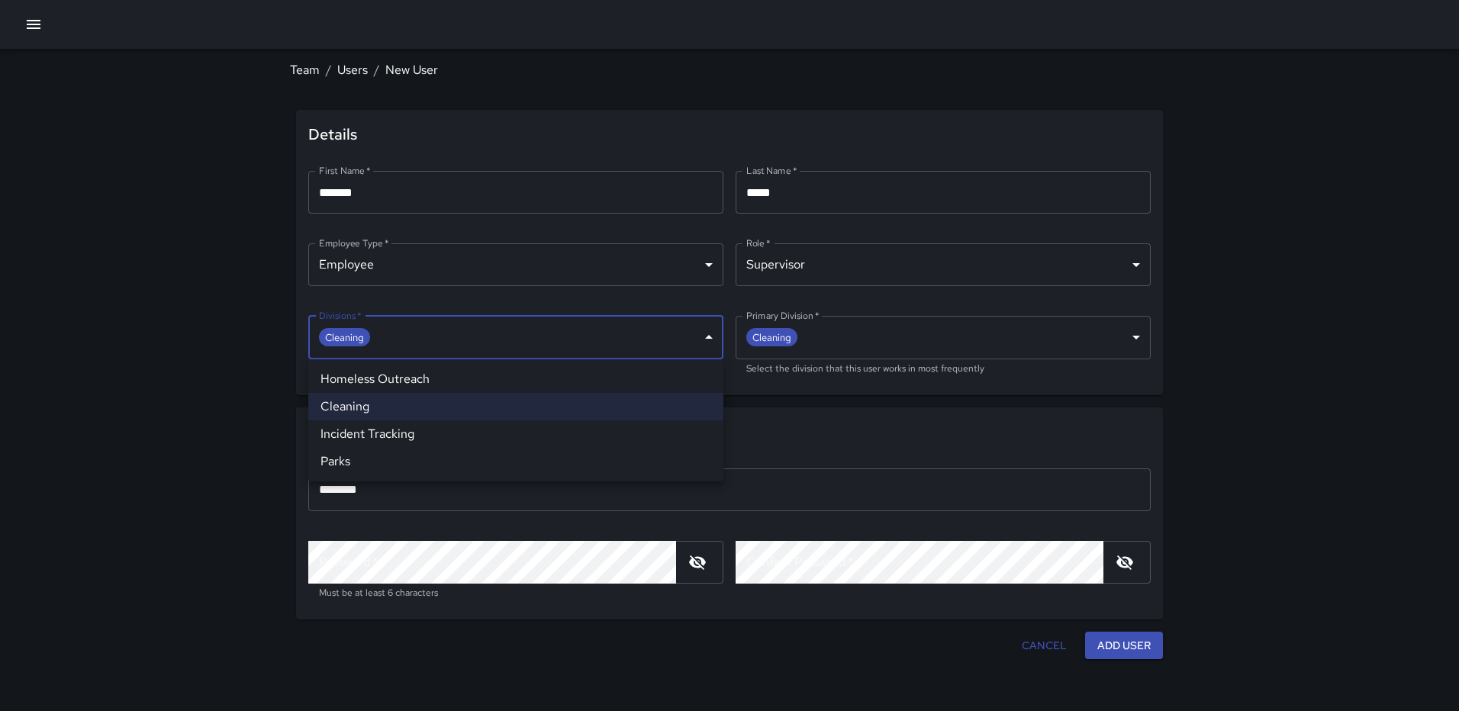
click at [582, 342] on div at bounding box center [729, 355] width 1459 height 711
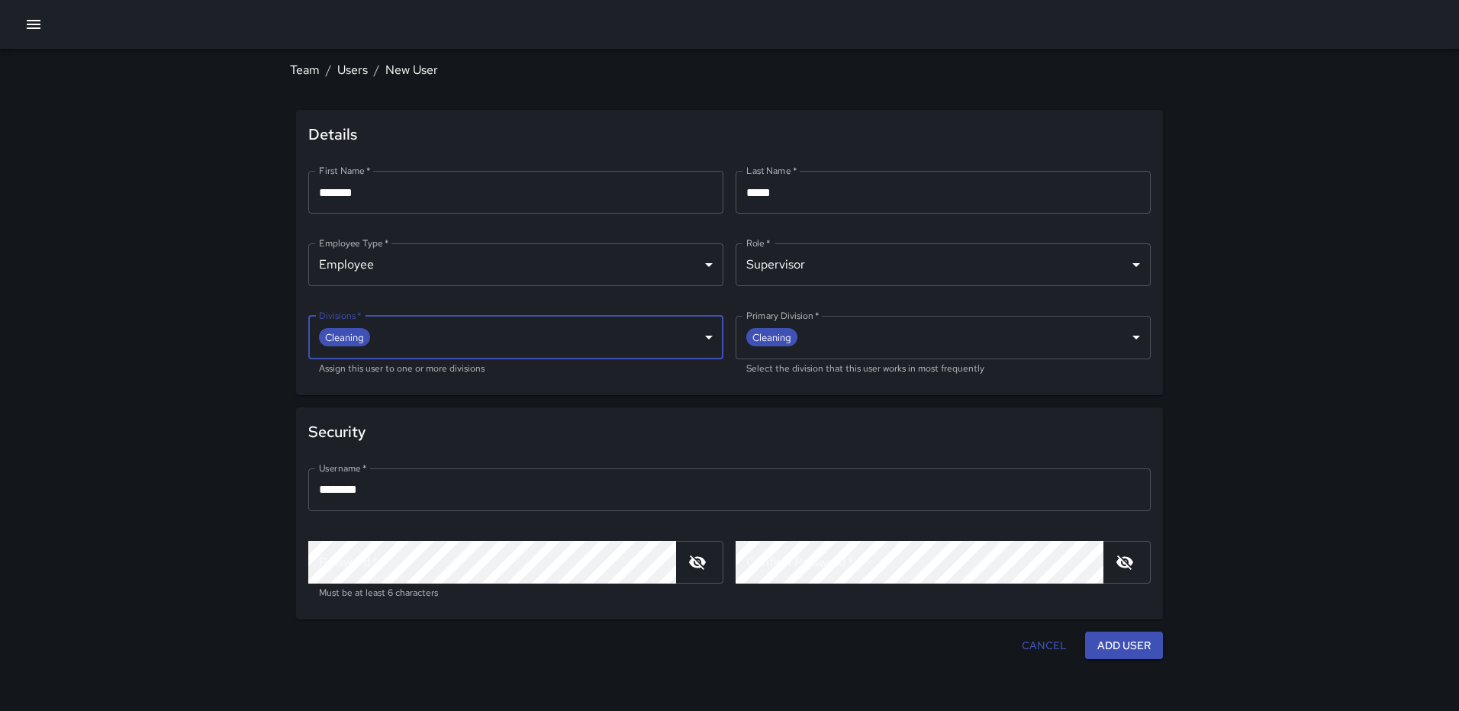
click at [513, 336] on body "**********" at bounding box center [729, 355] width 1459 height 711
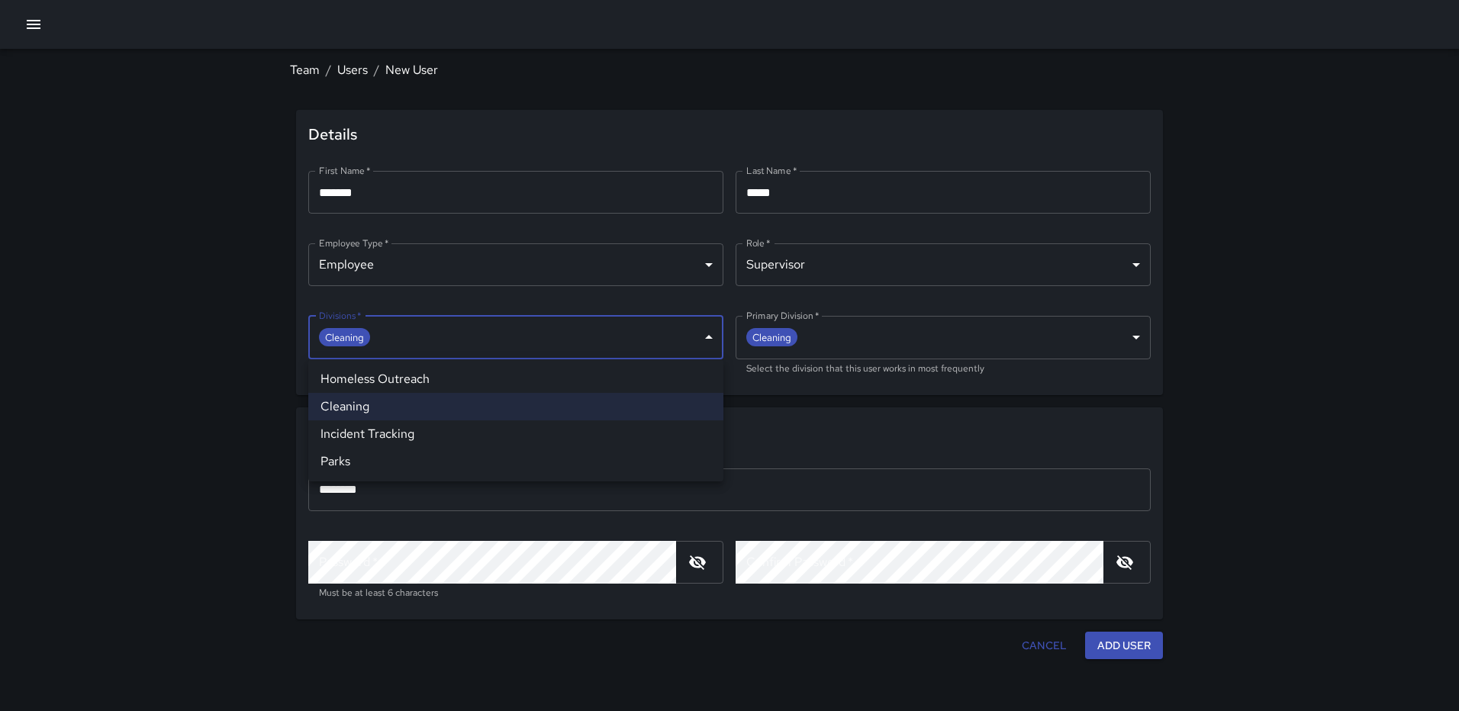
click at [425, 452] on li "Parks" at bounding box center [515, 461] width 415 height 27
type input "**********"
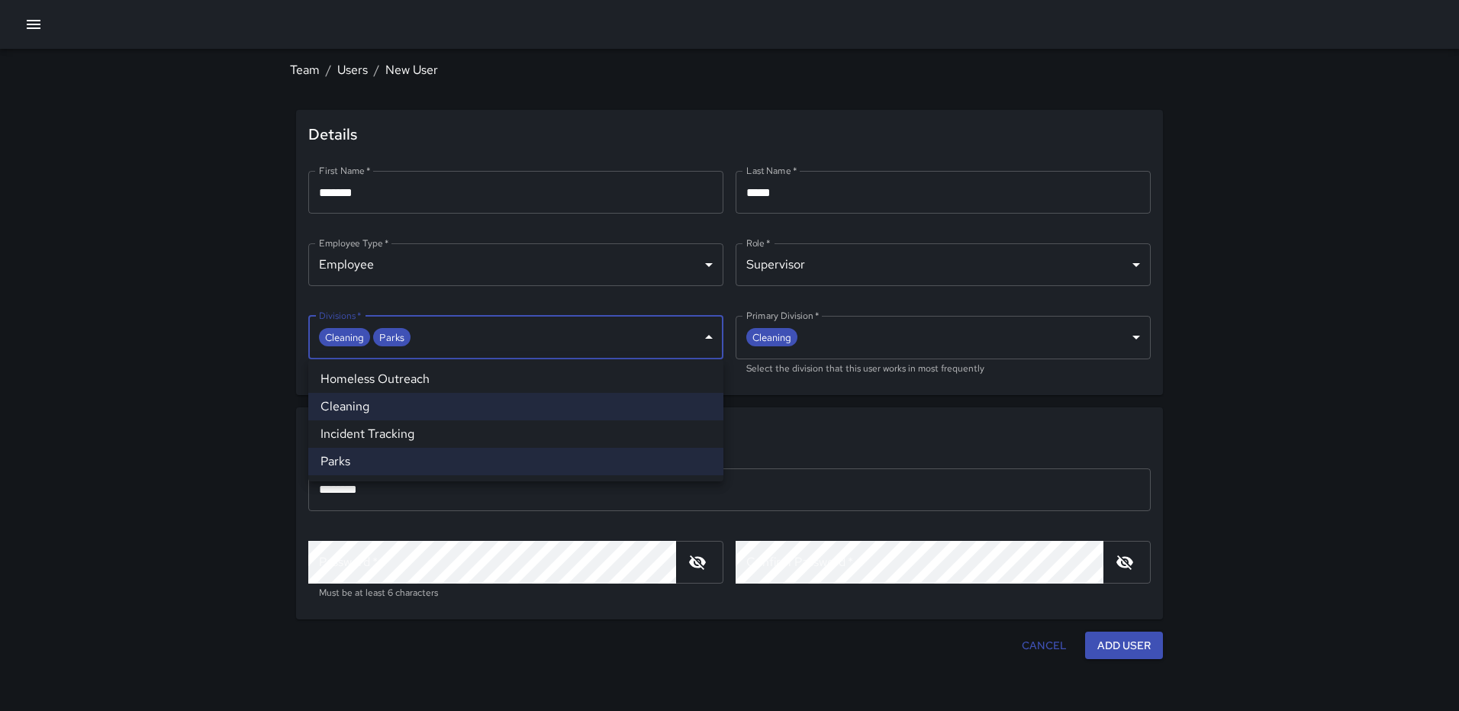
click at [162, 431] on div at bounding box center [729, 355] width 1459 height 711
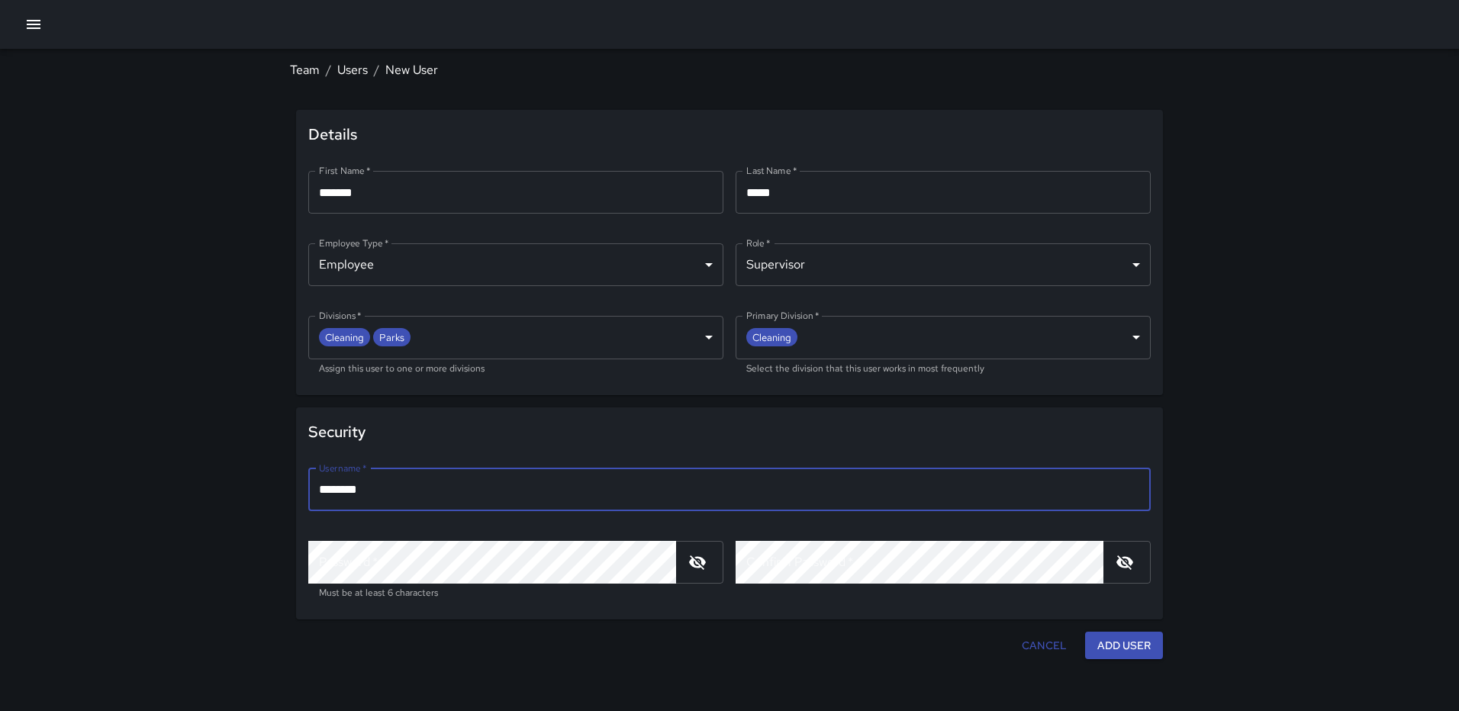
click at [449, 489] on input "********" at bounding box center [729, 489] width 842 height 43
type input "*"
type input "******"
click at [369, 554] on div "Password   * Password   * Must be at least 6 characters" at bounding box center [515, 571] width 415 height 60
click at [668, 629] on div "**********" at bounding box center [729, 385] width 879 height 562
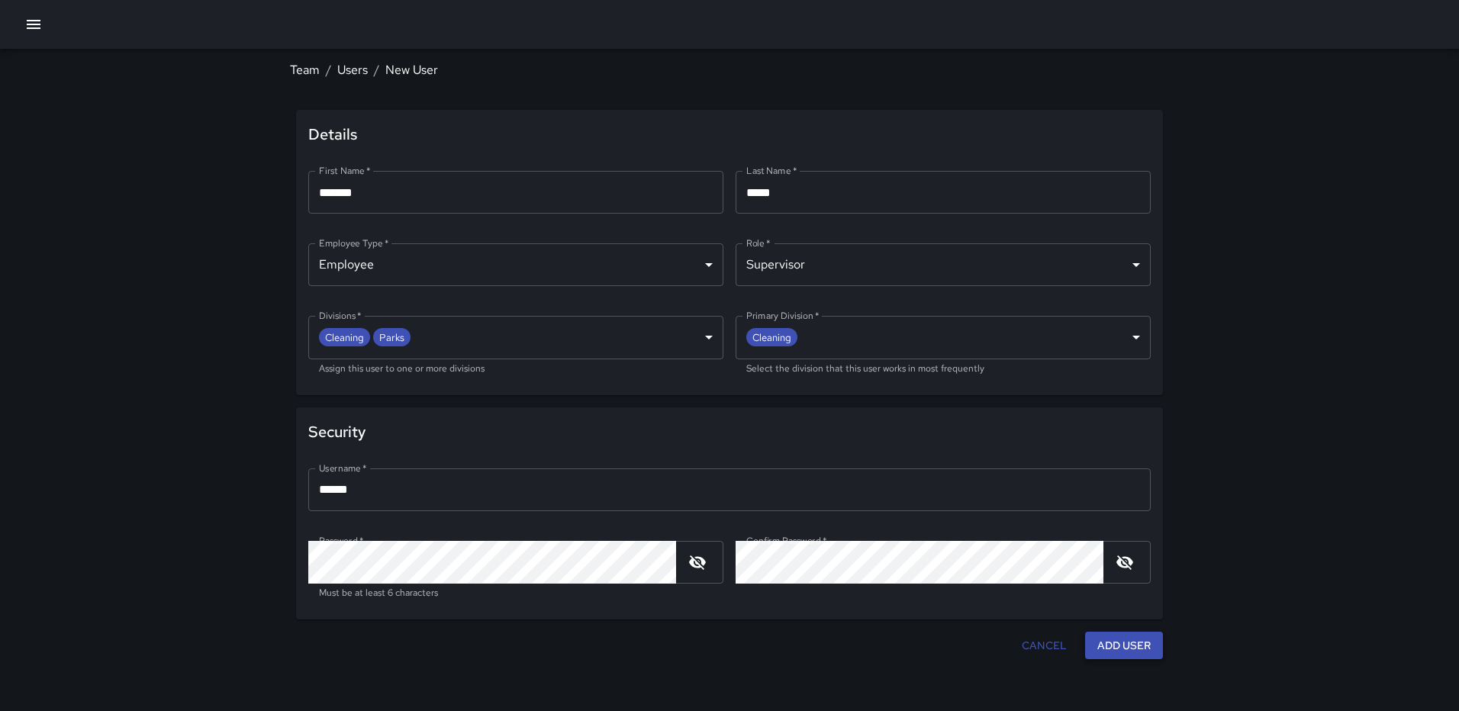
click at [1135, 642] on button "Add User" at bounding box center [1124, 646] width 78 height 28
click at [1126, 562] on icon "button" at bounding box center [1124, 562] width 18 height 18
click at [691, 560] on icon "button" at bounding box center [697, 561] width 17 height 11
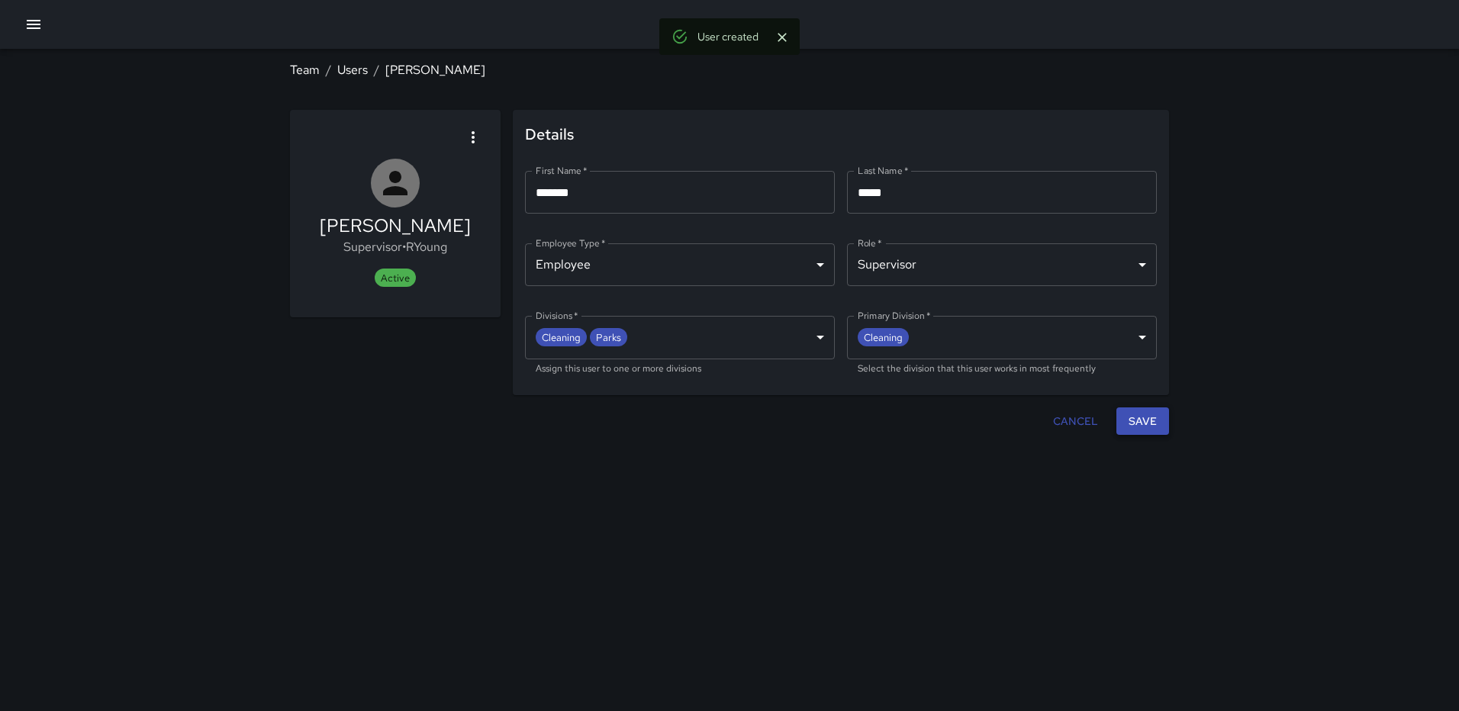
click at [1142, 416] on button "Save" at bounding box center [1142, 421] width 53 height 28
click at [342, 63] on link "Users" at bounding box center [352, 70] width 31 height 16
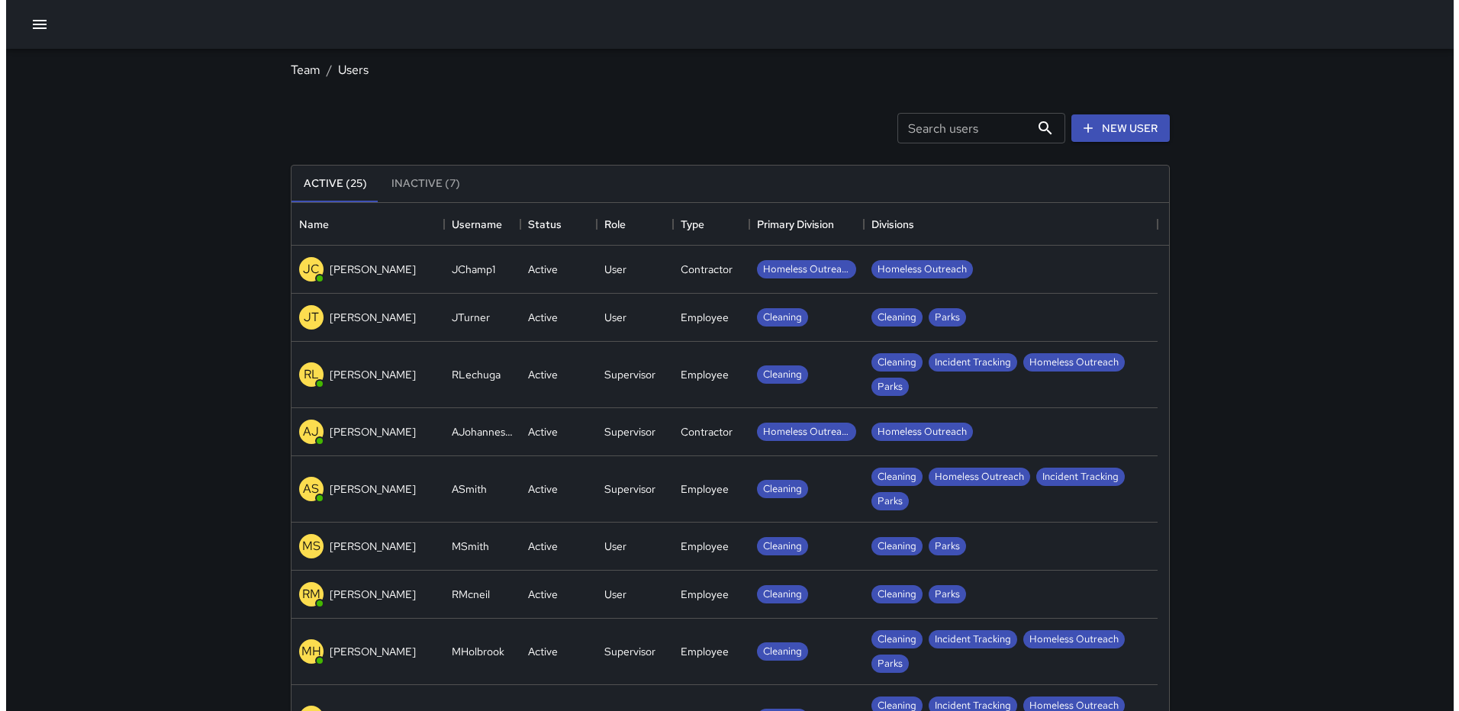
scroll to position [675, 866]
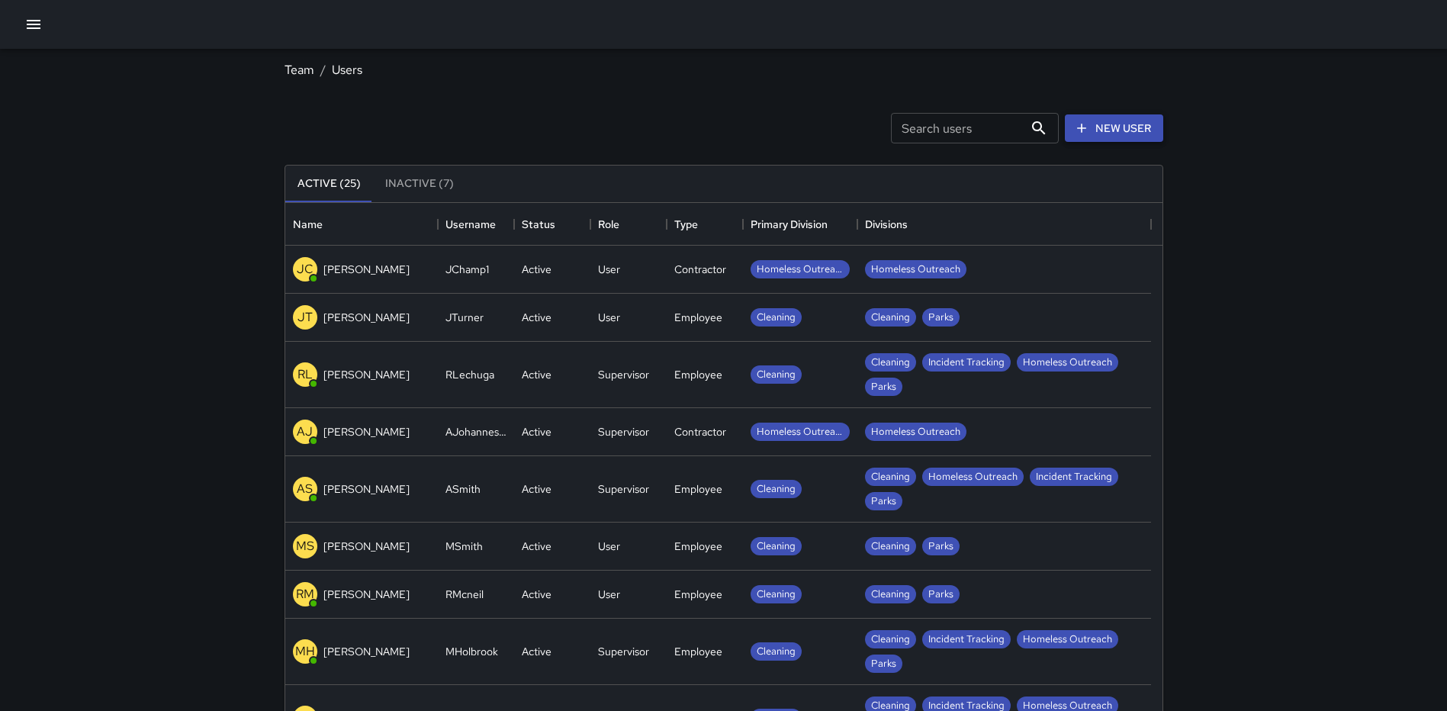
click at [1101, 124] on link "New User" at bounding box center [1114, 128] width 98 height 28
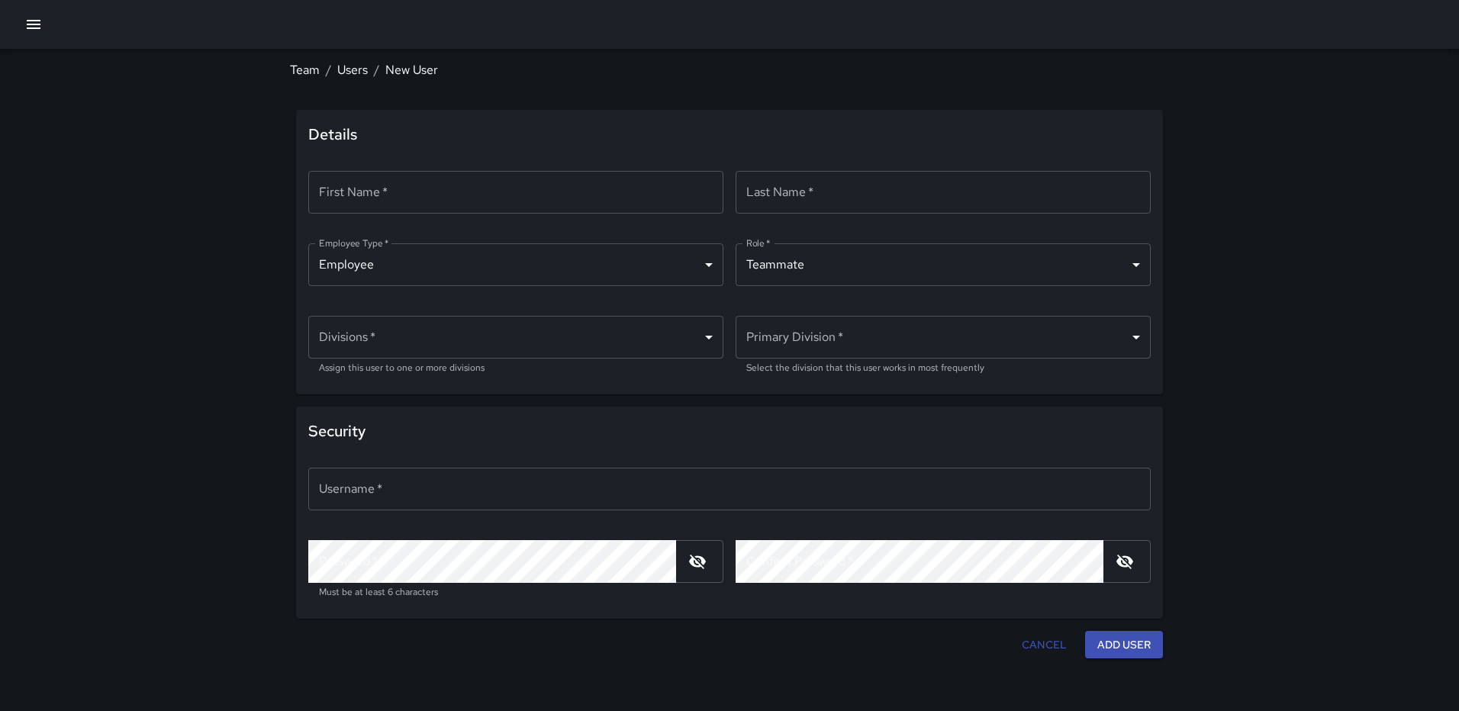
type input "********"
click at [441, 190] on input "First Name   *" at bounding box center [515, 192] width 415 height 43
type input "*******"
click at [875, 205] on input "Last Name   *" at bounding box center [942, 192] width 415 height 43
type input "******"
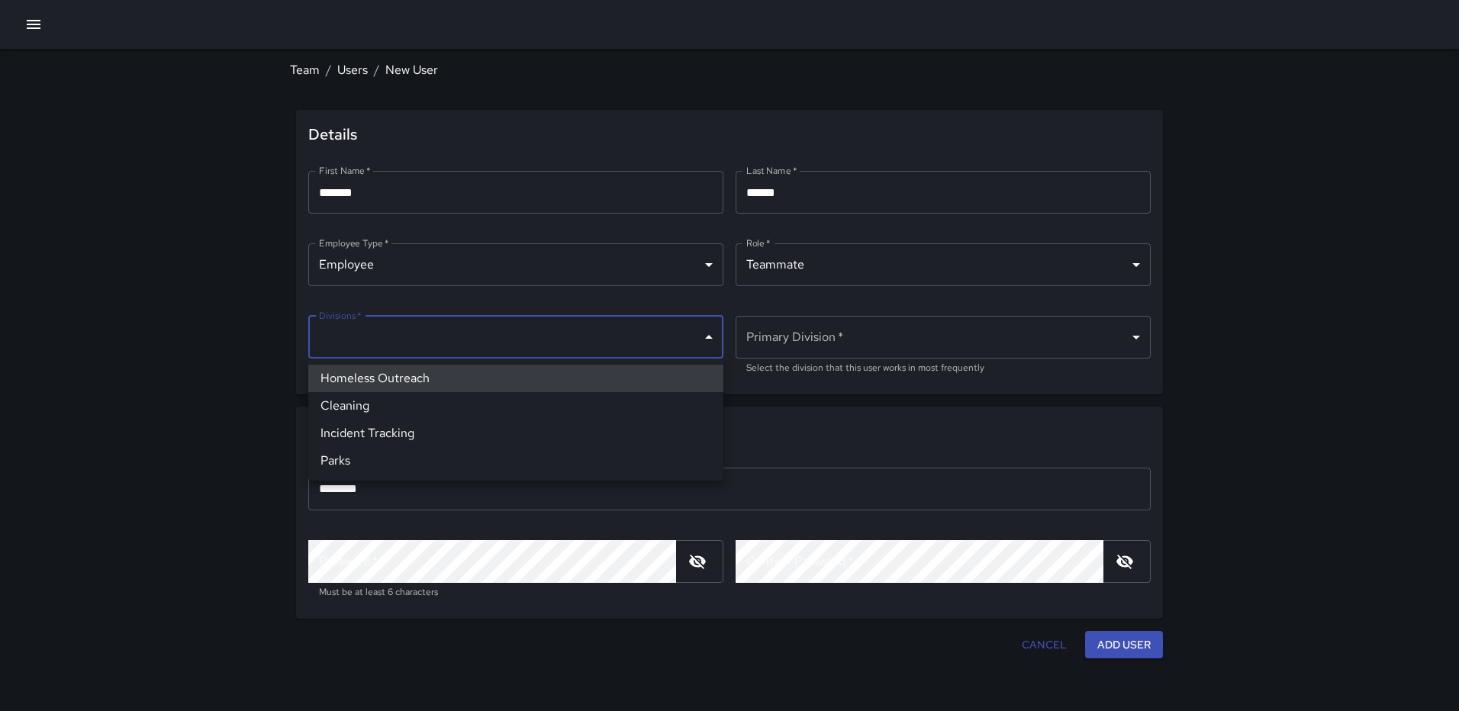
click at [555, 330] on body "Team / Users / New User Details First Name   * ******* First Name   * ​ Last Na…" at bounding box center [729, 355] width 1459 height 711
click at [448, 406] on li "Cleaning" at bounding box center [515, 405] width 415 height 27
type input "**********"
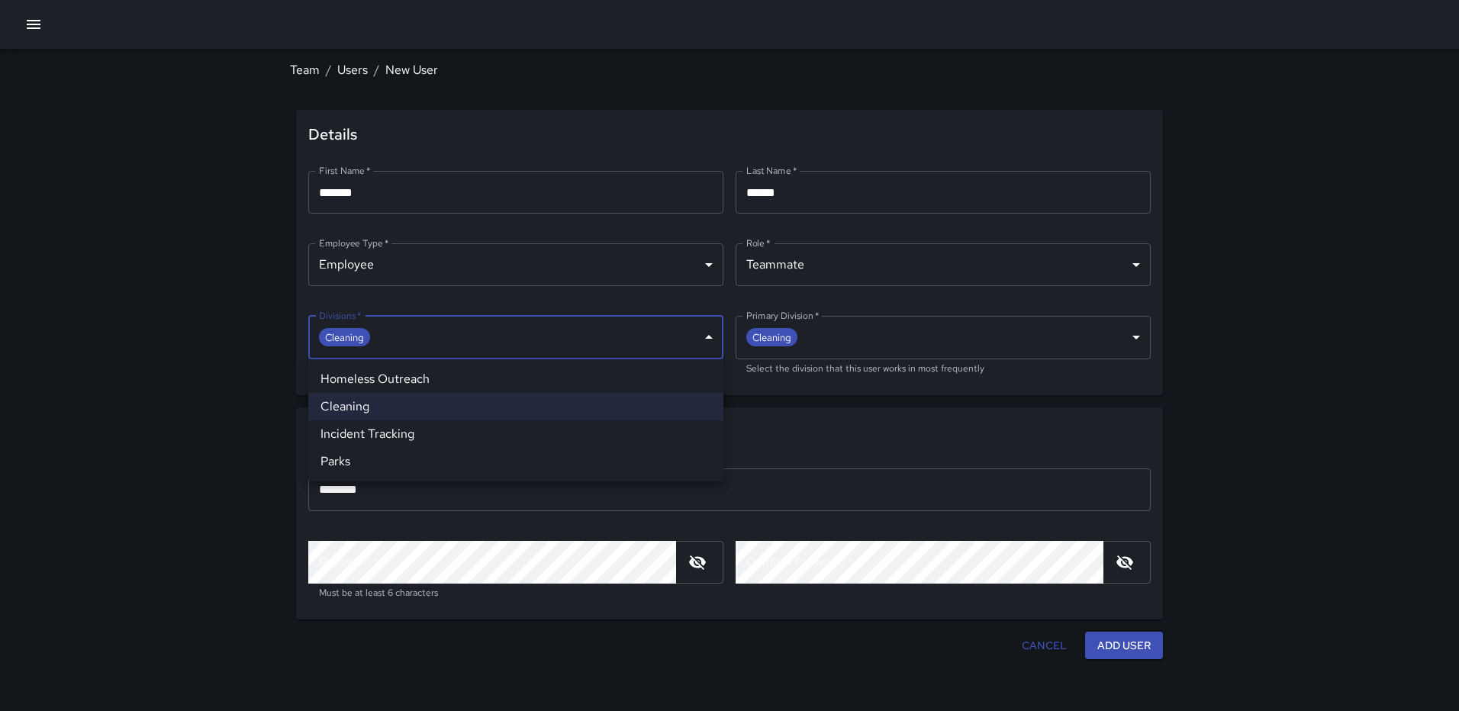
click at [645, 347] on div at bounding box center [729, 355] width 1459 height 711
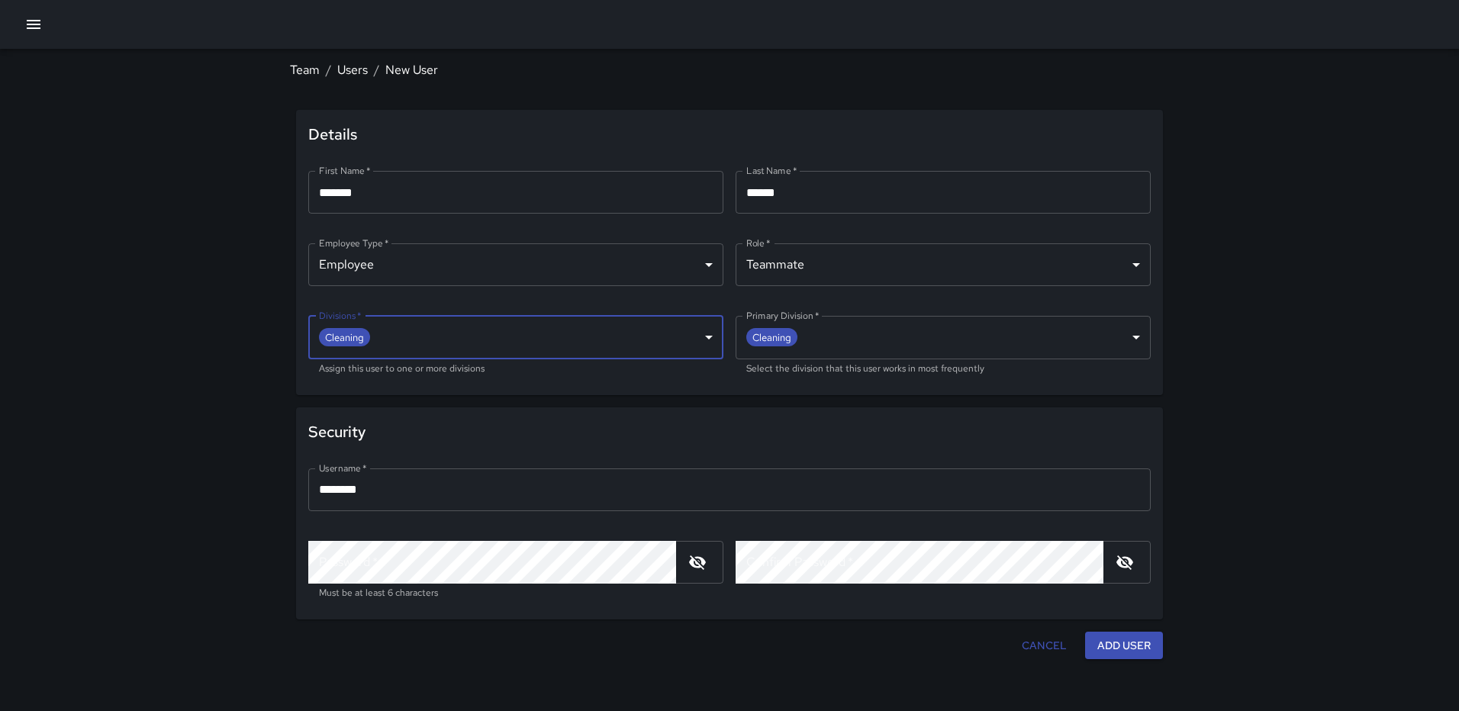
click at [565, 337] on body "**********" at bounding box center [729, 355] width 1459 height 711
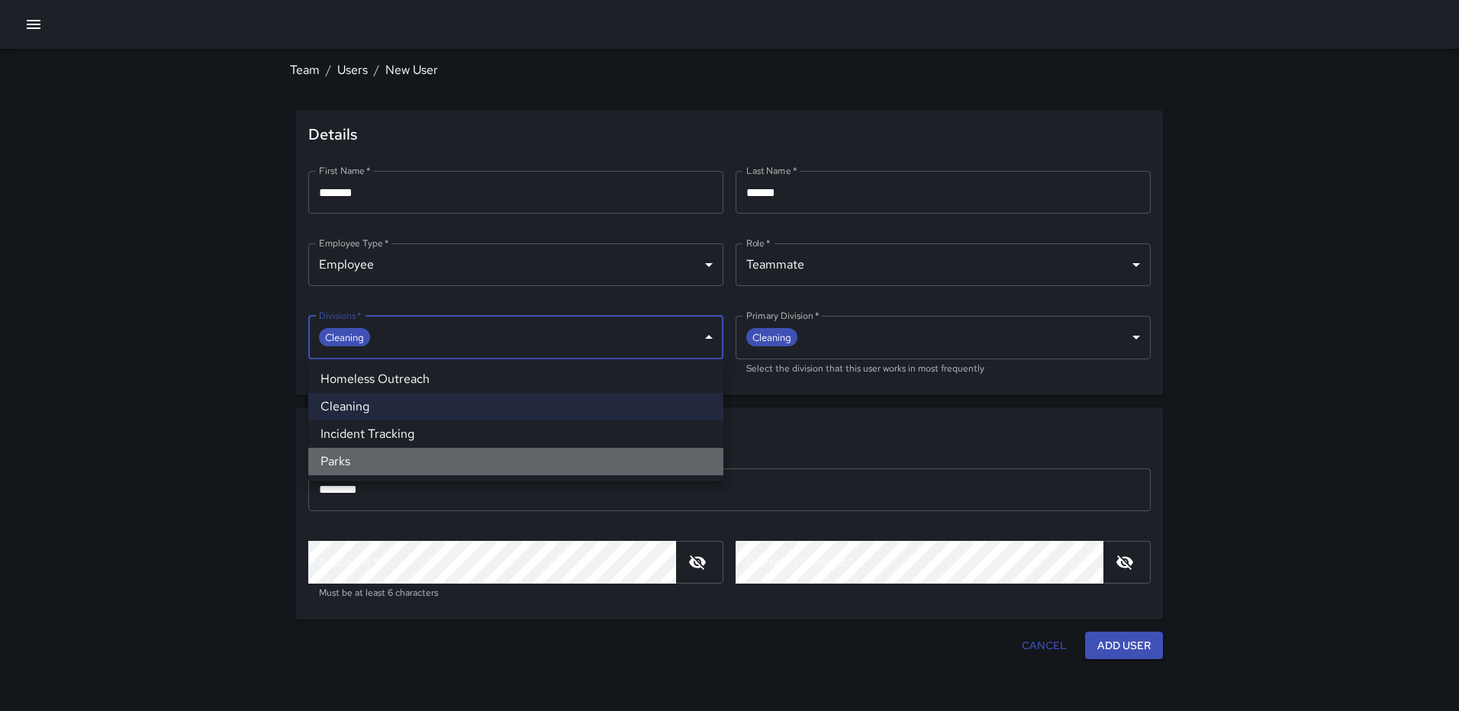
click at [455, 462] on li "Parks" at bounding box center [515, 461] width 415 height 27
type input "**********"
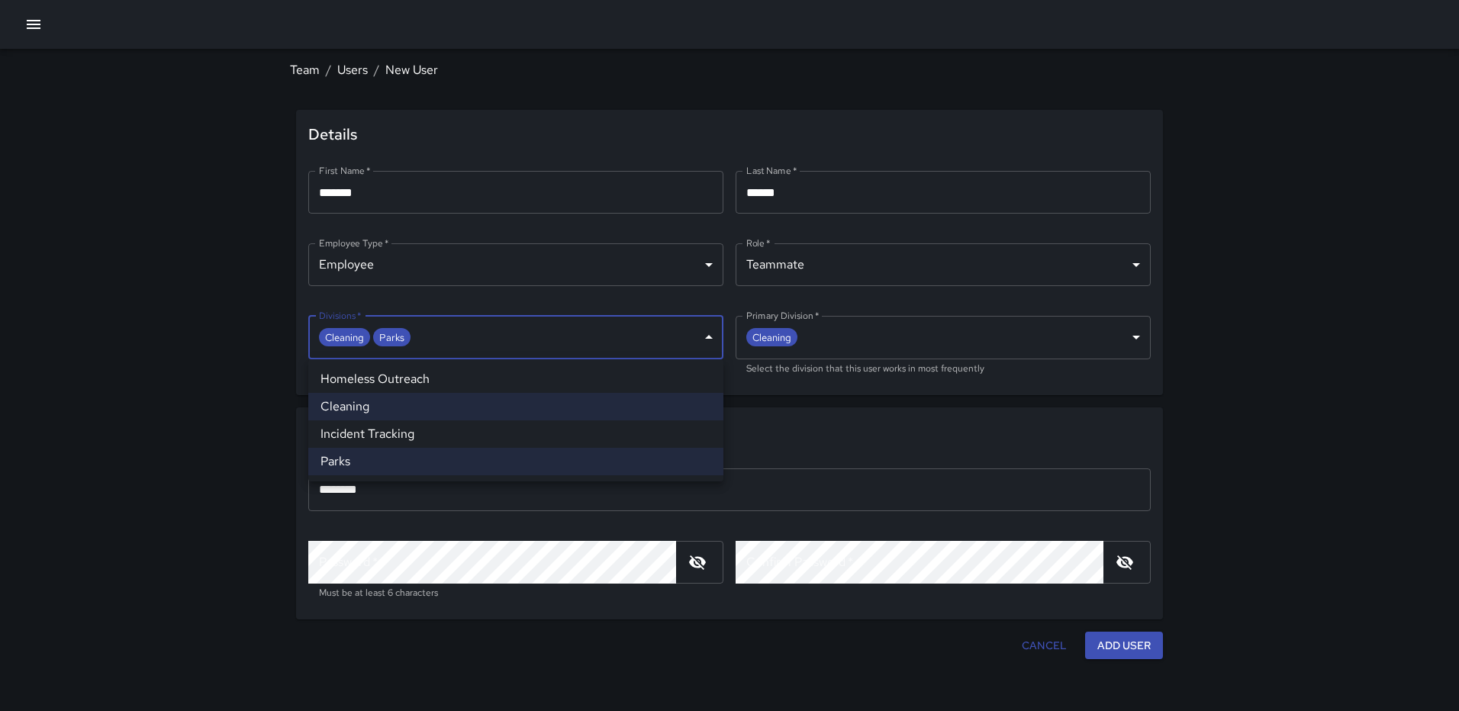
click at [204, 472] on div at bounding box center [729, 355] width 1459 height 711
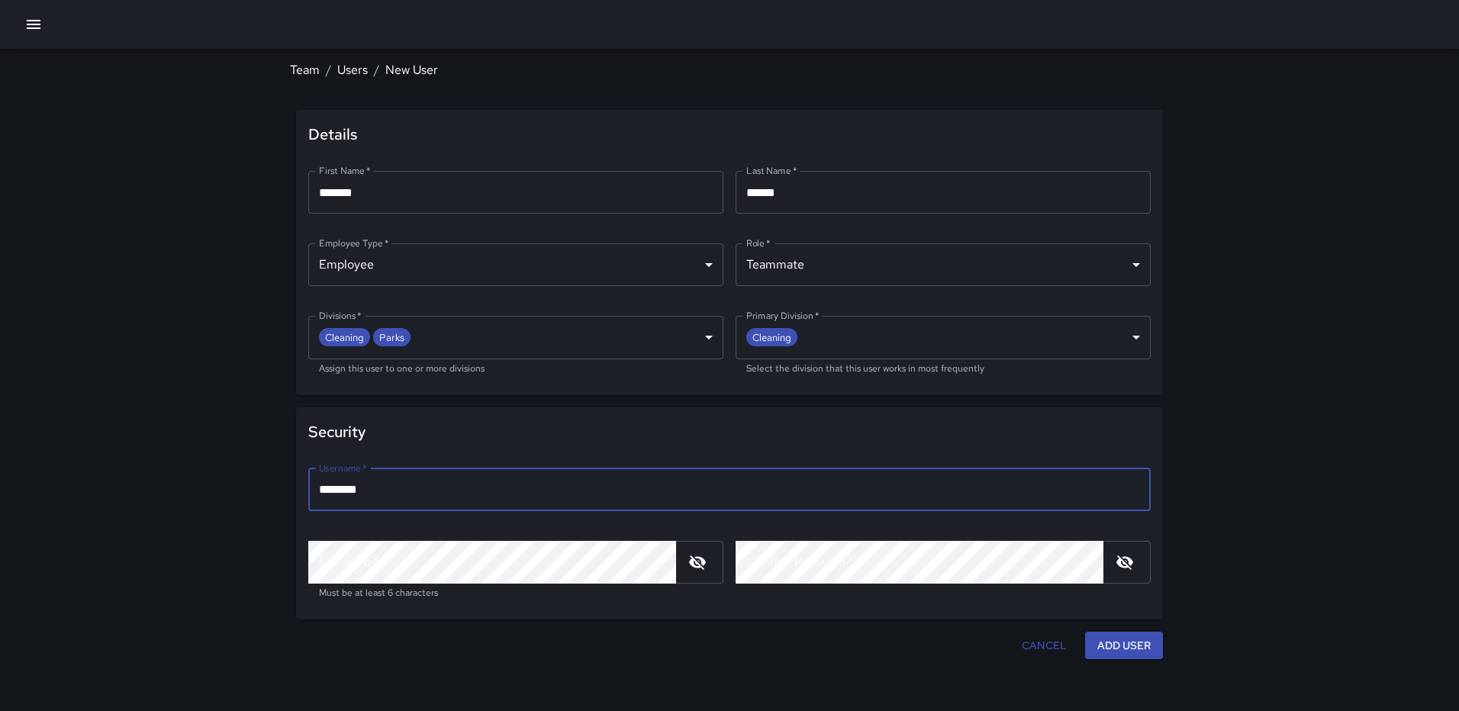
click at [387, 496] on input "********" at bounding box center [729, 489] width 842 height 43
type input "*******"
click at [705, 561] on icon "button" at bounding box center [697, 562] width 17 height 14
click at [685, 632] on div at bounding box center [649, 646] width 707 height 28
click at [685, 597] on p "Must be at least 6 characters" at bounding box center [516, 593] width 394 height 15
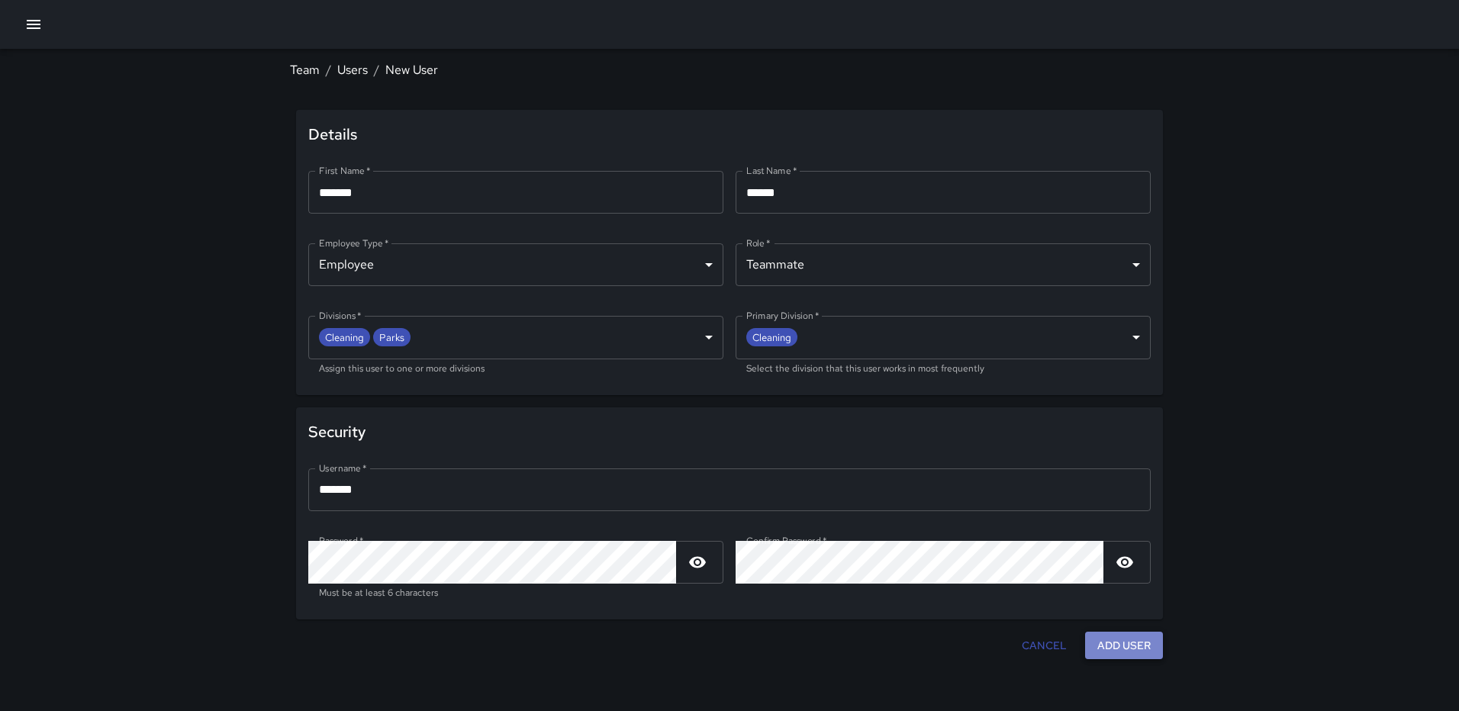
click at [1109, 638] on button "Add User" at bounding box center [1124, 646] width 78 height 28
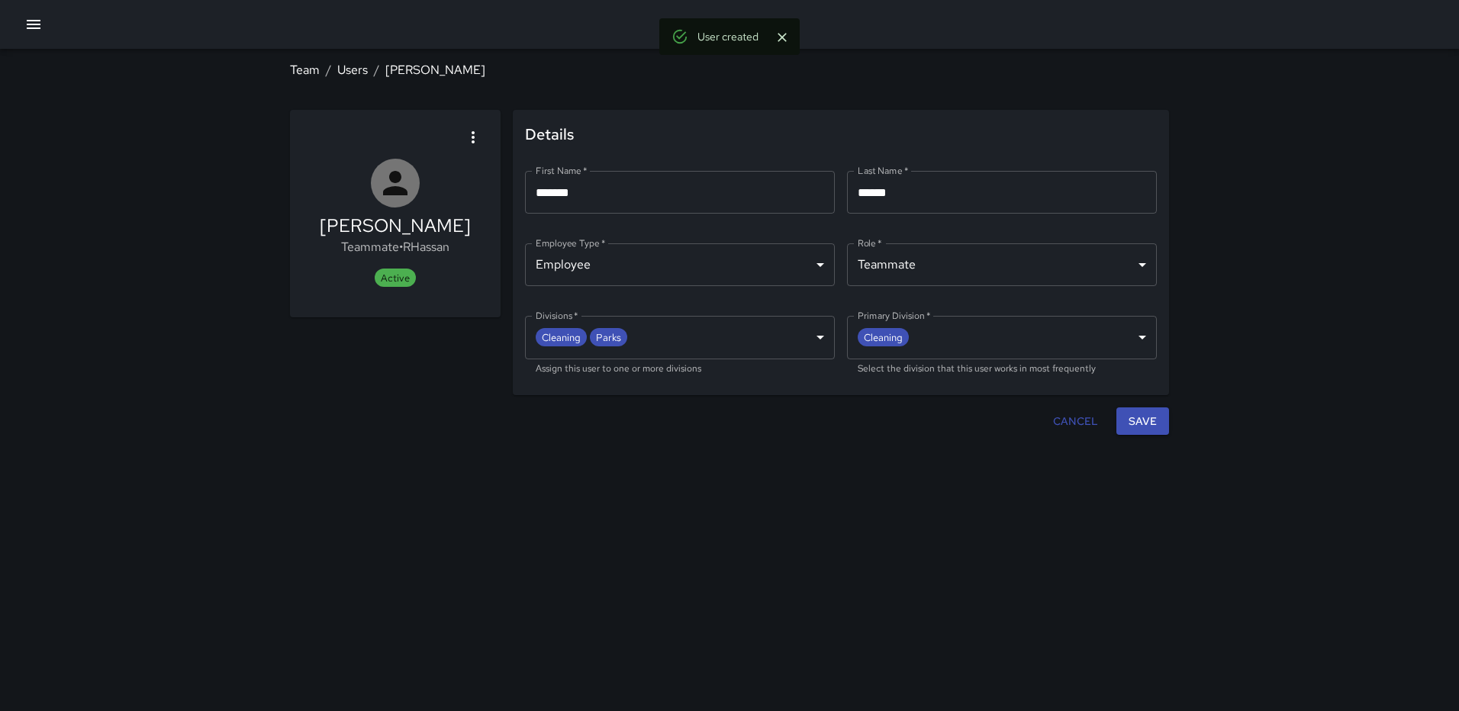
click at [1145, 422] on button "Save" at bounding box center [1142, 421] width 53 height 28
click at [1146, 422] on button "Save" at bounding box center [1142, 421] width 53 height 28
click at [20, 19] on button "button" at bounding box center [33, 24] width 31 height 31
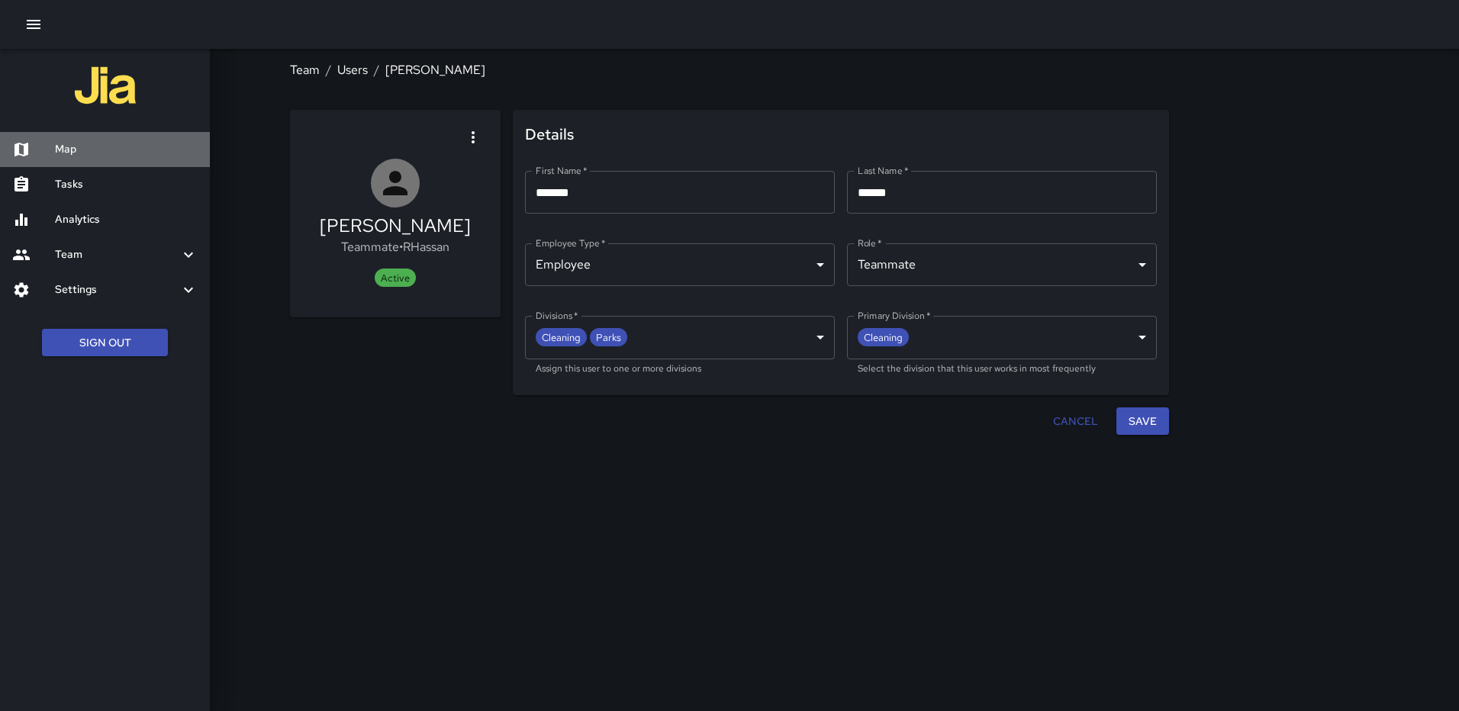
click at [62, 137] on div "Map" at bounding box center [105, 149] width 210 height 35
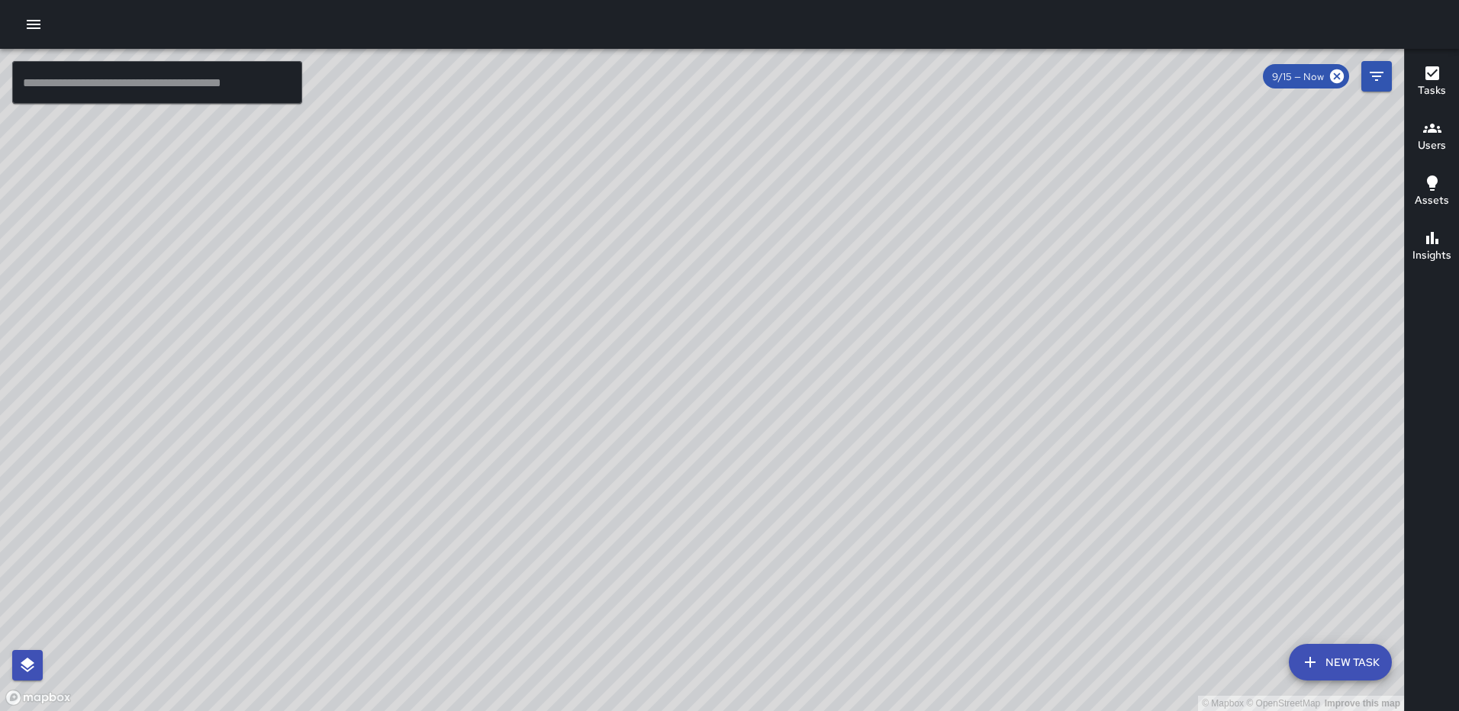
drag, startPoint x: 690, startPoint y: 396, endPoint x: 718, endPoint y: 424, distance: 39.9
click at [732, 395] on div "© Mapbox © OpenStreetMap Improve this map" at bounding box center [702, 380] width 1404 height 662
